Goal: Task Accomplishment & Management: Use online tool/utility

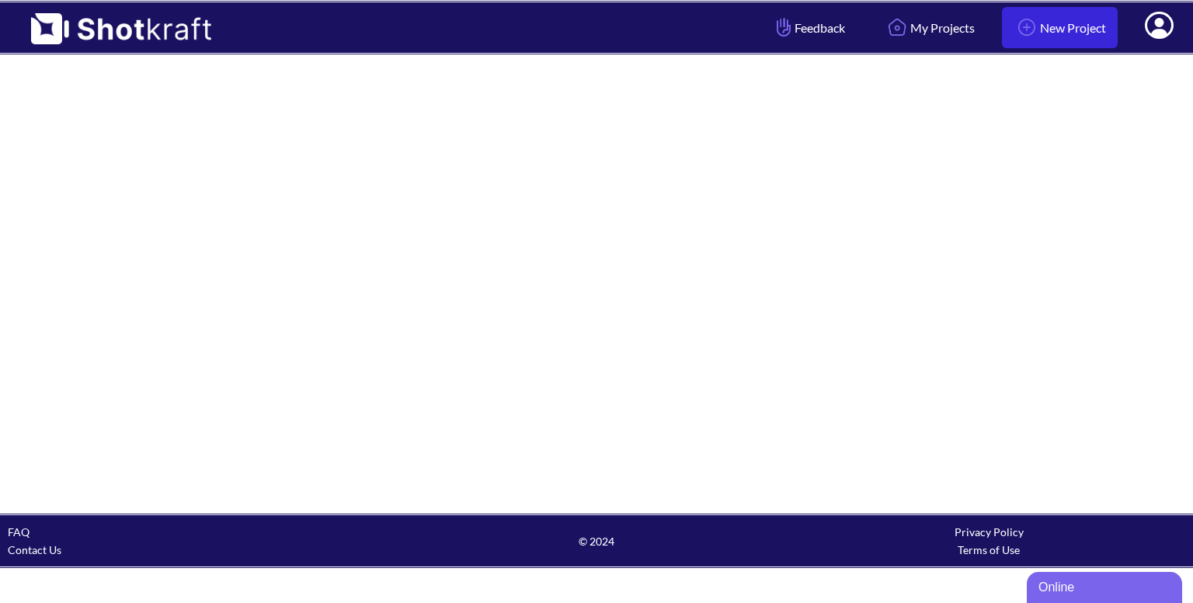
click at [1038, 41] on link "New Project" at bounding box center [1060, 27] width 116 height 41
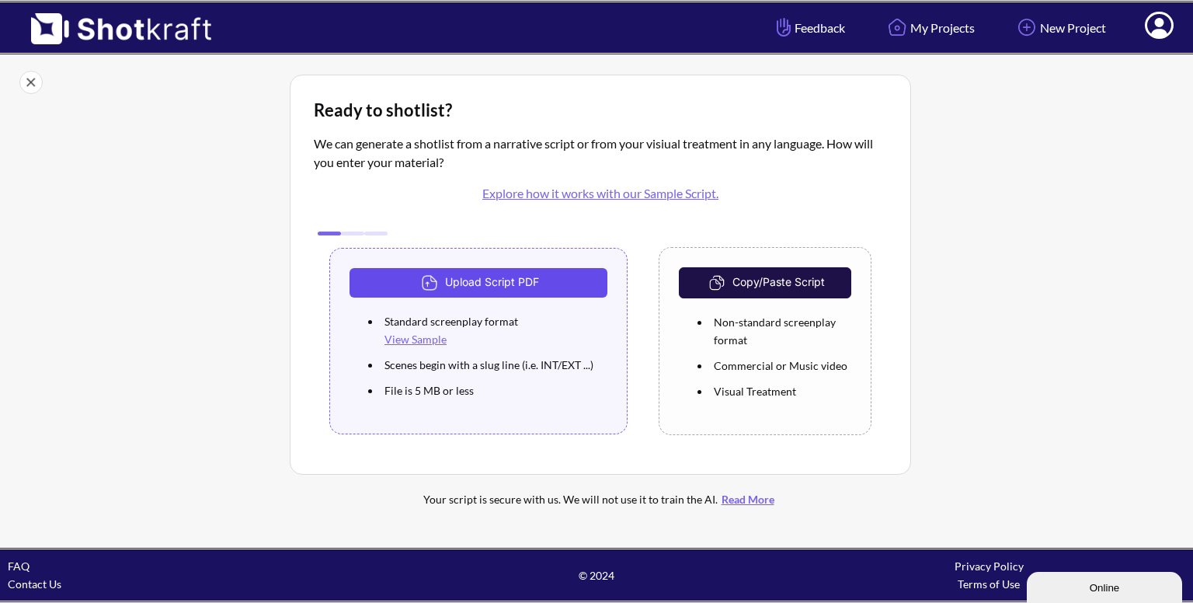
click at [493, 278] on button "Upload Script PDF" at bounding box center [478, 283] width 258 height 30
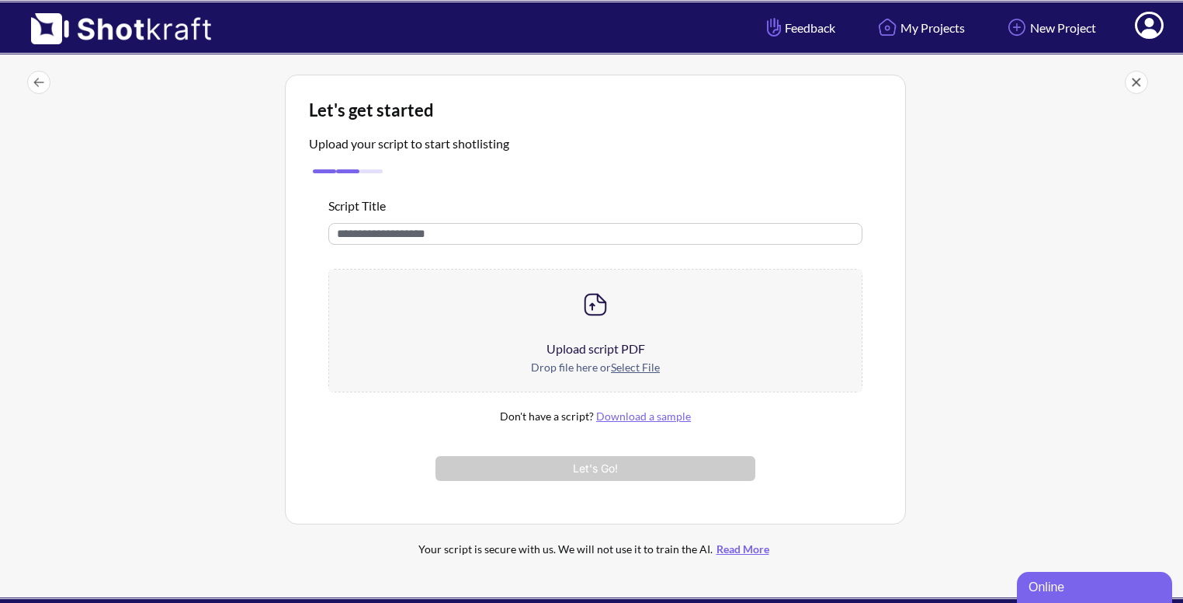
click at [623, 342] on div "Upload script PDF" at bounding box center [595, 348] width 533 height 19
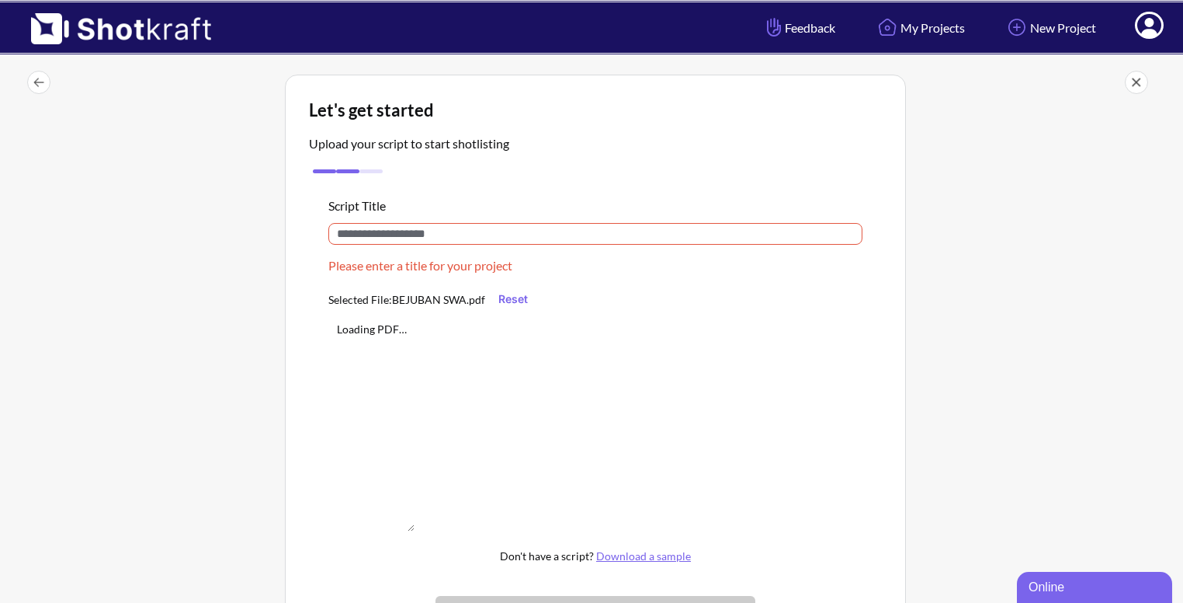
click at [403, 239] on input "text" at bounding box center [595, 234] width 534 height 22
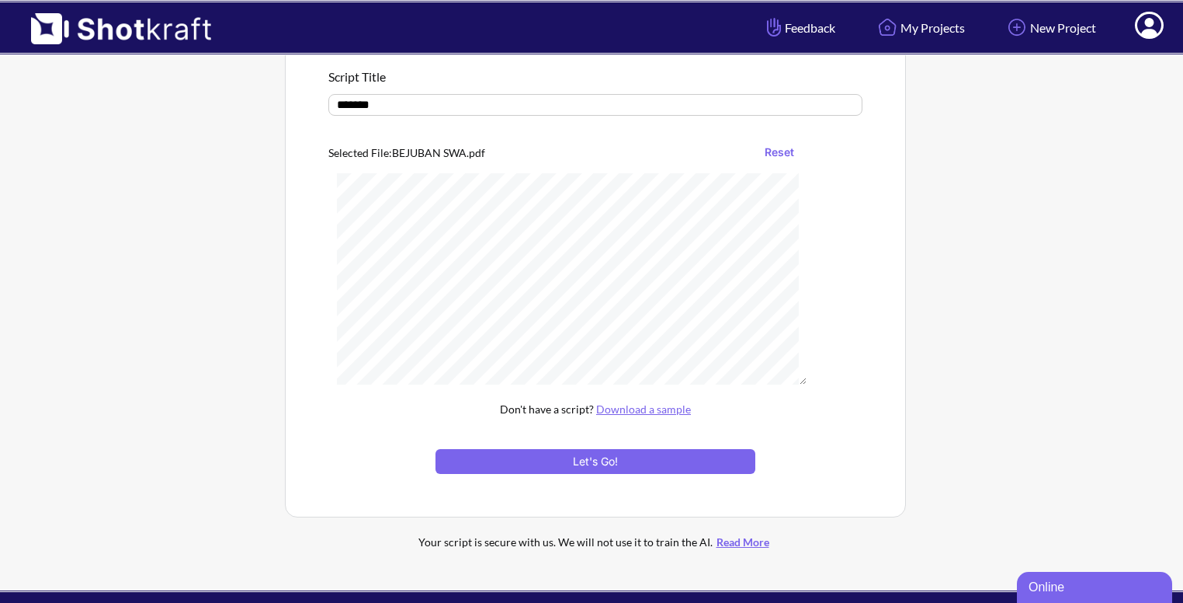
scroll to position [155, 0]
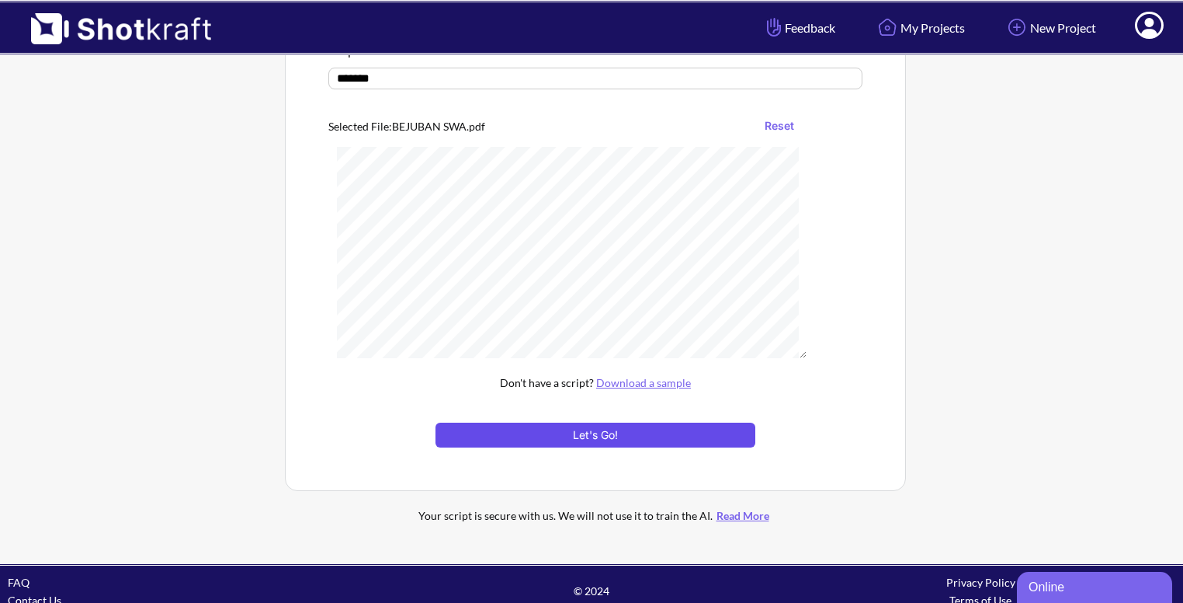
type input "*******"
click at [587, 424] on button "Let's Go!" at bounding box center [596, 434] width 320 height 25
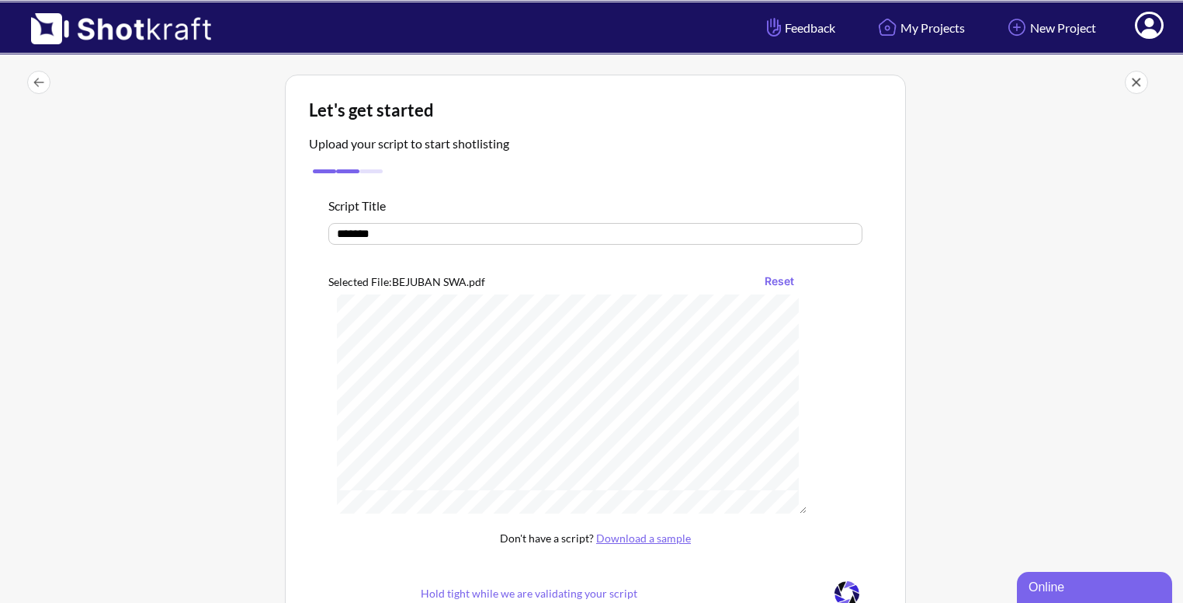
scroll to position [466, 0]
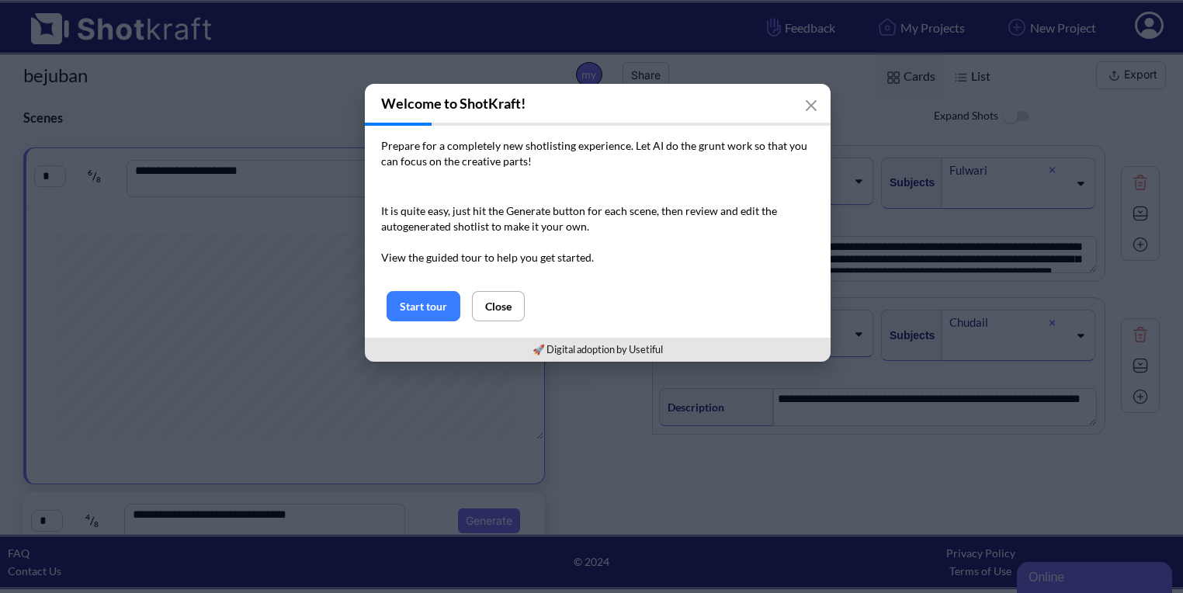
click at [425, 321] on div "Start tour Close" at bounding box center [598, 314] width 466 height 47
click at [427, 310] on button "Start tour" at bounding box center [424, 306] width 74 height 30
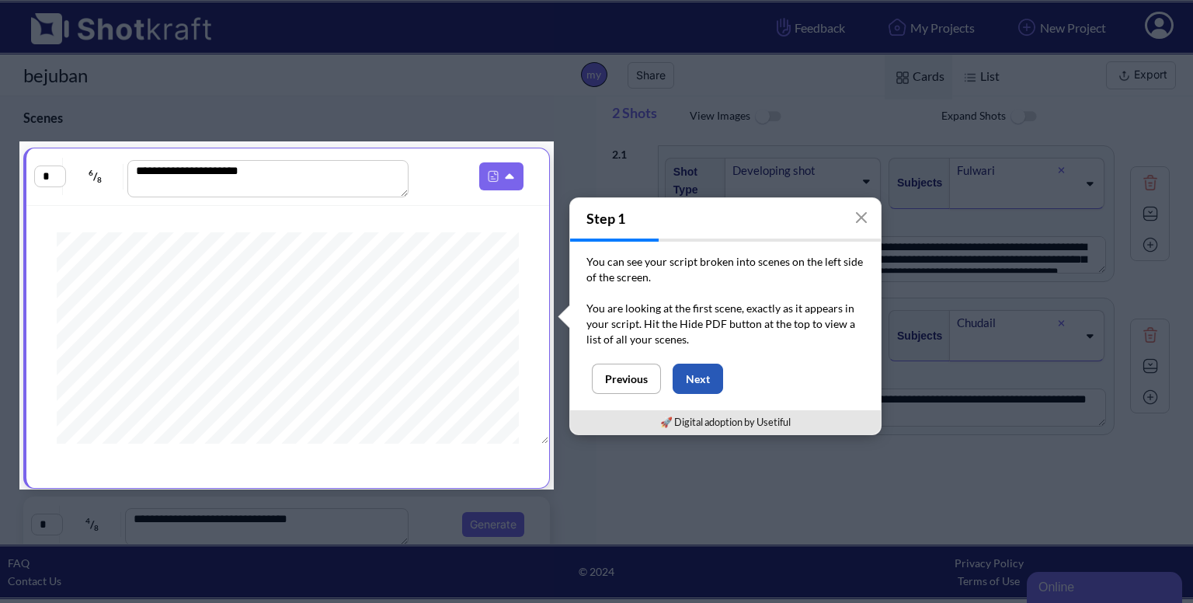
click at [692, 372] on button "Next" at bounding box center [697, 378] width 50 height 30
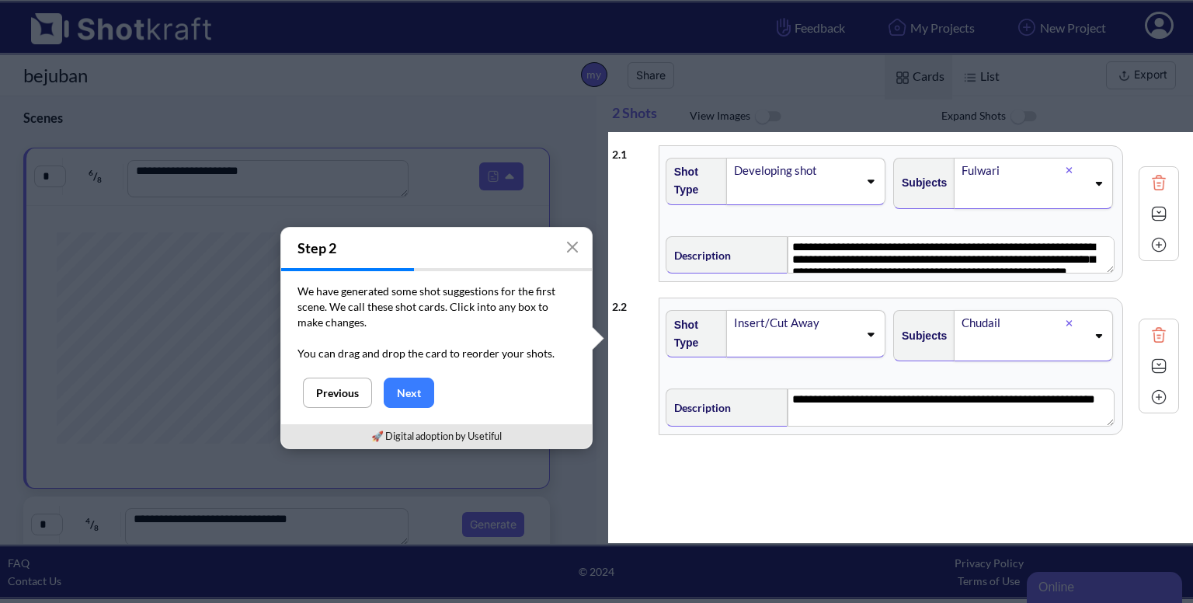
click at [867, 182] on icon at bounding box center [870, 180] width 21 height 11
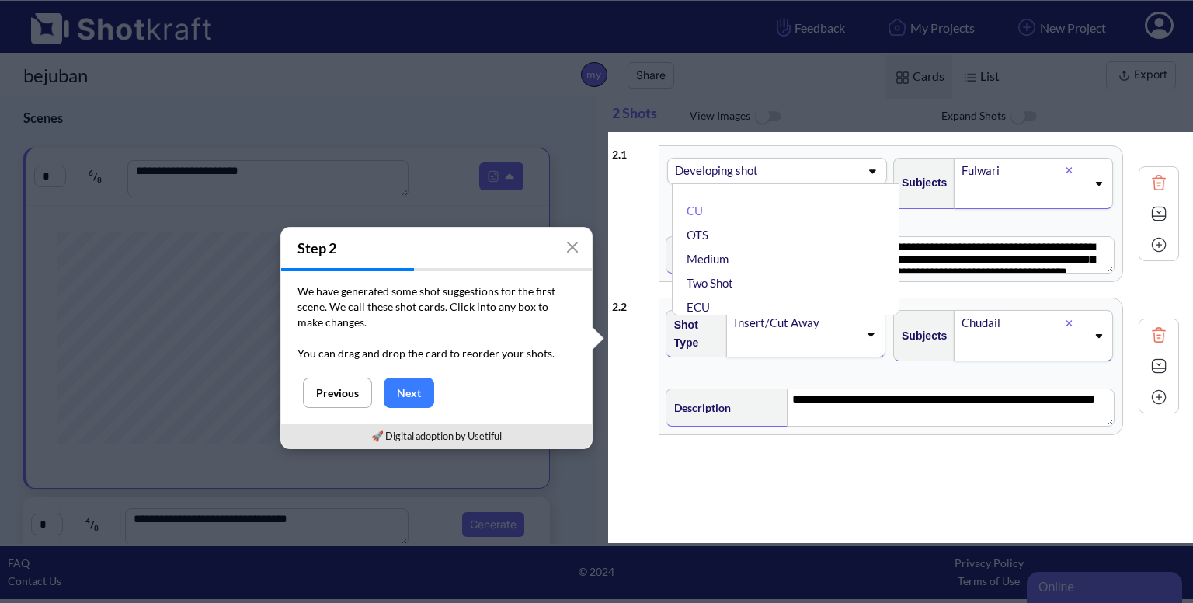
click at [867, 183] on div "CU OTS Medium Two Shot ECU Wide Master shot Cowboy Insert POV Full Shot Establi…" at bounding box center [785, 249] width 227 height 132
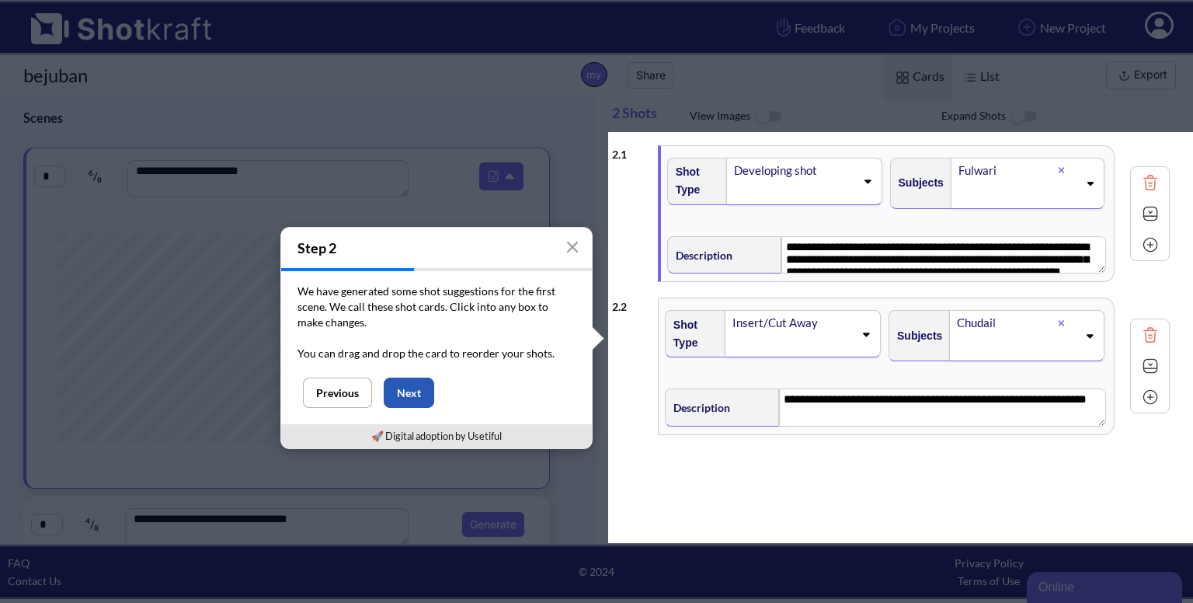
click at [418, 386] on button "Next" at bounding box center [409, 392] width 50 height 30
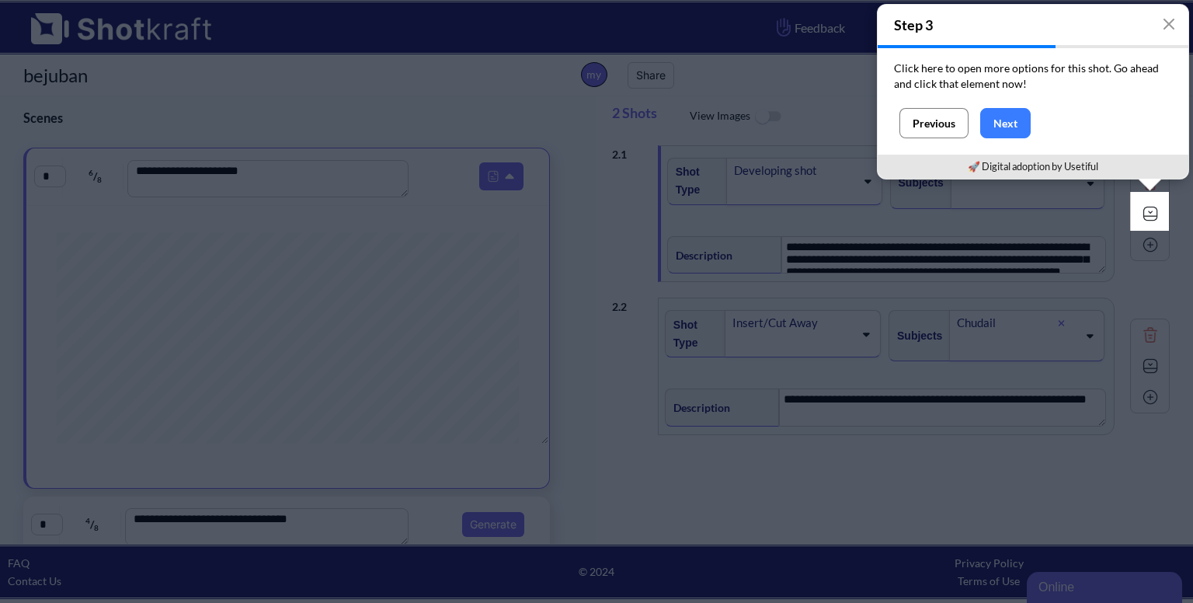
click at [939, 114] on button "Previous" at bounding box center [933, 123] width 69 height 30
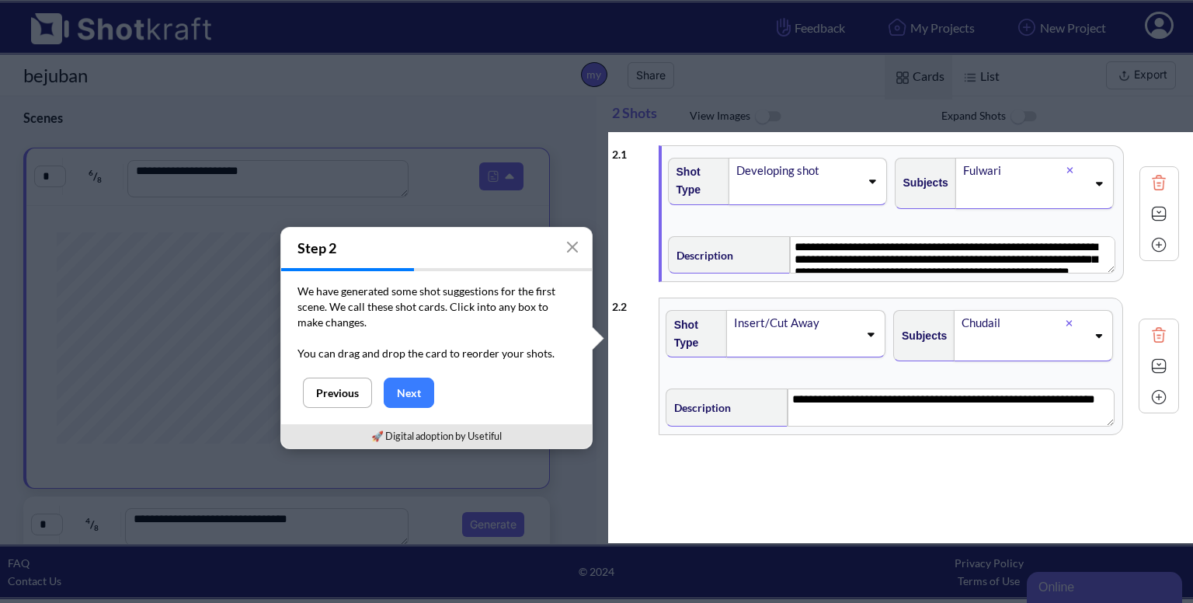
click at [869, 181] on icon at bounding box center [872, 182] width 7 height 4
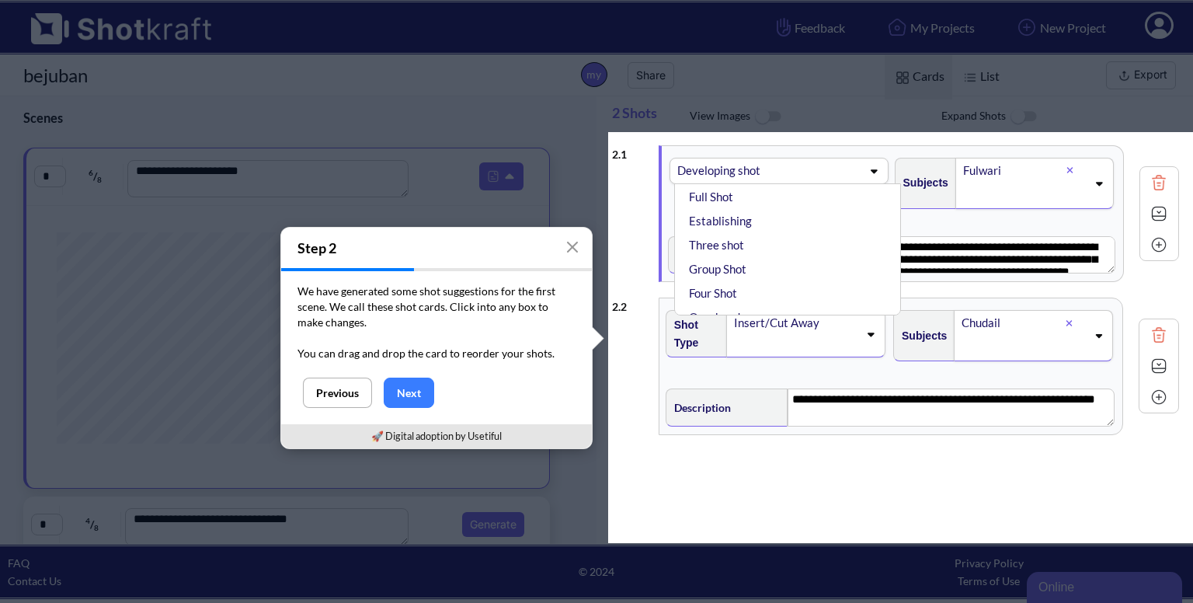
scroll to position [210, 0]
click at [821, 253] on li "Establishing" at bounding box center [791, 265] width 211 height 24
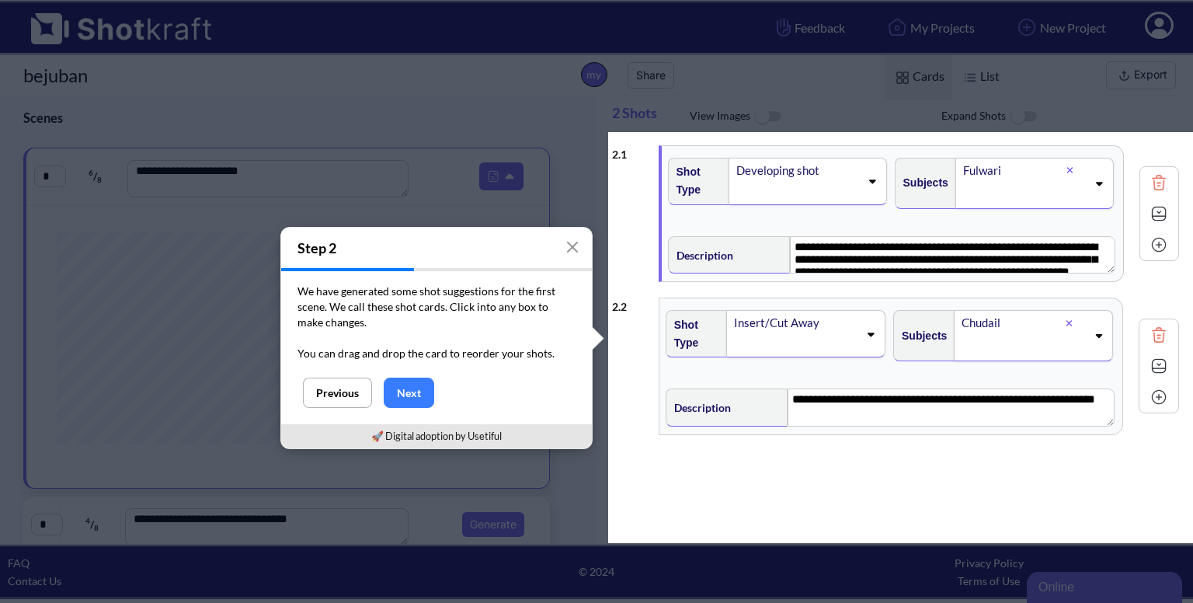
click at [862, 177] on icon at bounding box center [871, 180] width 21 height 11
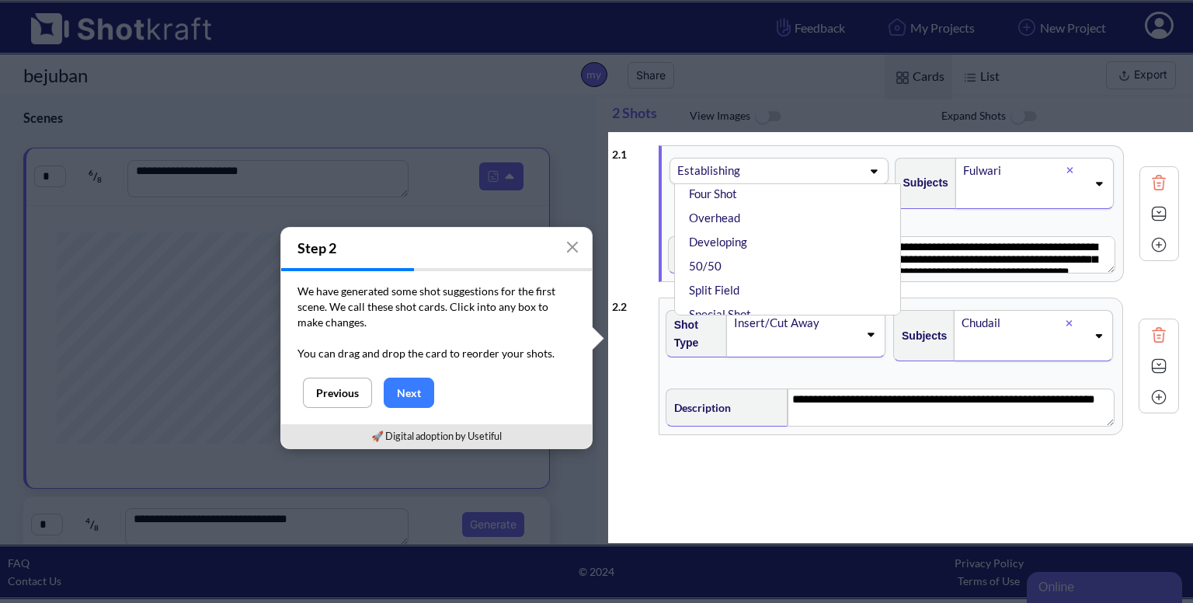
scroll to position [342, 0]
click at [752, 229] on li "Developing" at bounding box center [791, 230] width 211 height 24
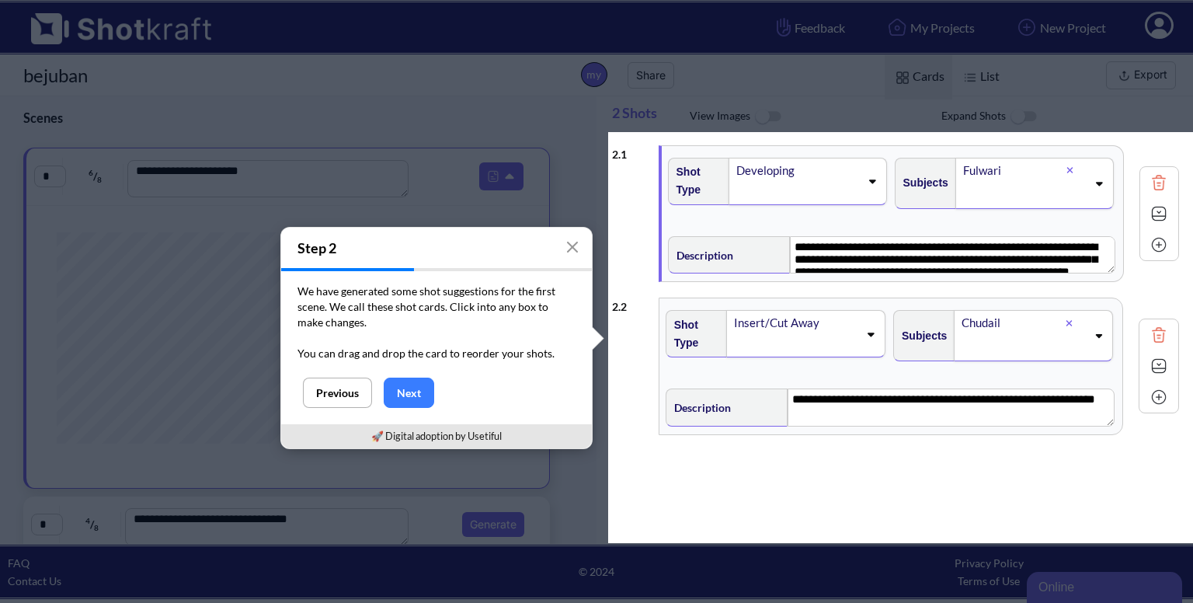
click at [1094, 185] on icon at bounding box center [1098, 183] width 21 height 11
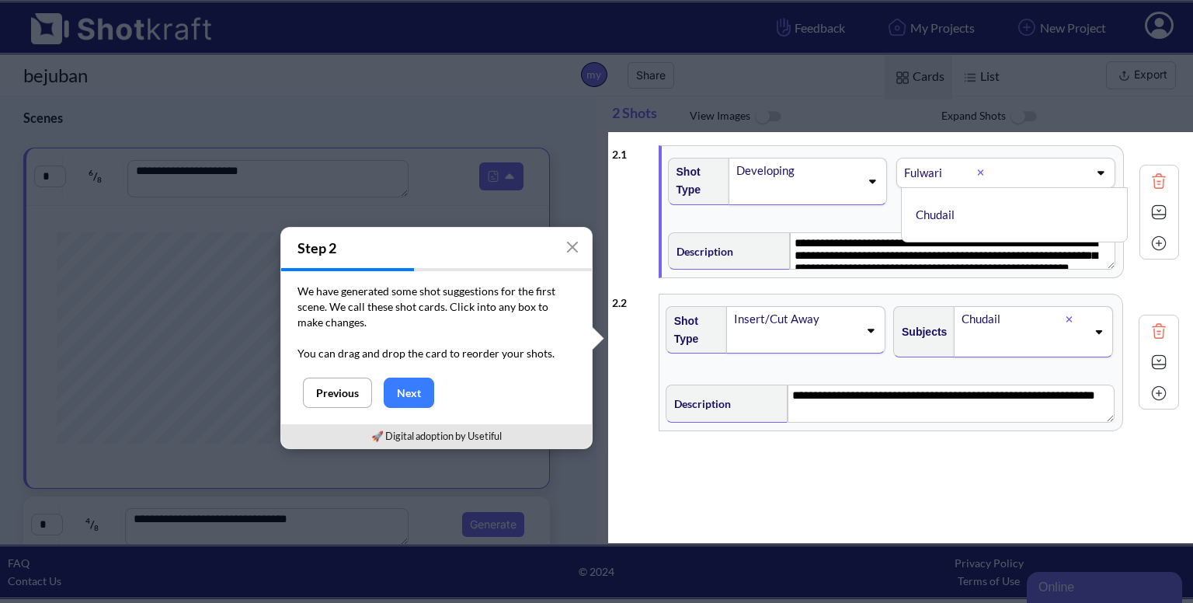
click at [1095, 168] on icon at bounding box center [1099, 172] width 21 height 11
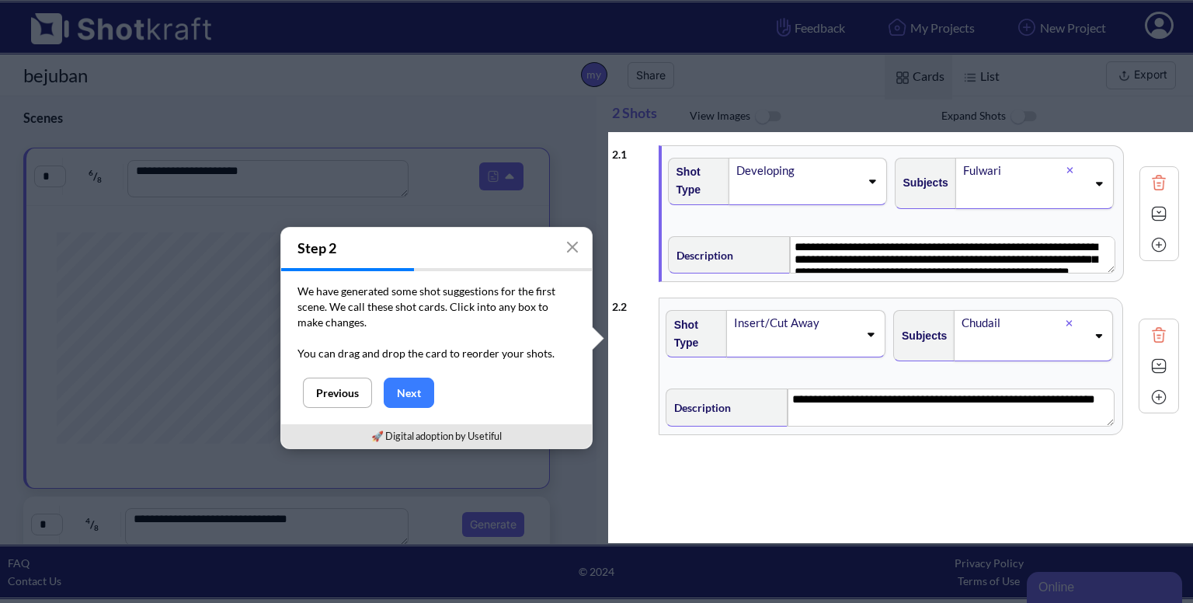
scroll to position [28, 0]
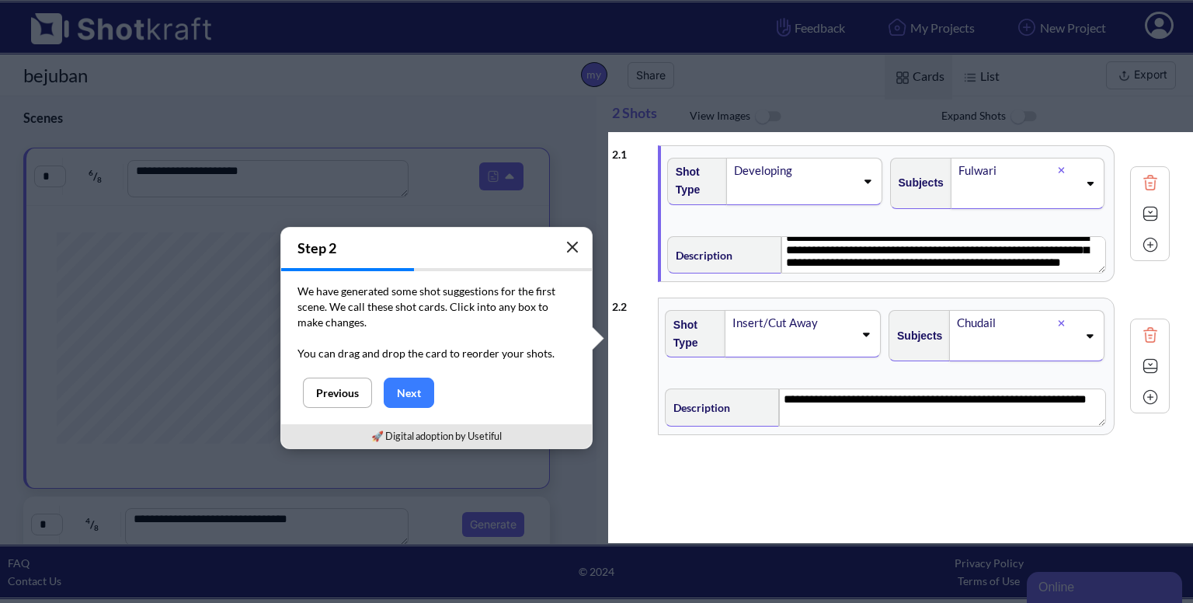
click at [568, 245] on icon "button" at bounding box center [572, 247] width 12 height 12
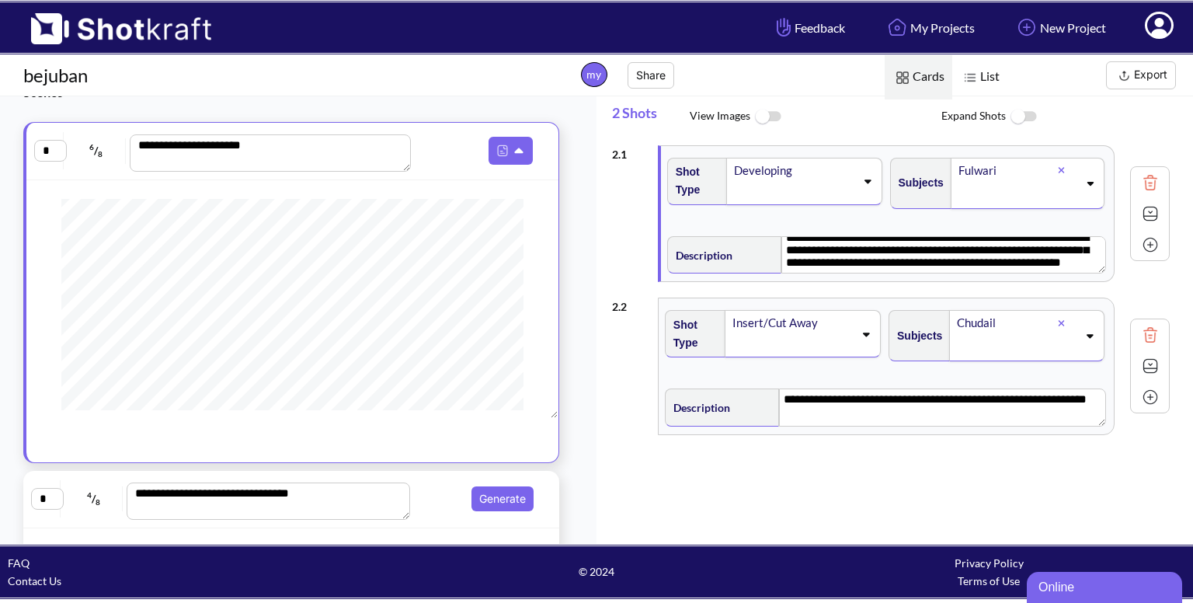
scroll to position [0, 0]
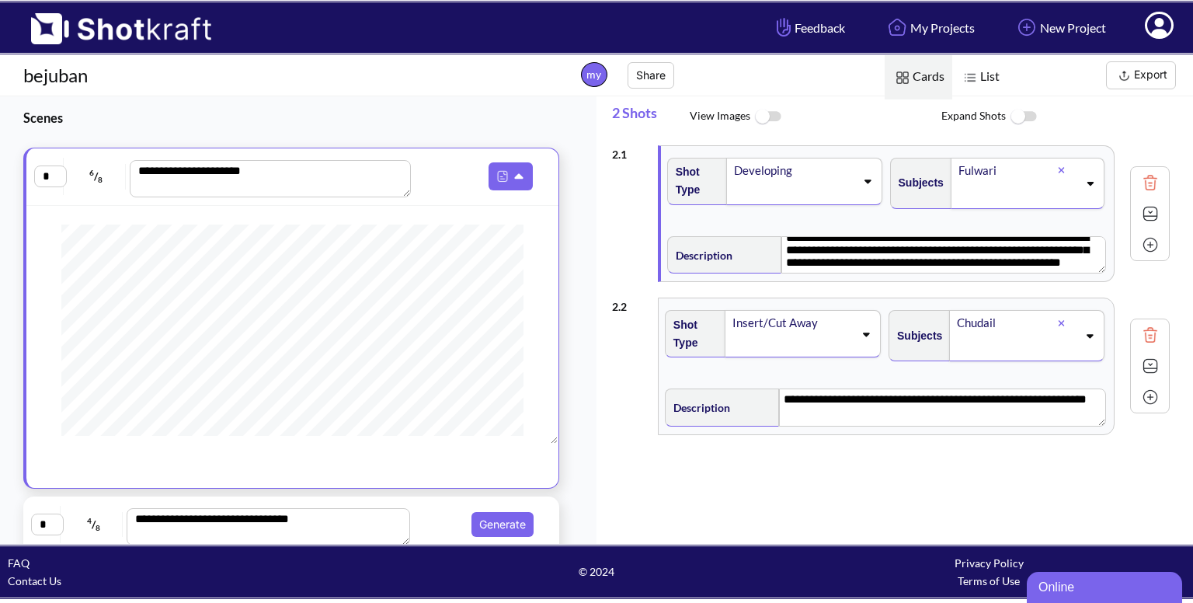
drag, startPoint x: 549, startPoint y: 392, endPoint x: 542, endPoint y: 335, distance: 57.9
click at [542, 335] on div "**********" at bounding box center [291, 318] width 536 height 341
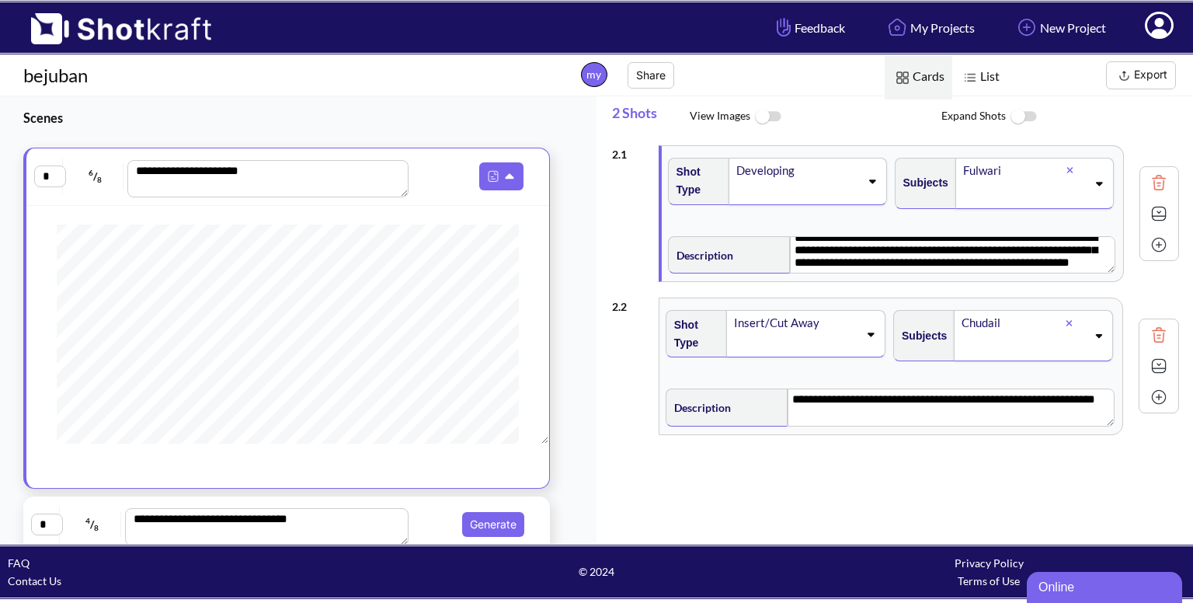
click at [1152, 245] on img at bounding box center [1158, 244] width 23 height 23
click at [1148, 242] on img at bounding box center [1158, 244] width 23 height 23
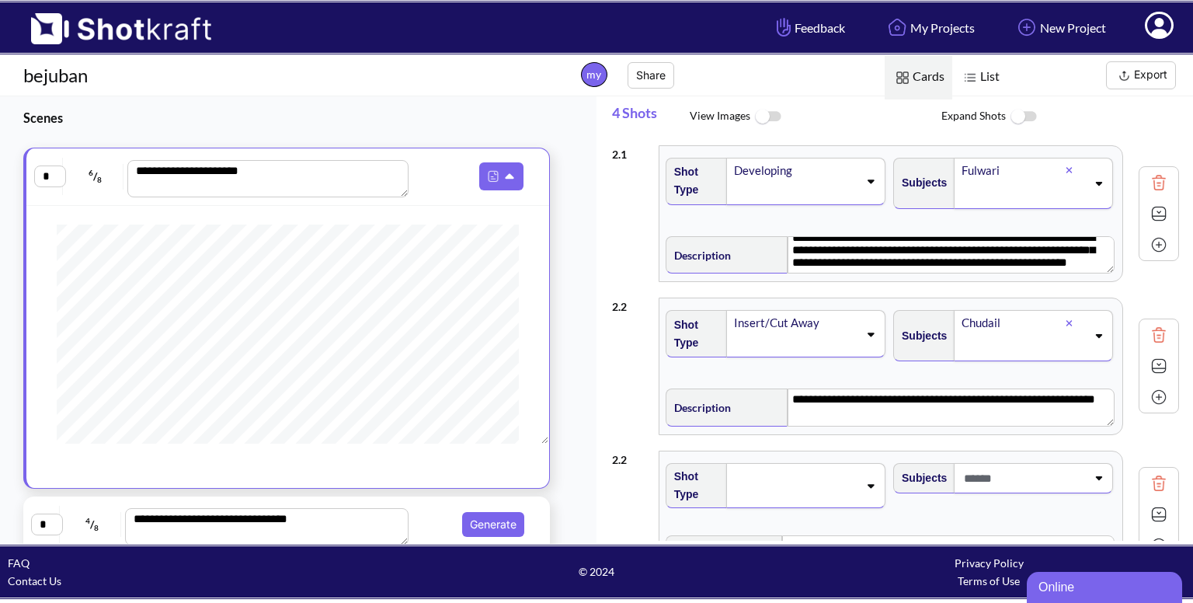
type textarea "**********"
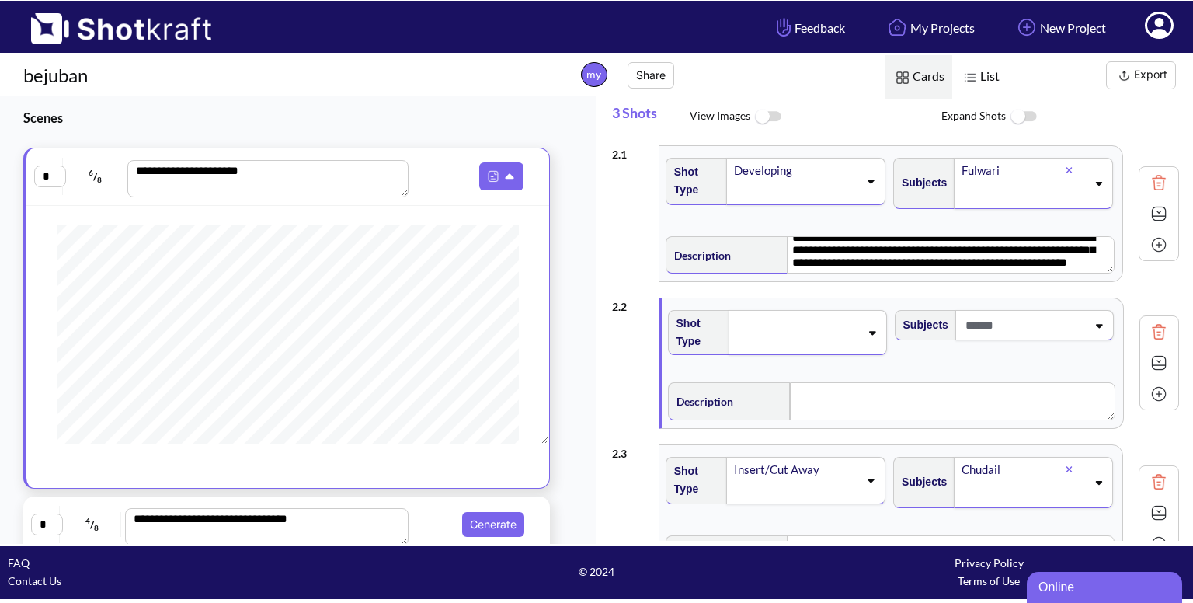
click at [869, 331] on icon at bounding box center [872, 333] width 7 height 4
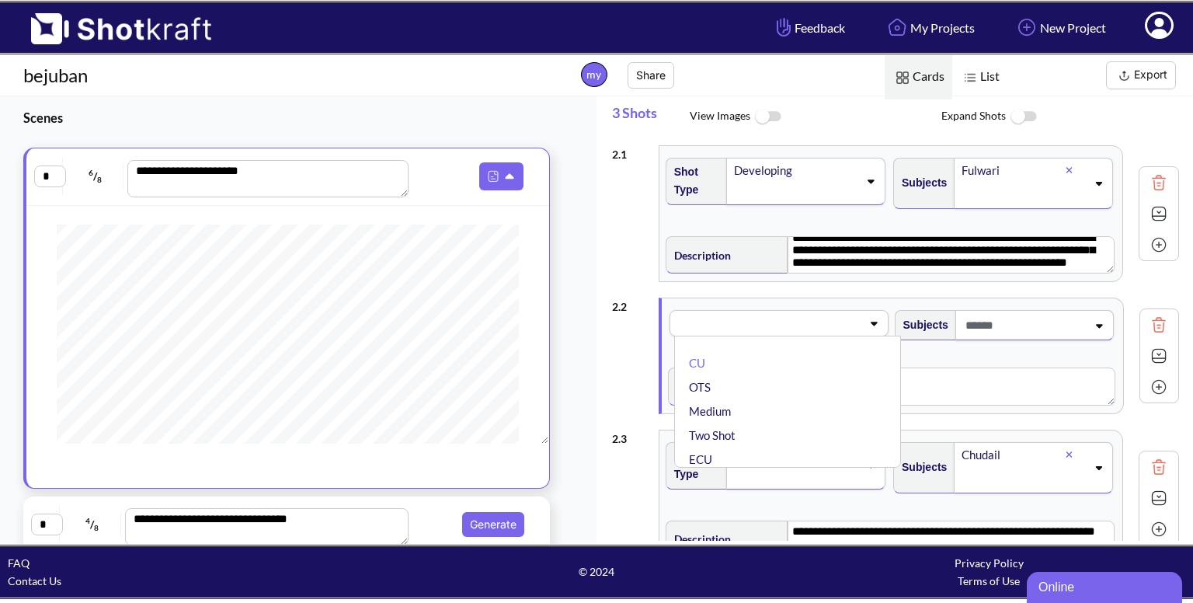
click at [867, 330] on div "CU OTS Medium Two Shot ECU Wide Master shot Cowboy Insert POV Full Shot Establi…" at bounding box center [778, 323] width 219 height 26
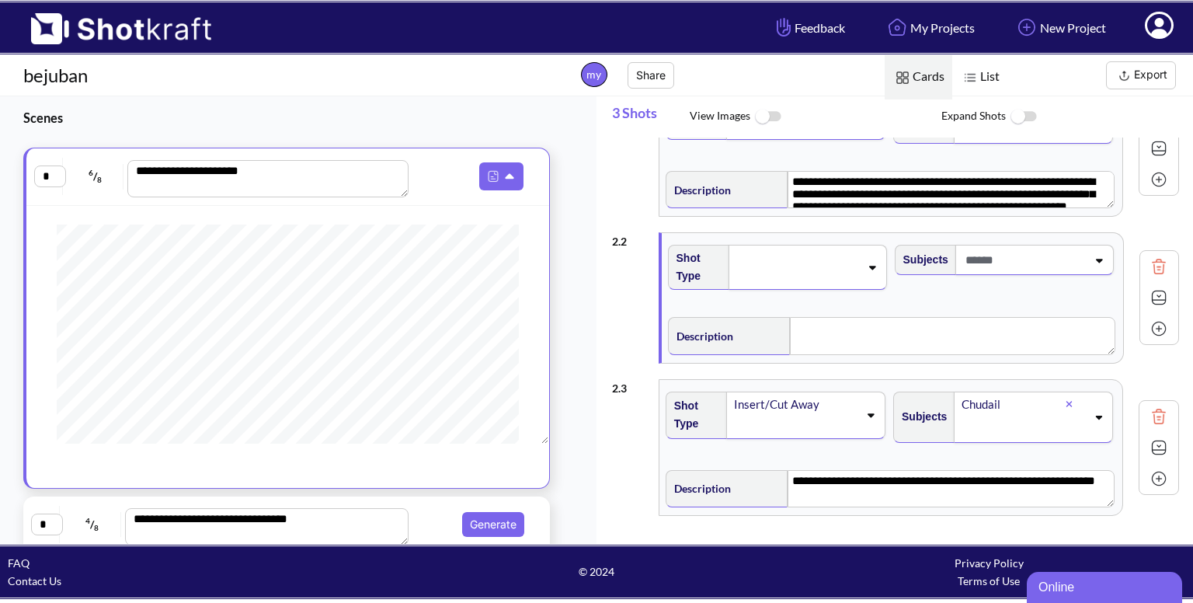
scroll to position [108, 0]
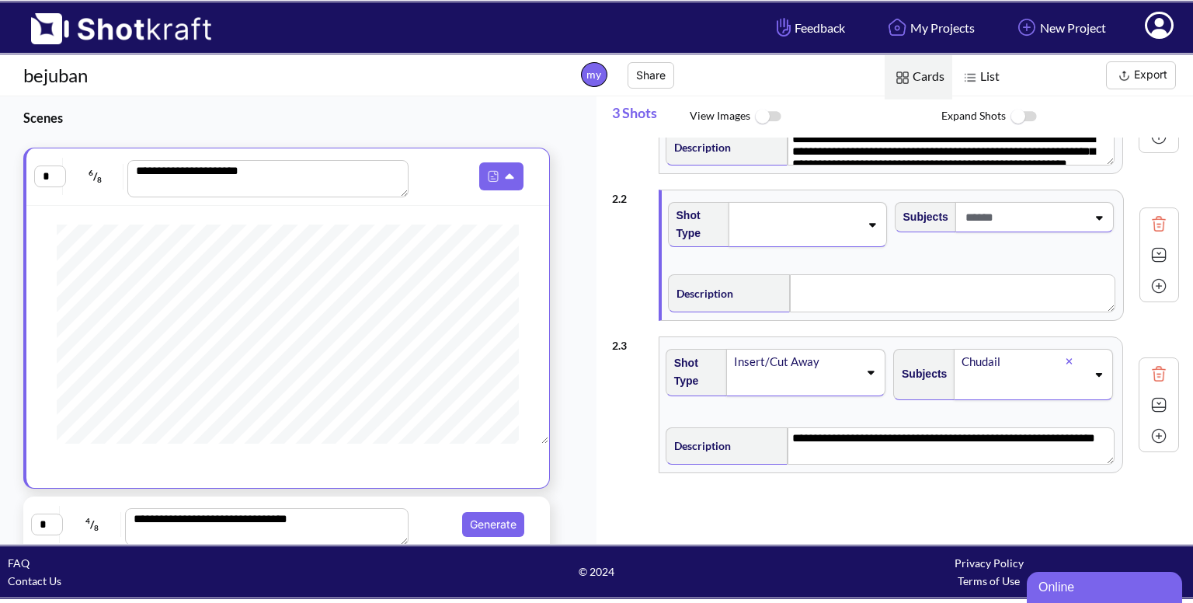
click at [868, 220] on icon at bounding box center [871, 224] width 21 height 11
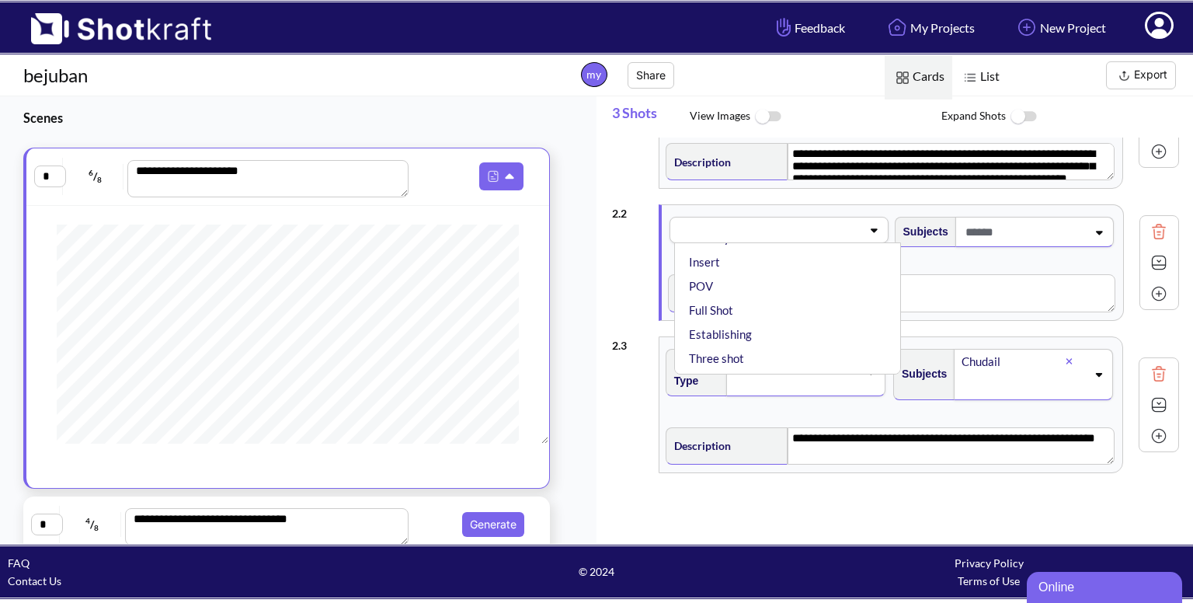
scroll to position [155, 0]
click at [741, 259] on li "Master shot" at bounding box center [791, 259] width 211 height 24
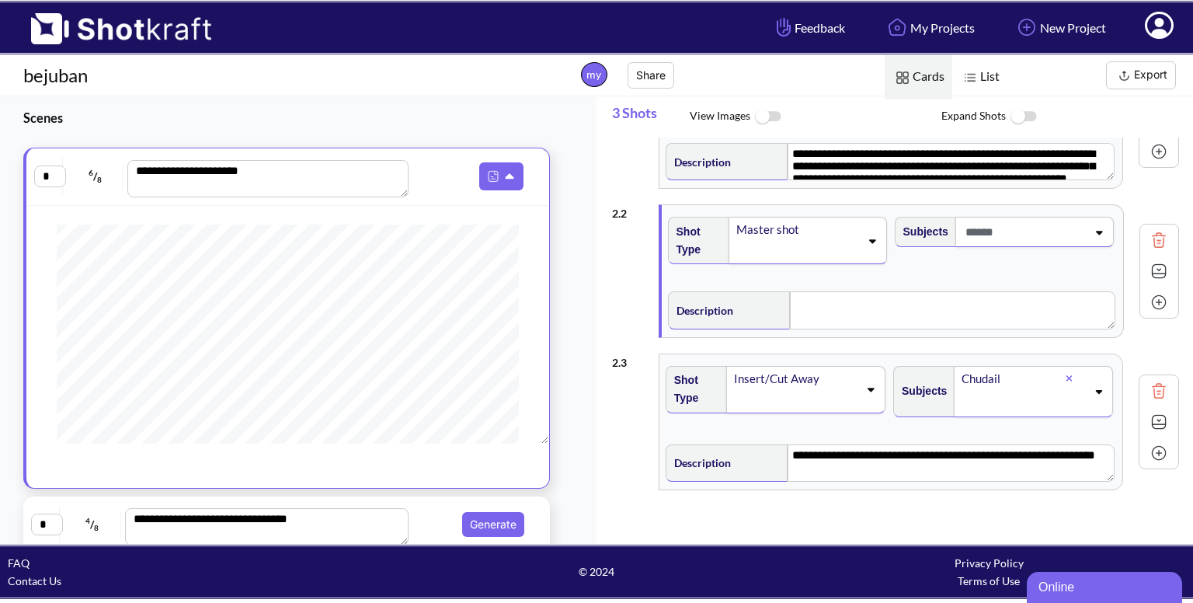
click at [1037, 232] on span at bounding box center [1023, 232] width 125 height 26
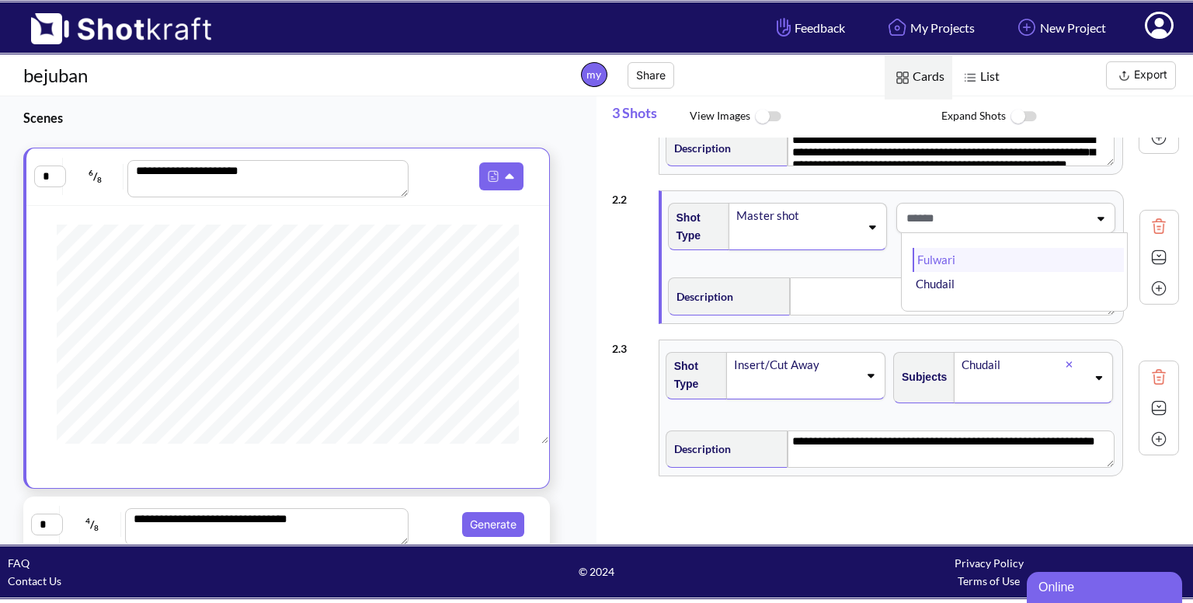
scroll to position [110, 0]
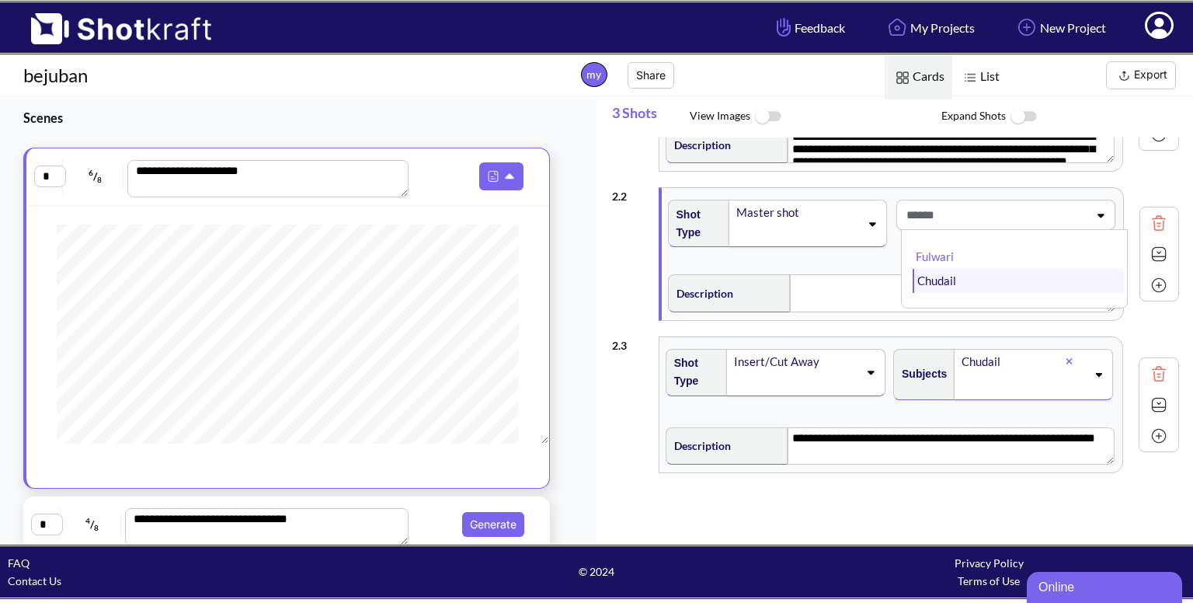
click at [953, 277] on li "Chudail" at bounding box center [1017, 281] width 211 height 24
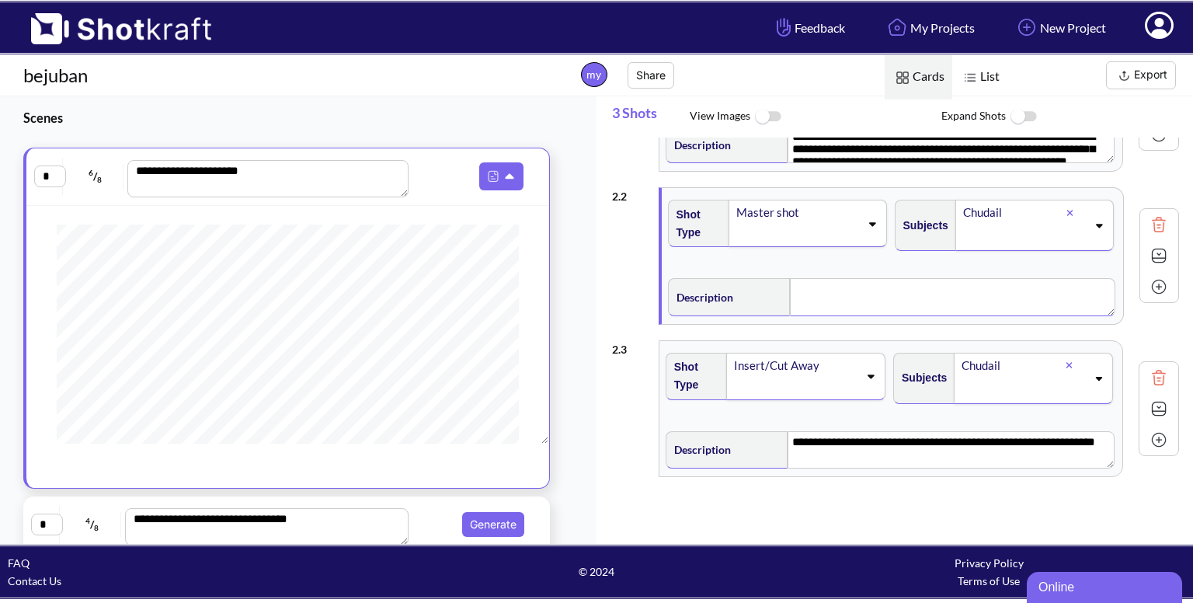
click at [811, 287] on textarea at bounding box center [952, 296] width 325 height 37
type textarea "*"
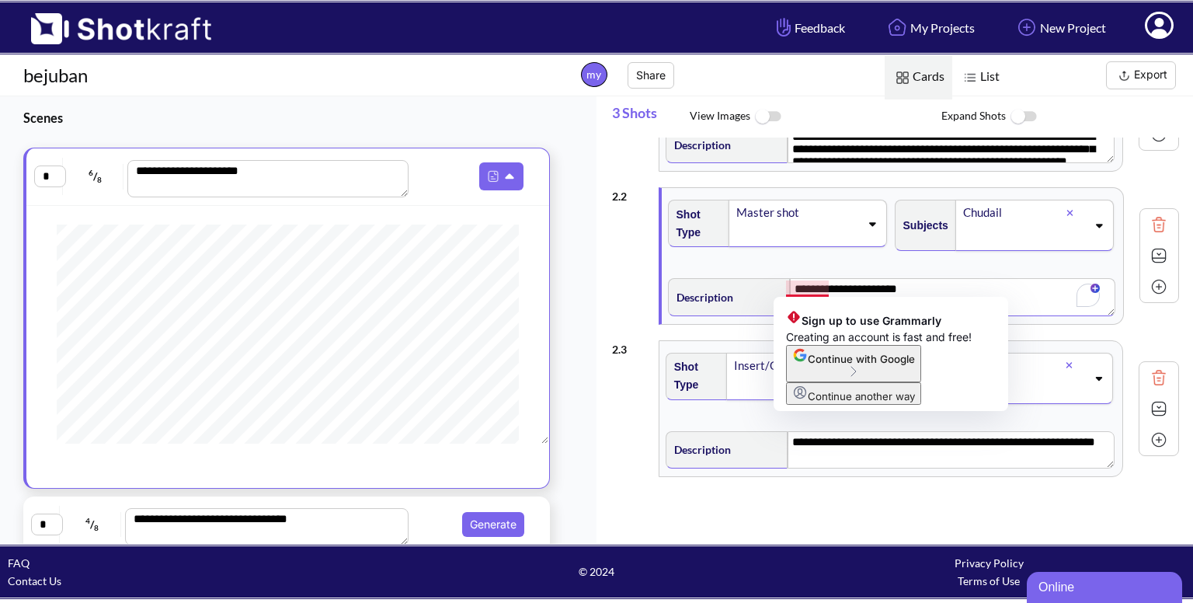
click at [796, 285] on textarea "**********" at bounding box center [952, 296] width 325 height 37
click at [958, 293] on textarea "**********" at bounding box center [952, 296] width 325 height 37
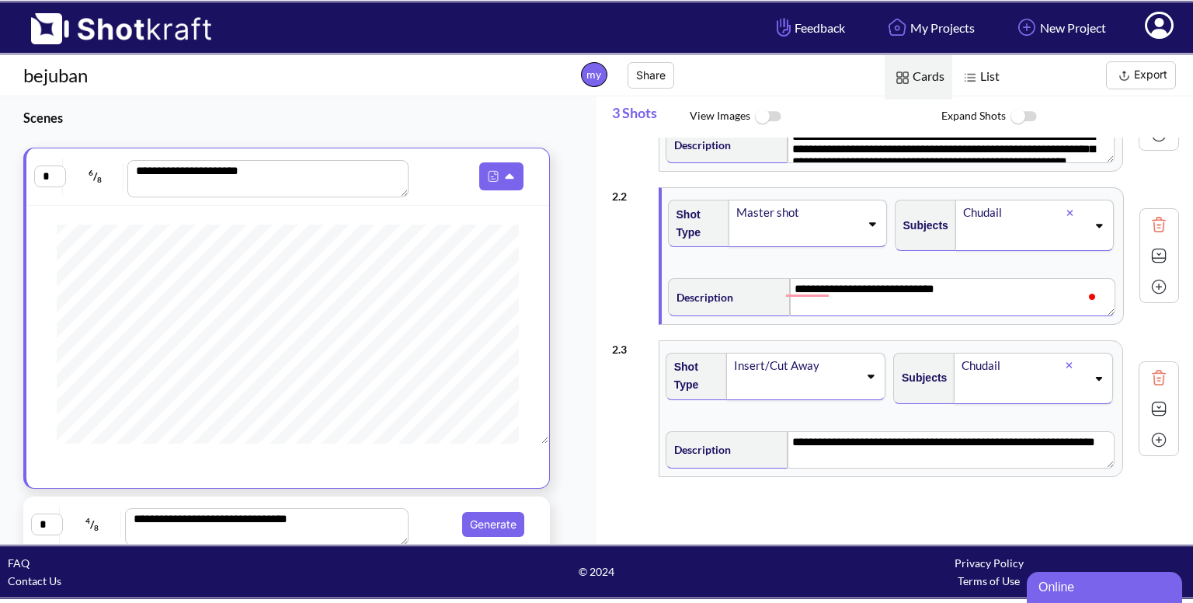
type textarea "**********"
click at [860, 370] on icon at bounding box center [870, 375] width 21 height 11
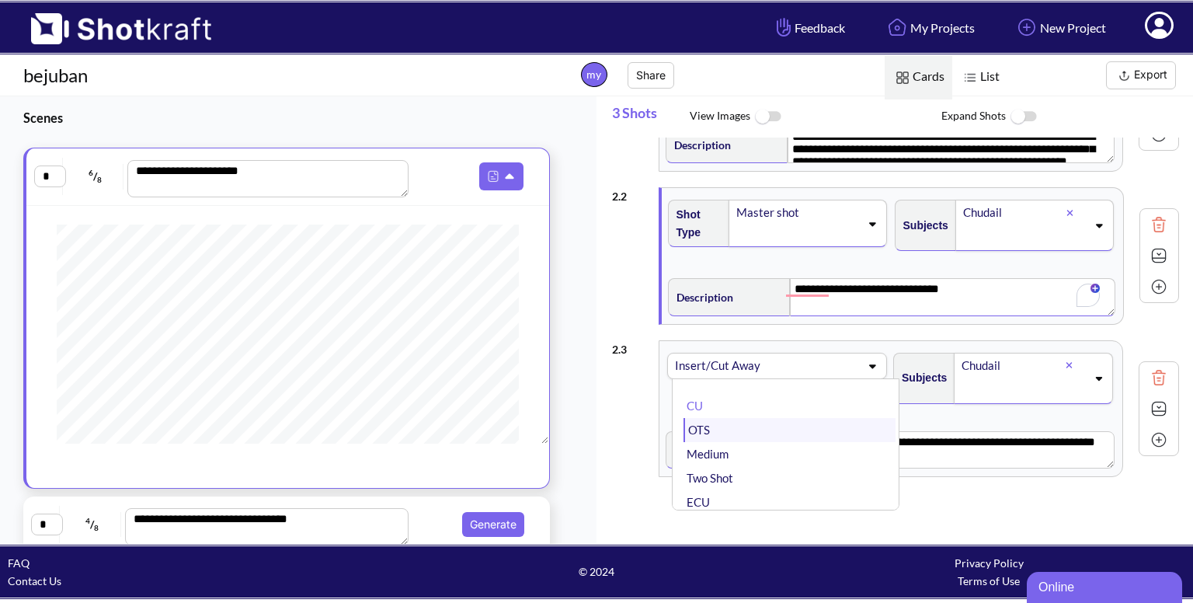
click at [780, 425] on li "OTS" at bounding box center [789, 430] width 212 height 24
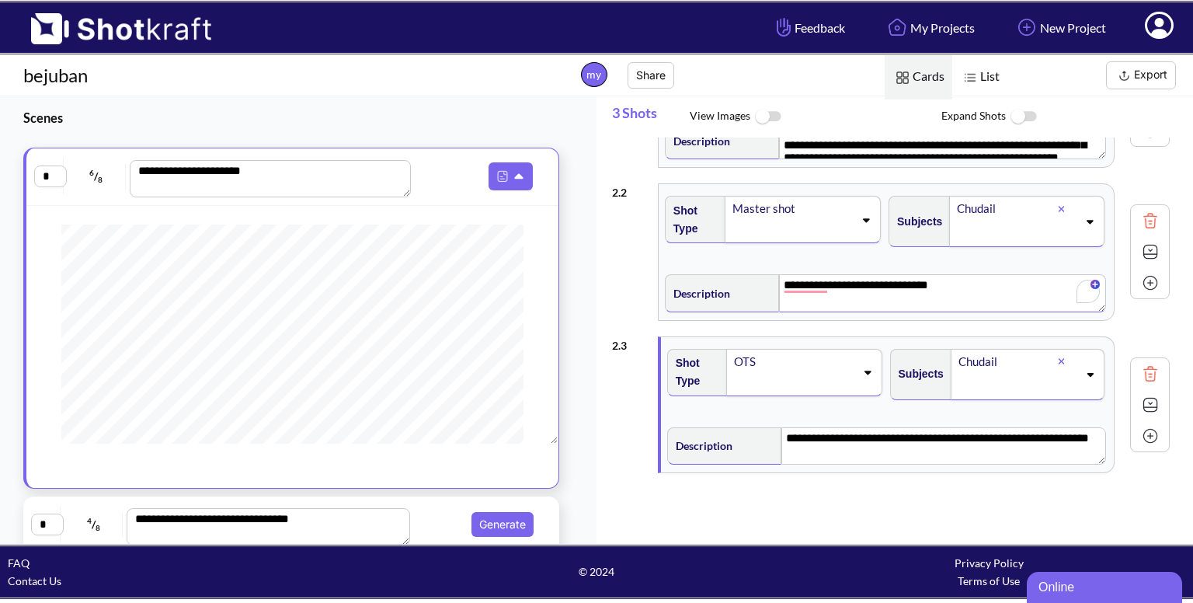
scroll to position [295, 0]
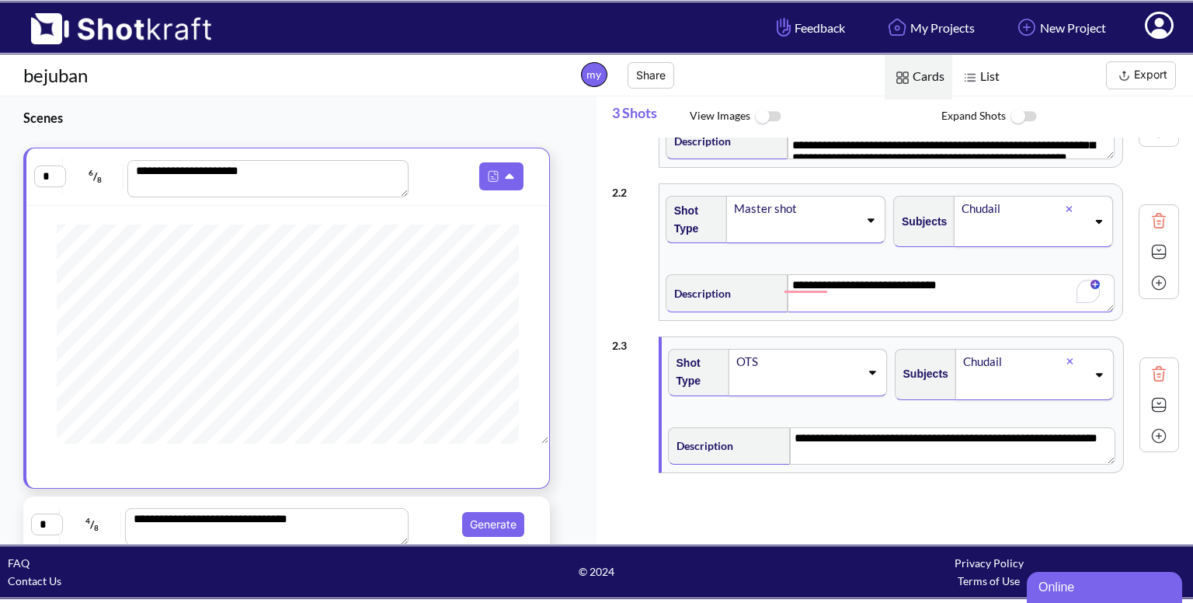
click at [1149, 283] on img at bounding box center [1158, 282] width 23 height 23
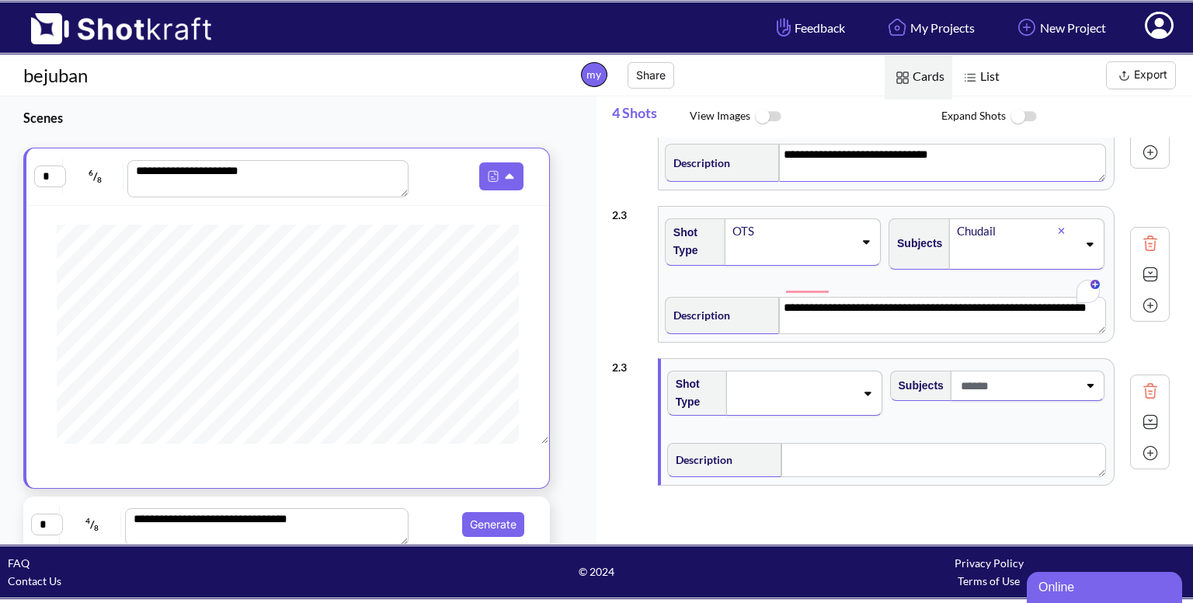
scroll to position [260, 0]
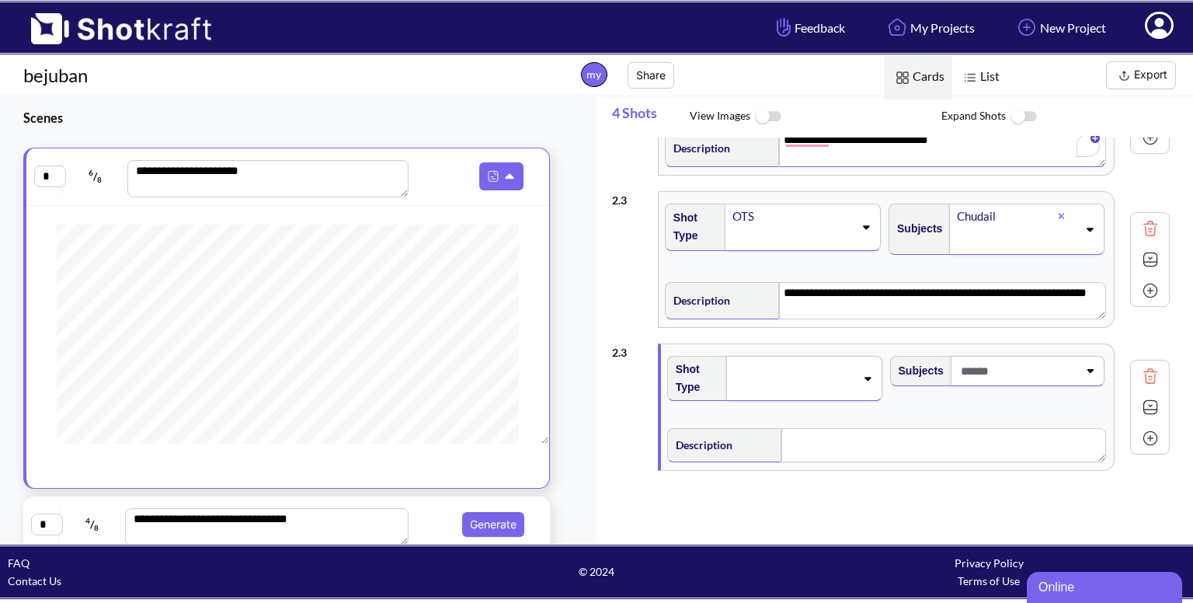
type textarea "**********"
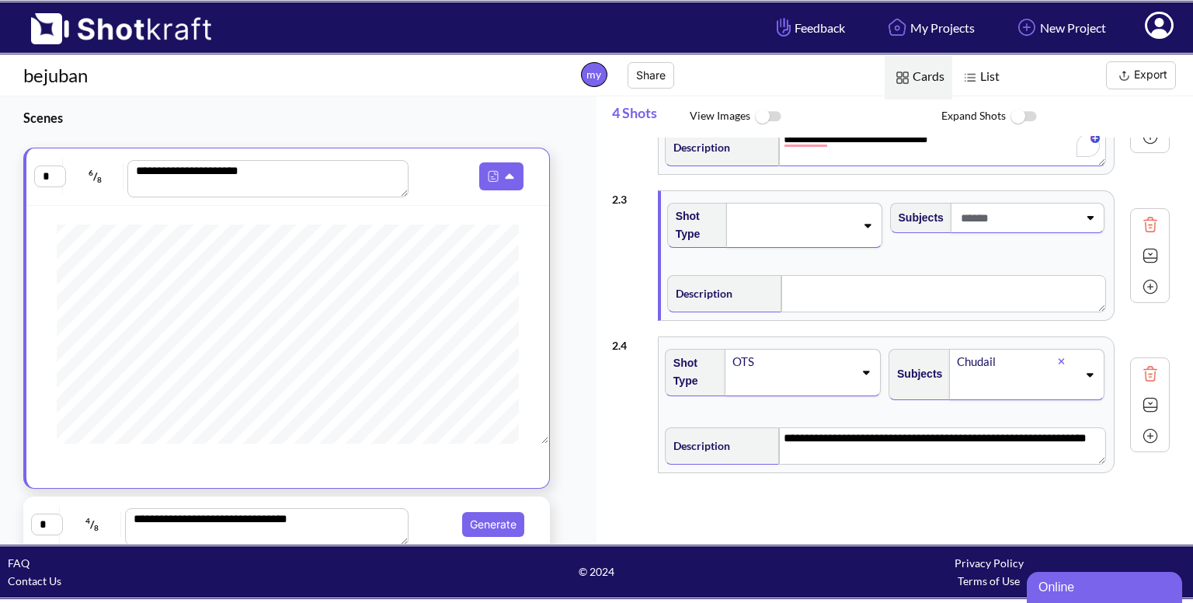
click at [758, 372] on span at bounding box center [792, 383] width 123 height 22
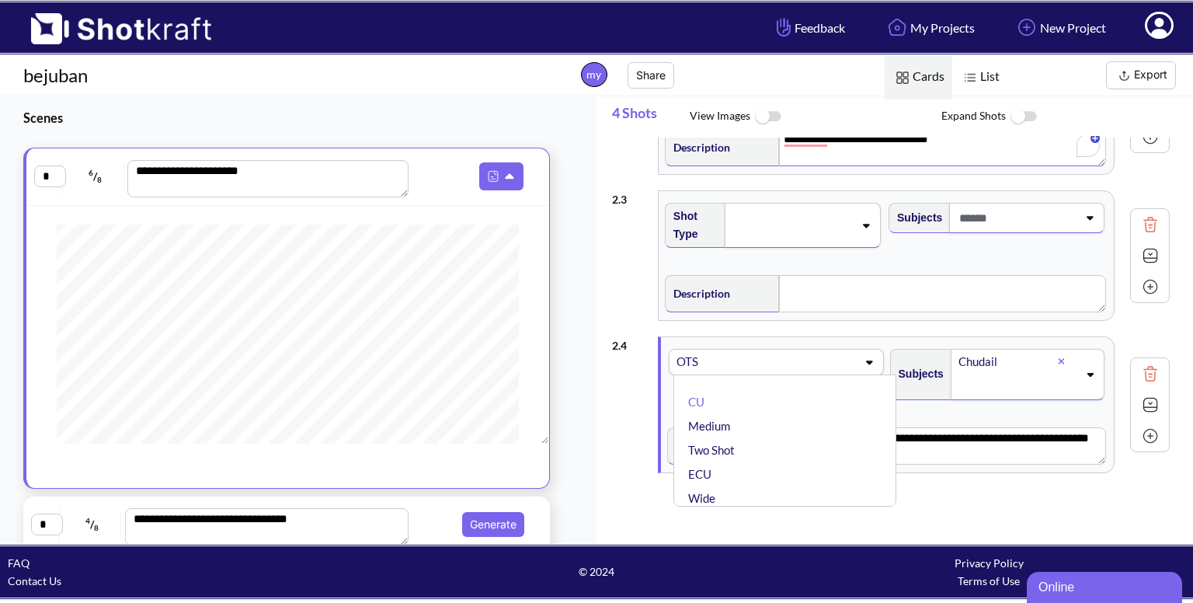
click at [620, 388] on div "**********" at bounding box center [890, 404] width 557 height 152
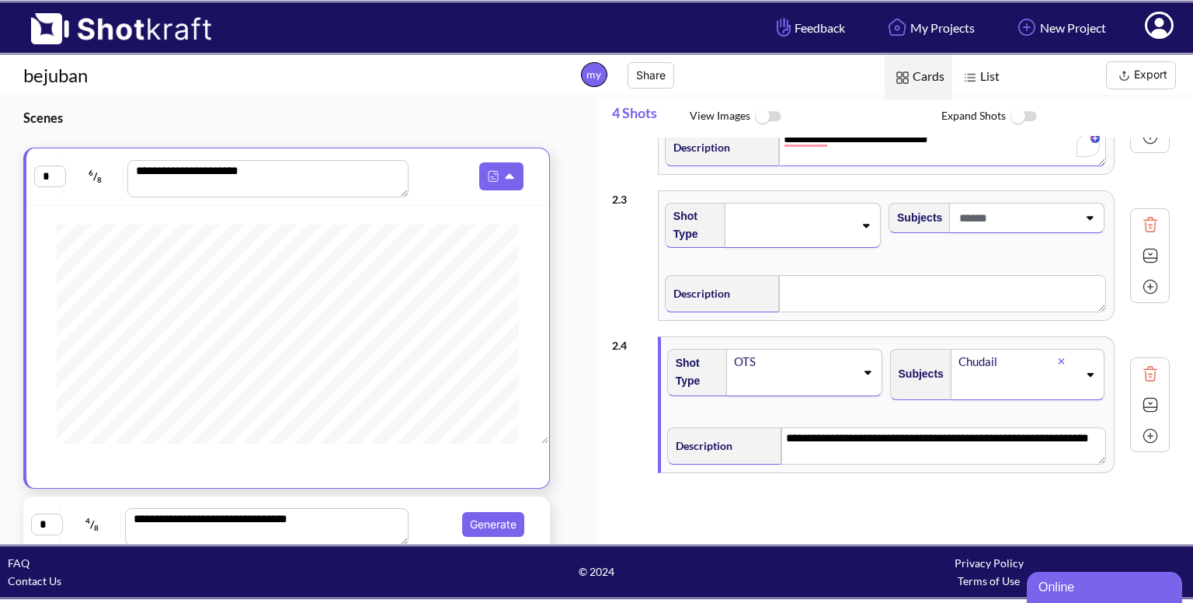
click at [770, 372] on span at bounding box center [793, 383] width 122 height 22
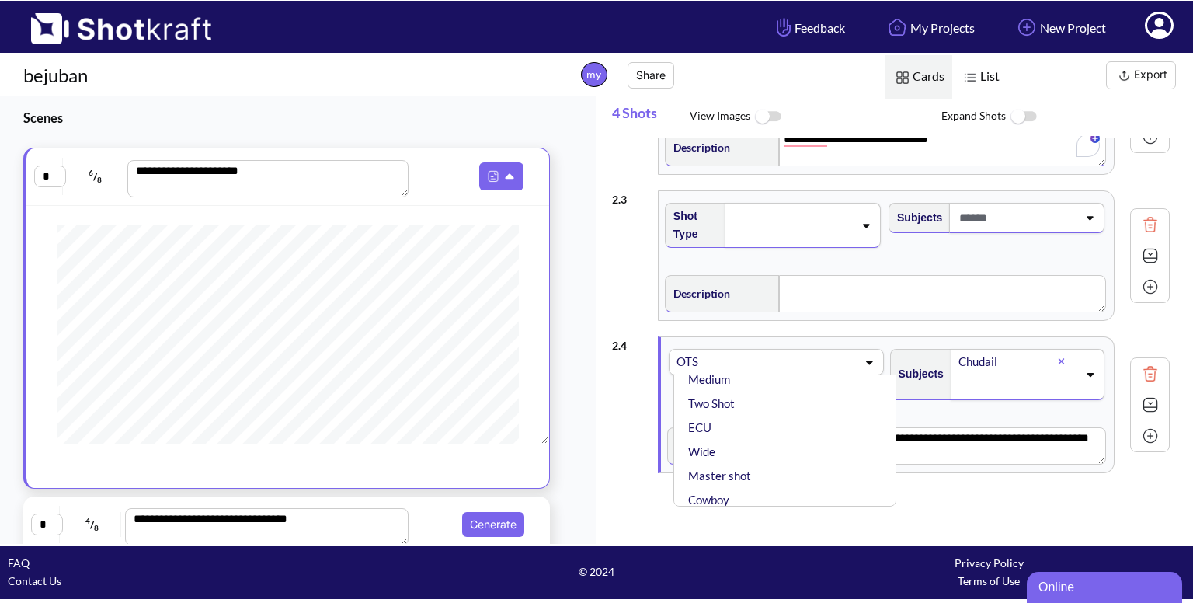
scroll to position [31, 0]
click at [741, 455] on li "Wide" at bounding box center [788, 467] width 207 height 24
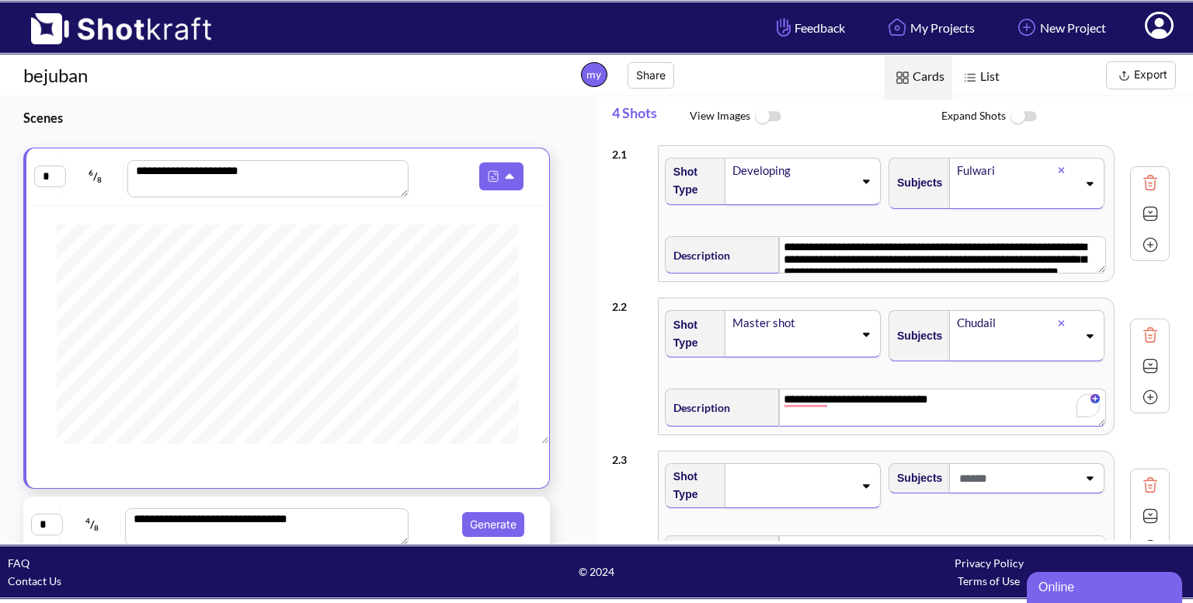
scroll to position [260, 0]
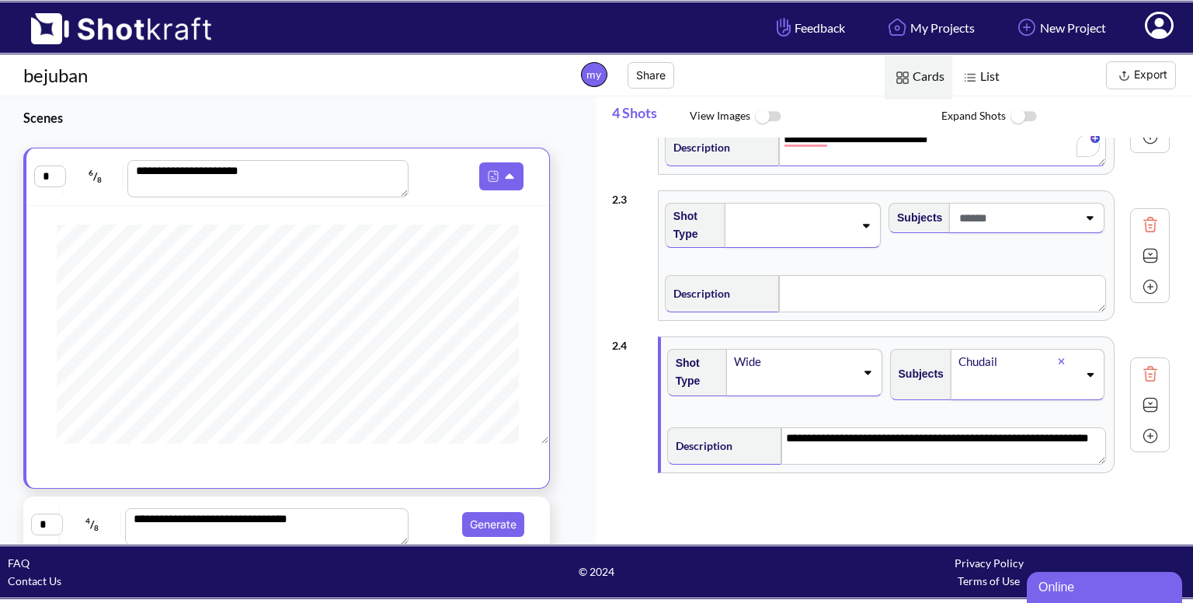
click at [1085, 370] on icon at bounding box center [1089, 374] width 21 height 11
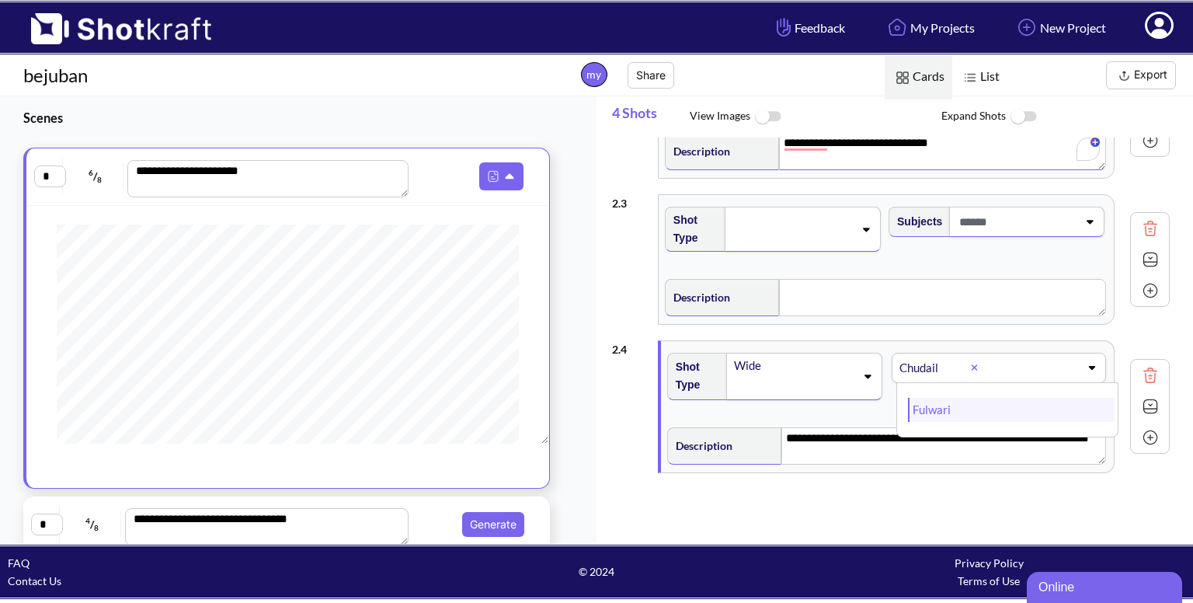
click at [941, 413] on li "Fulwari" at bounding box center [1011, 410] width 207 height 24
type textarea "**********"
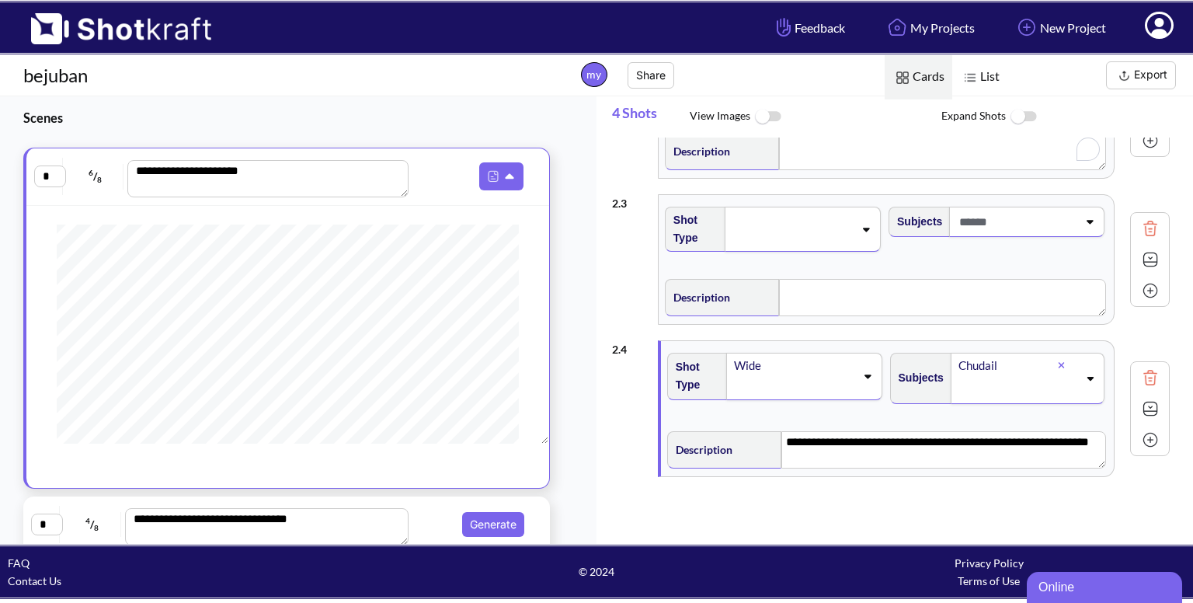
type textarea "**********"
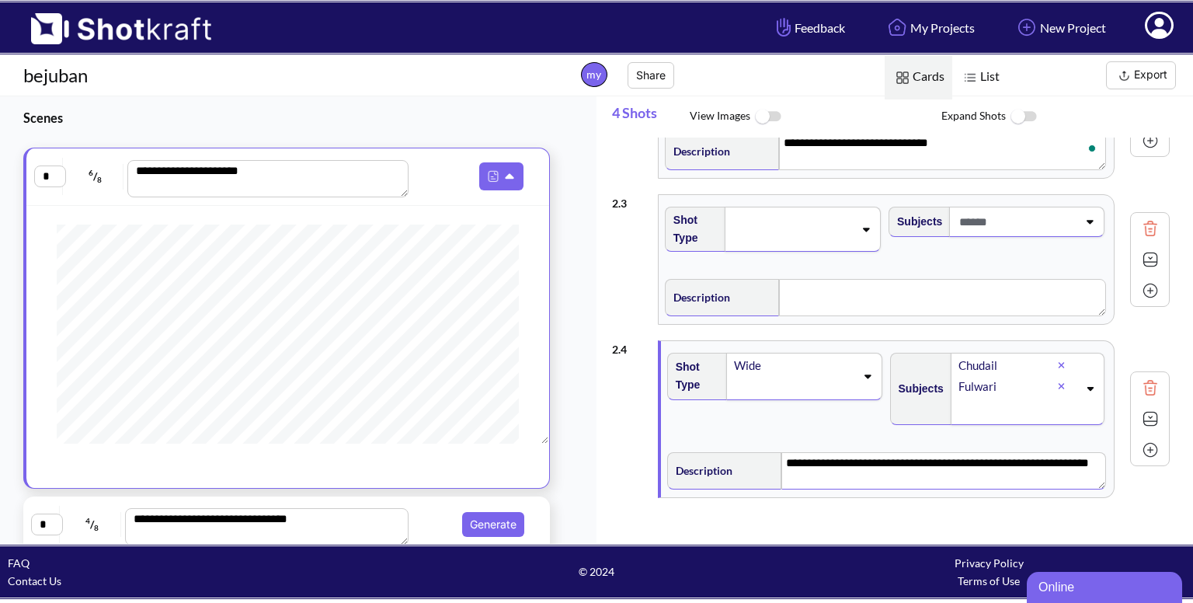
scroll to position [254, 0]
click at [882, 478] on textarea "**********" at bounding box center [943, 470] width 325 height 37
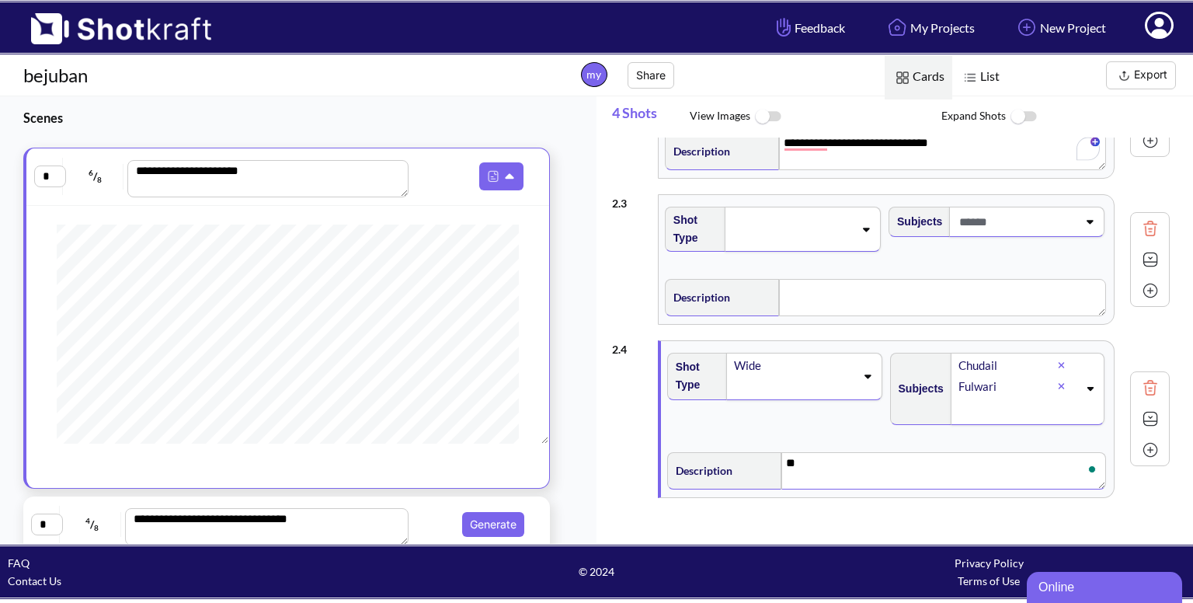
type textarea "*"
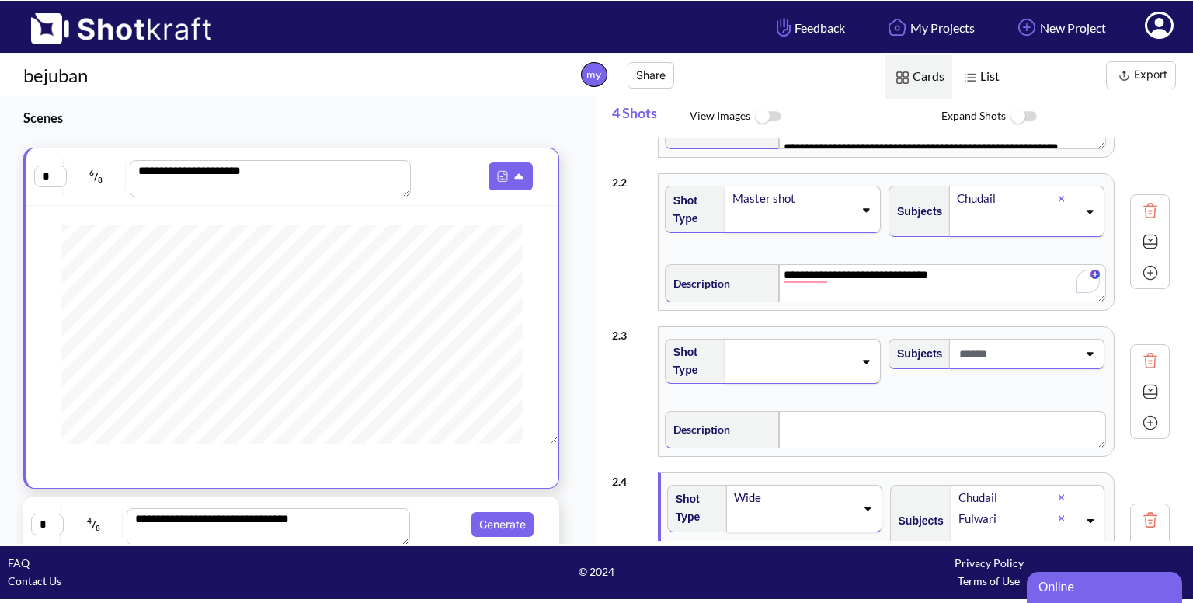
scroll to position [0, 0]
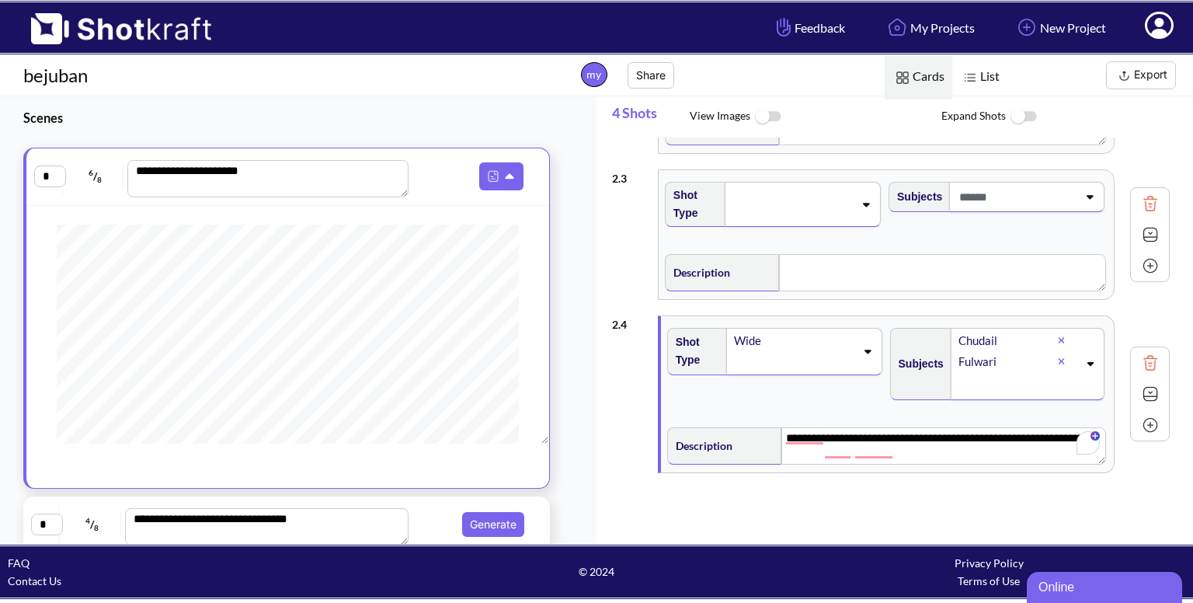
click at [1143, 85] on button "Export" at bounding box center [1141, 75] width 70 height 28
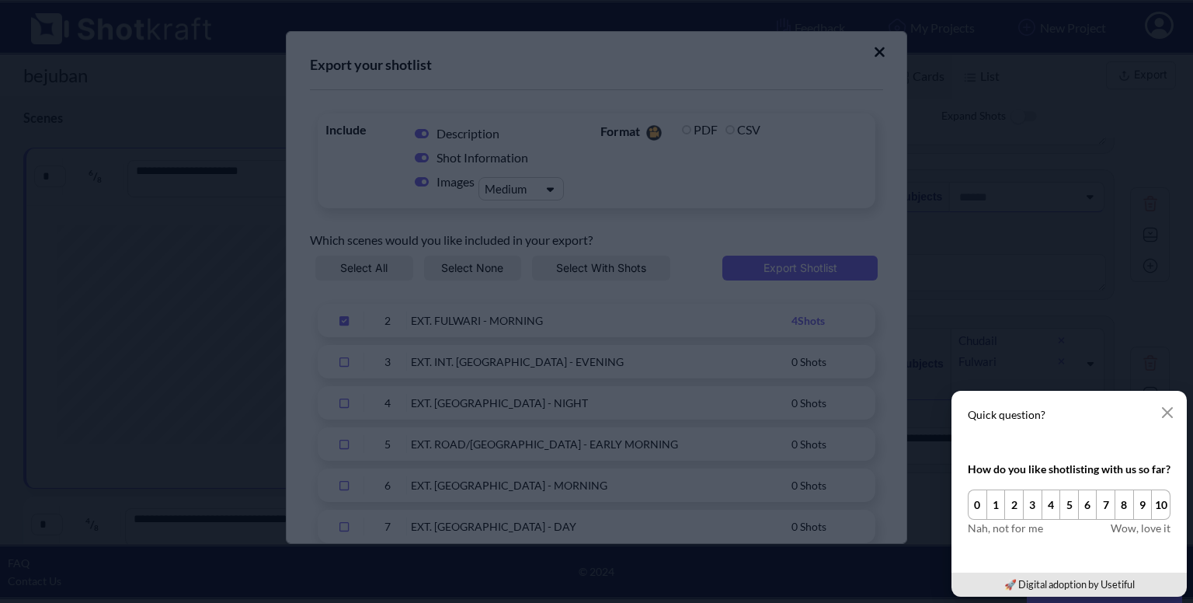
type textarea "**********"
click at [1161, 498] on button "10" at bounding box center [1160, 504] width 19 height 30
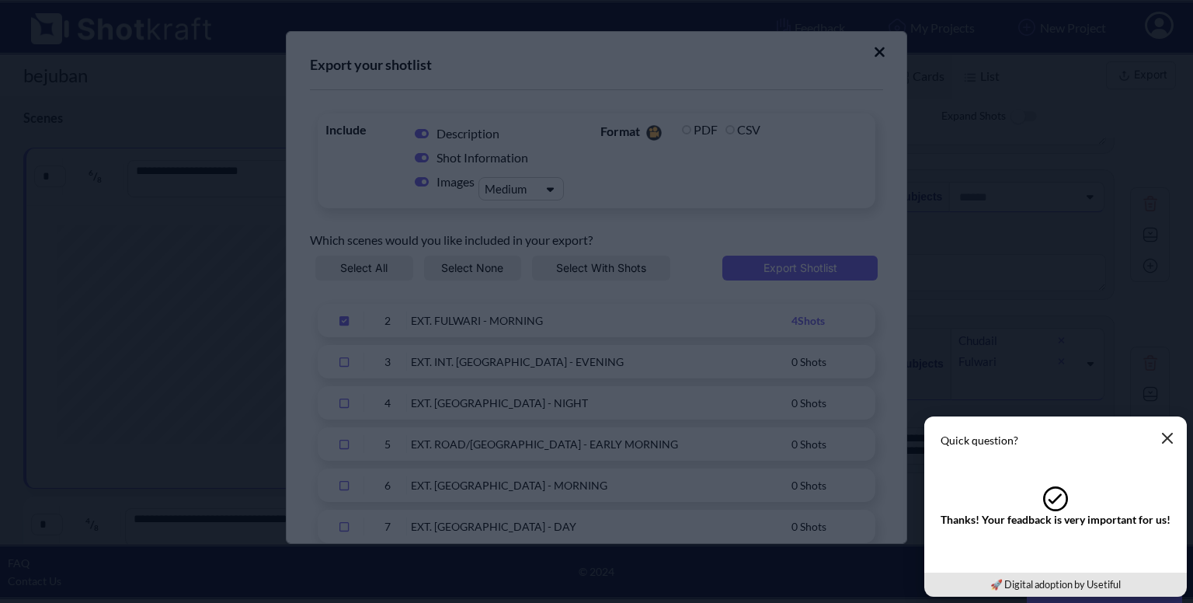
click at [1165, 443] on icon "button" at bounding box center [1167, 438] width 12 height 12
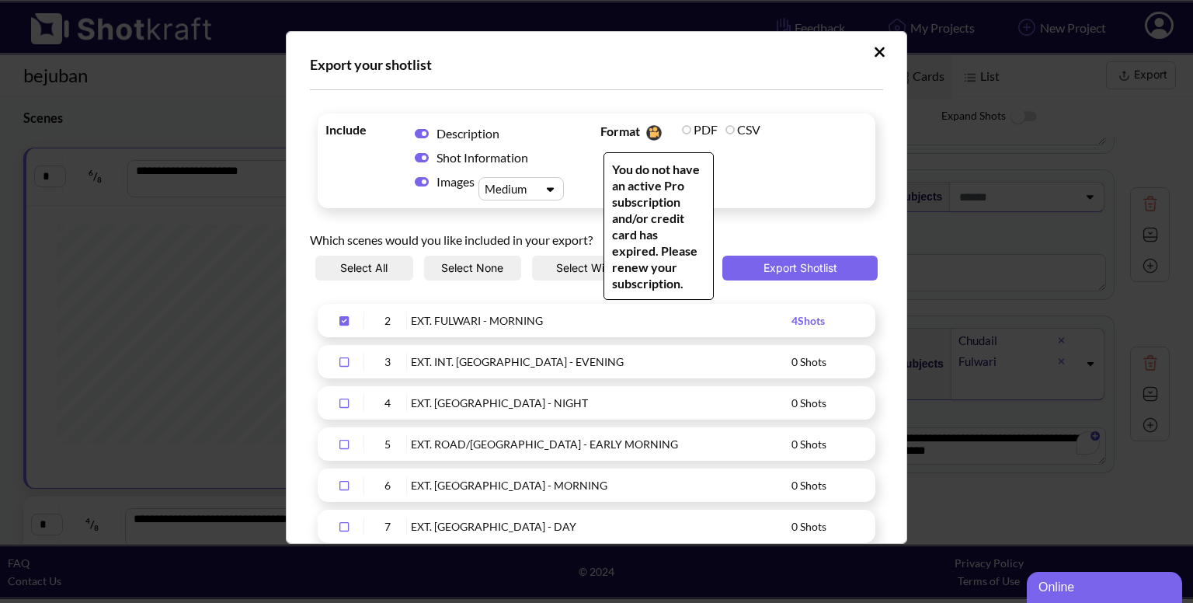
click at [682, 126] on label "PDF" at bounding box center [700, 129] width 36 height 15
click at [685, 132] on label "PDF" at bounding box center [700, 129] width 36 height 15
click at [686, 130] on label "PDF" at bounding box center [700, 129] width 36 height 15
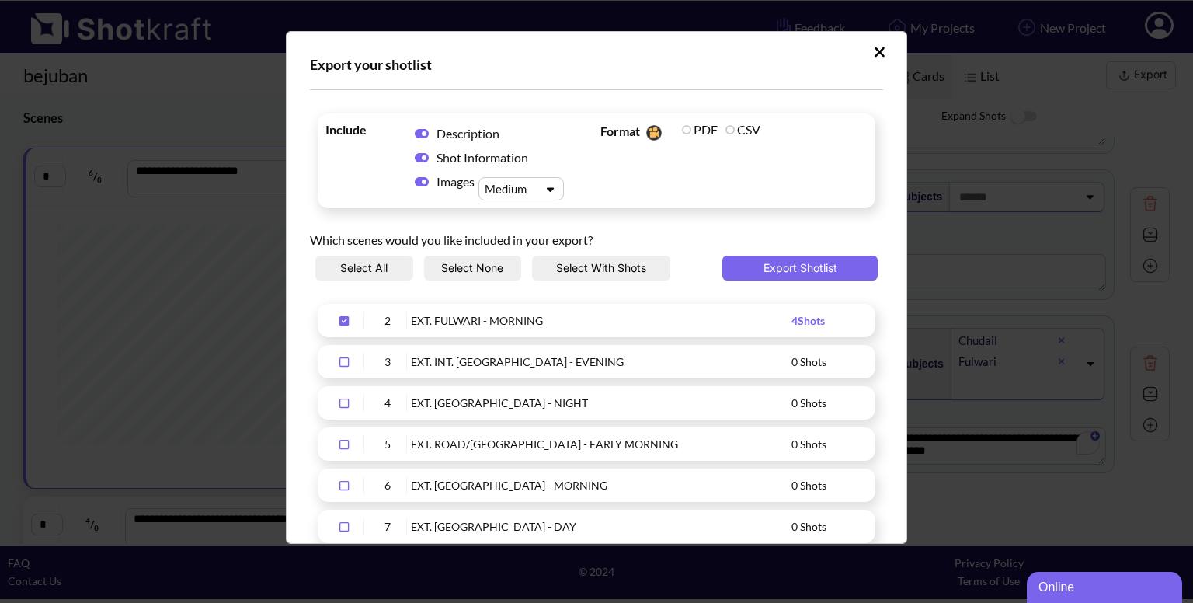
click at [574, 159] on span "Include Description Shot Information Images Medium" at bounding box center [458, 160] width 275 height 87
click at [552, 191] on icon "Upload Script" at bounding box center [550, 189] width 23 height 12
click at [527, 207] on div "Small" at bounding box center [525, 215] width 70 height 23
click at [523, 187] on div "Upload Script" at bounding box center [508, 189] width 54 height 16
click at [519, 233] on div "Medium" at bounding box center [525, 238] width 70 height 23
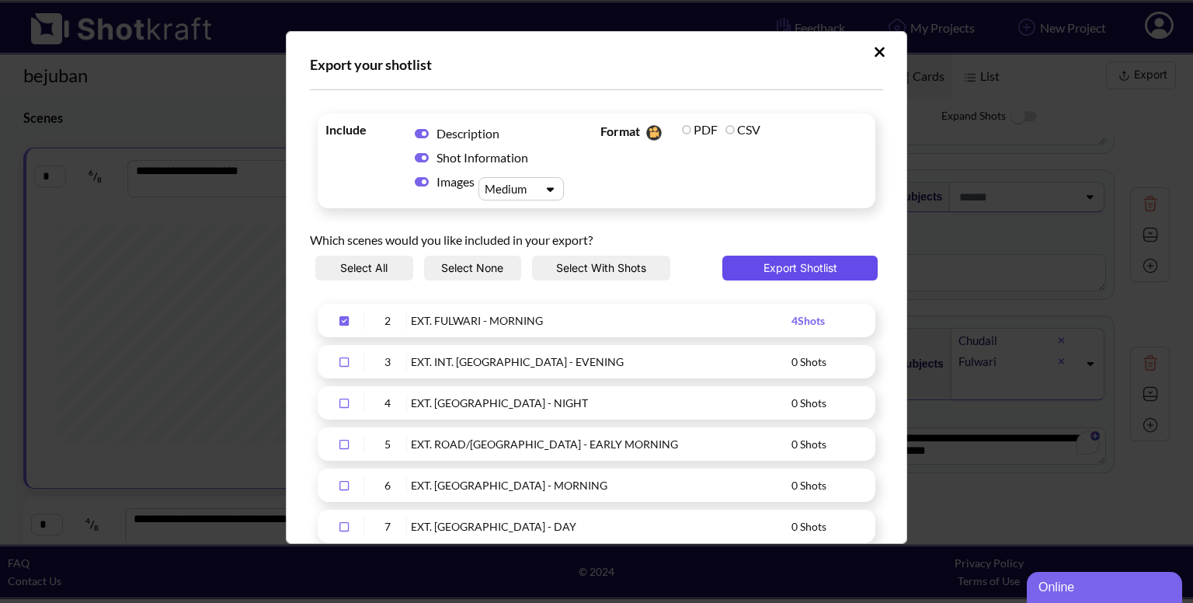
click at [797, 278] on button "Export Shotlist" at bounding box center [799, 267] width 155 height 25
click at [875, 55] on icon "Upload Script" at bounding box center [879, 52] width 12 height 16
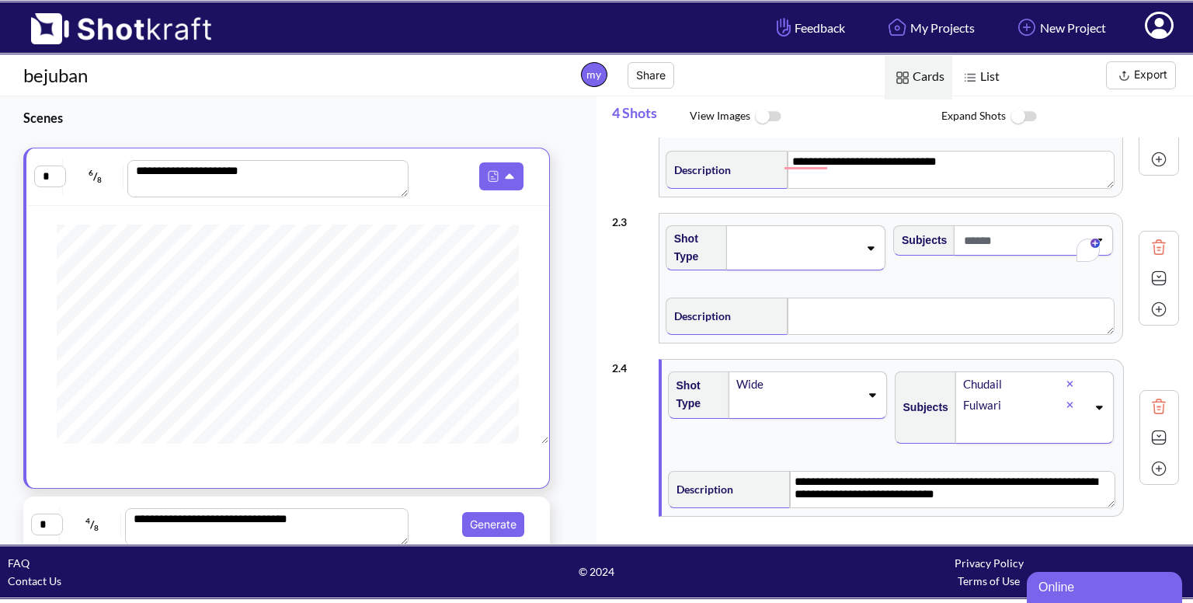
scroll to position [238, 0]
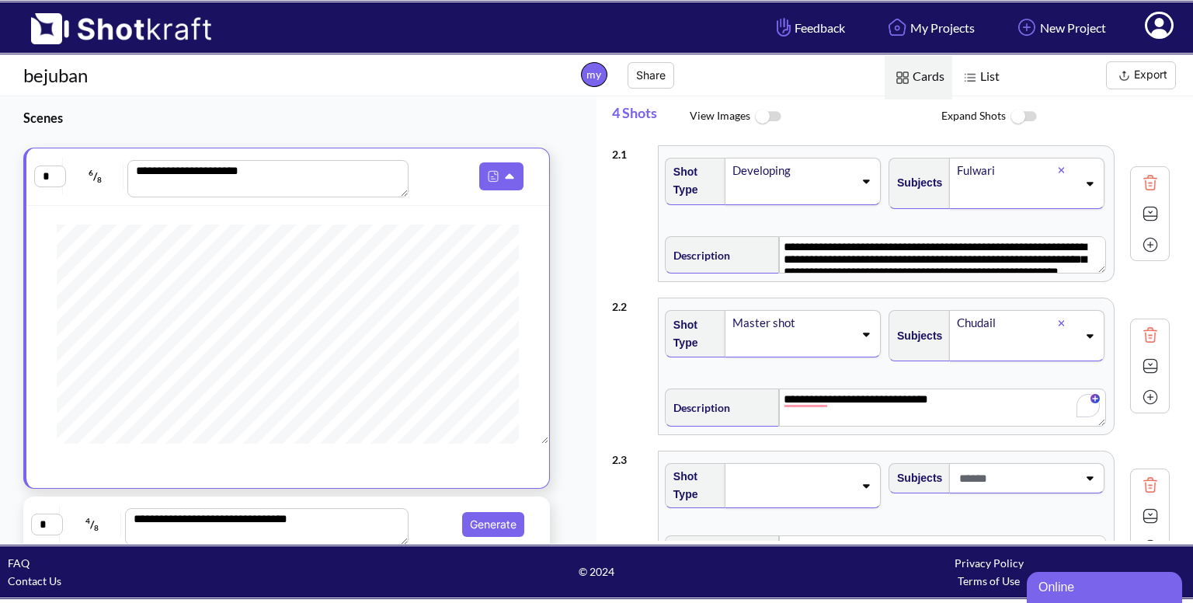
click at [771, 126] on img at bounding box center [767, 116] width 35 height 33
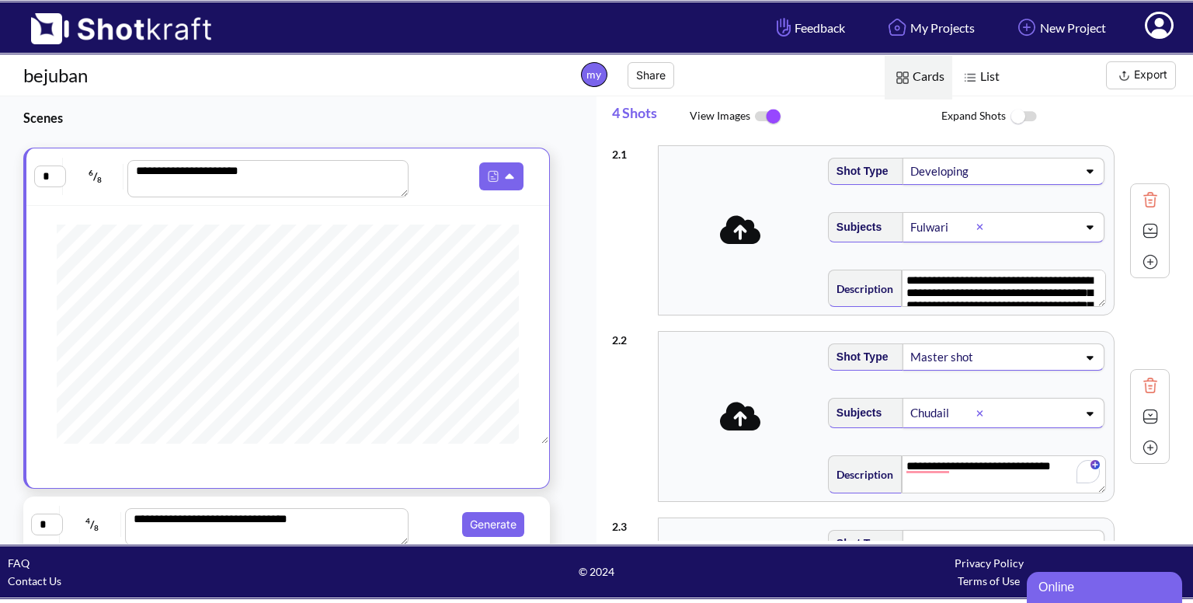
click at [771, 117] on img at bounding box center [767, 116] width 35 height 33
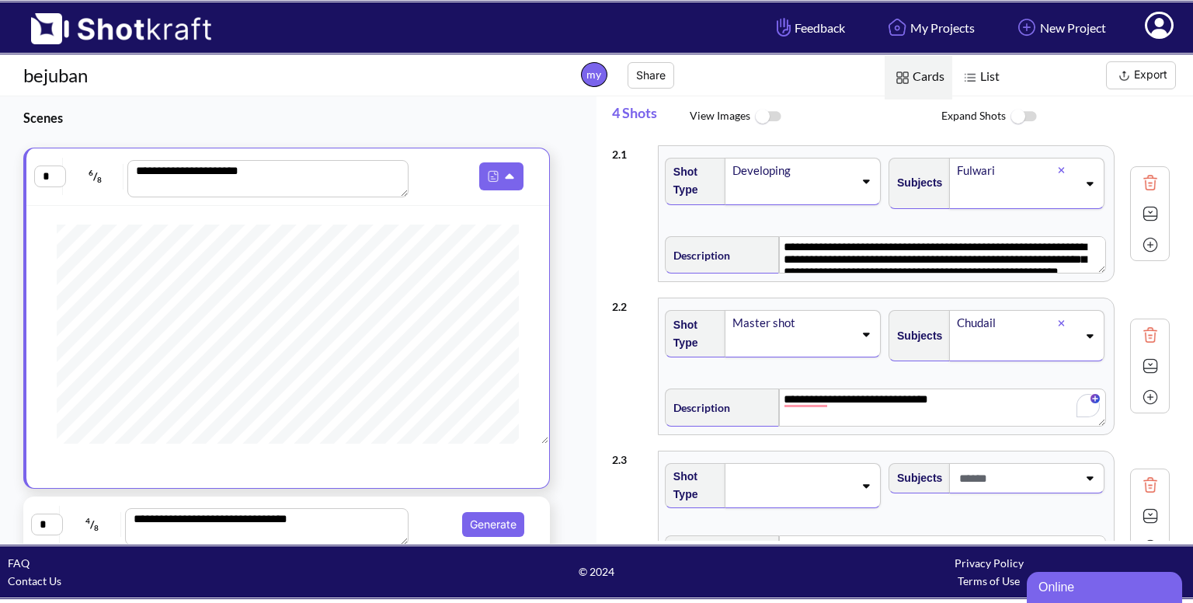
click at [771, 119] on img at bounding box center [767, 116] width 35 height 33
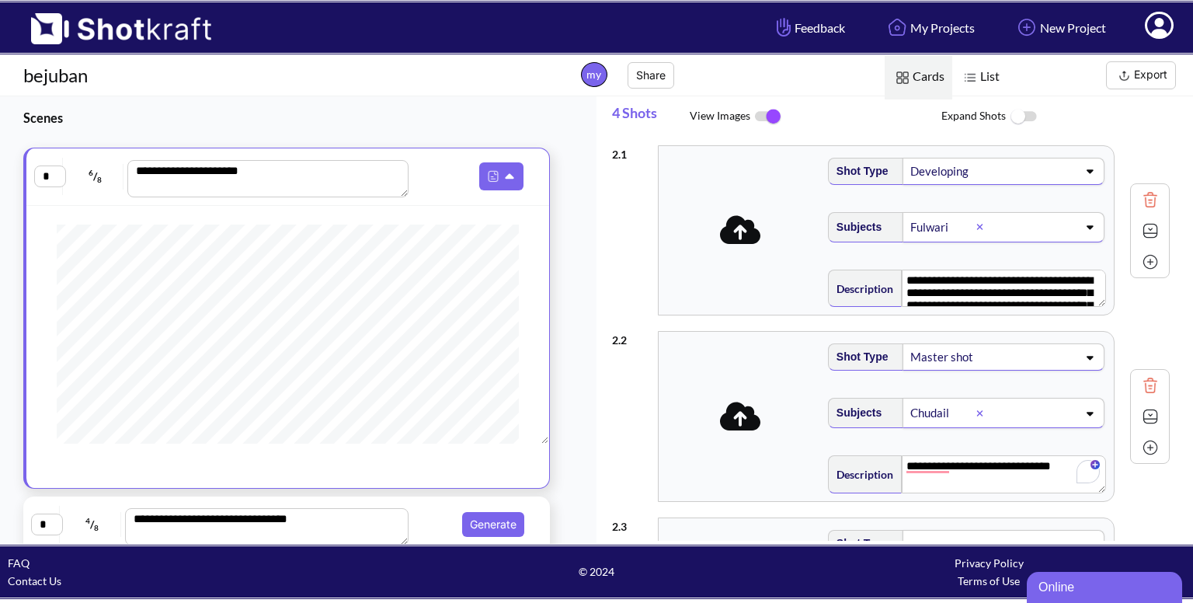
click at [771, 123] on img at bounding box center [767, 116] width 35 height 33
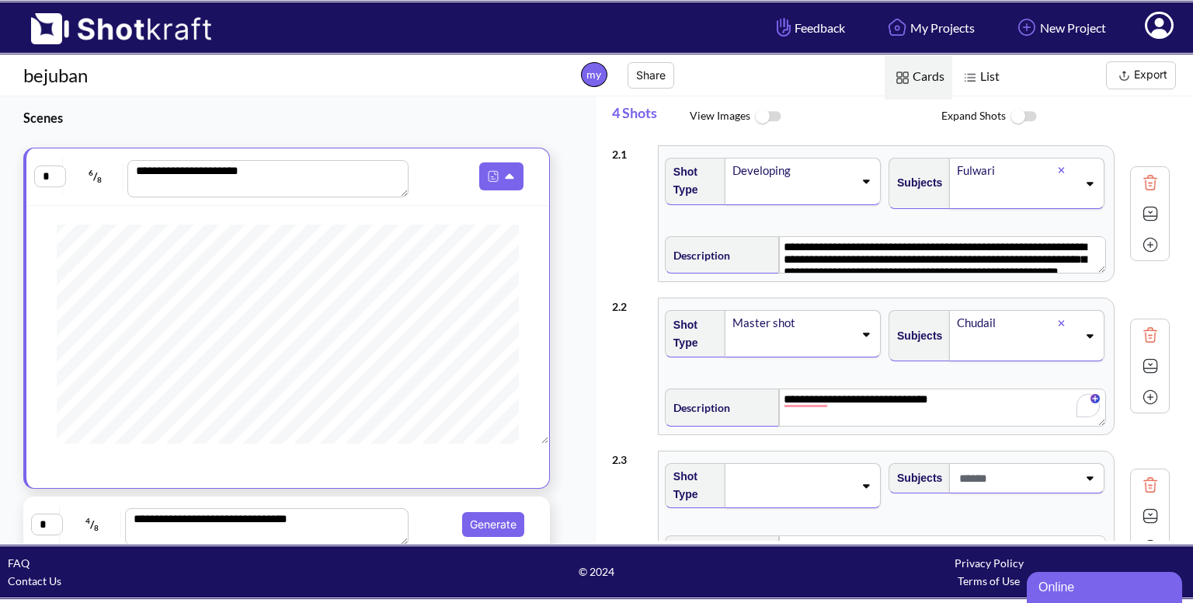
click at [1120, 68] on img at bounding box center [1123, 75] width 19 height 19
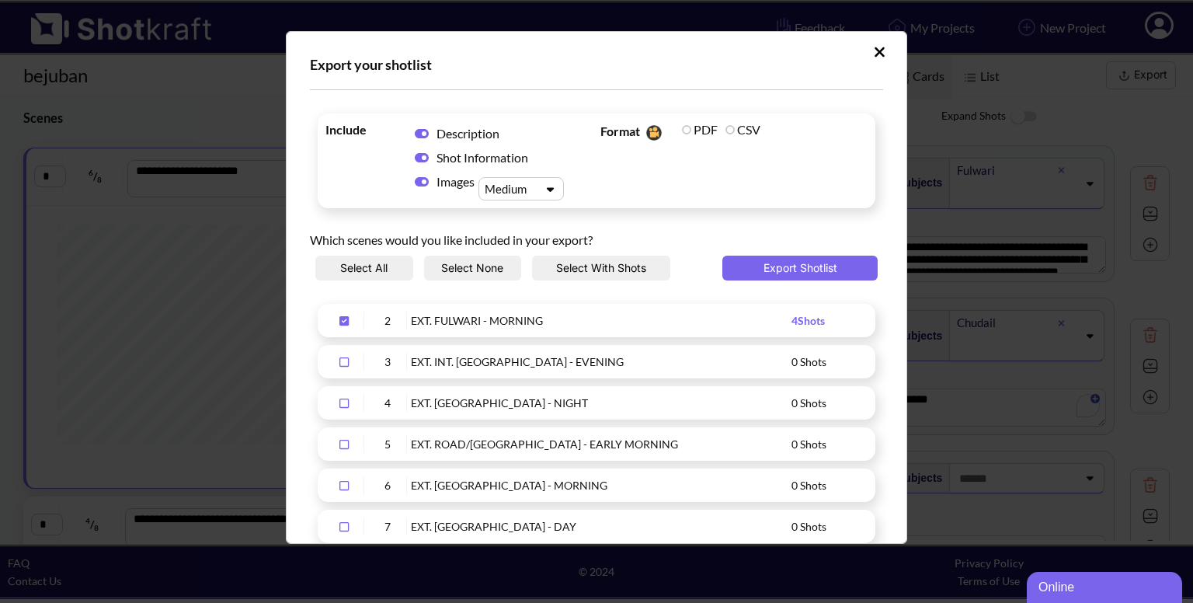
click at [592, 269] on button "Select With Shots" at bounding box center [601, 267] width 138 height 25
click at [786, 273] on button "Export Shotlist" at bounding box center [799, 267] width 155 height 25
click at [873, 57] on icon "Upload Script" at bounding box center [879, 52] width 12 height 16
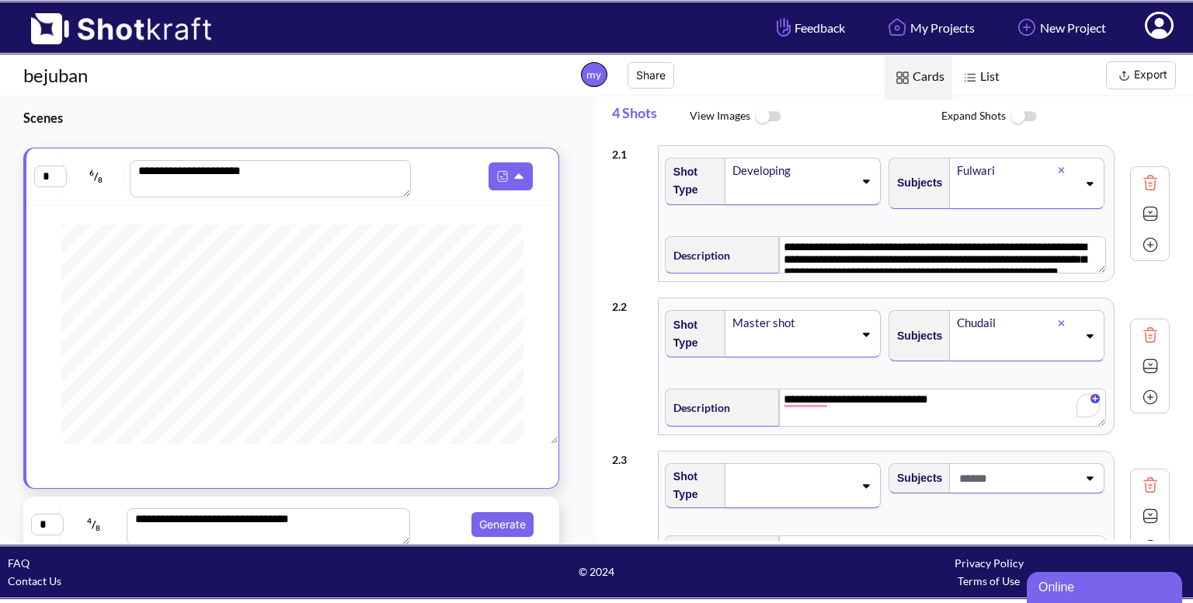
scroll to position [0, 0]
click at [1023, 114] on img at bounding box center [1022, 116] width 35 height 33
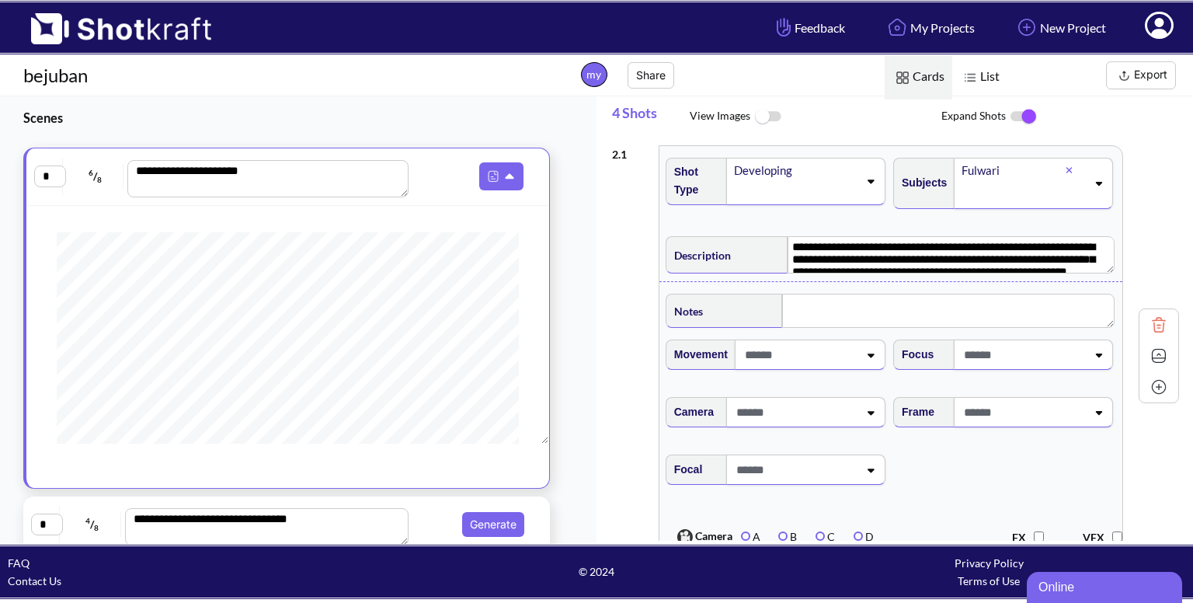
click at [843, 354] on span at bounding box center [799, 355] width 117 height 26
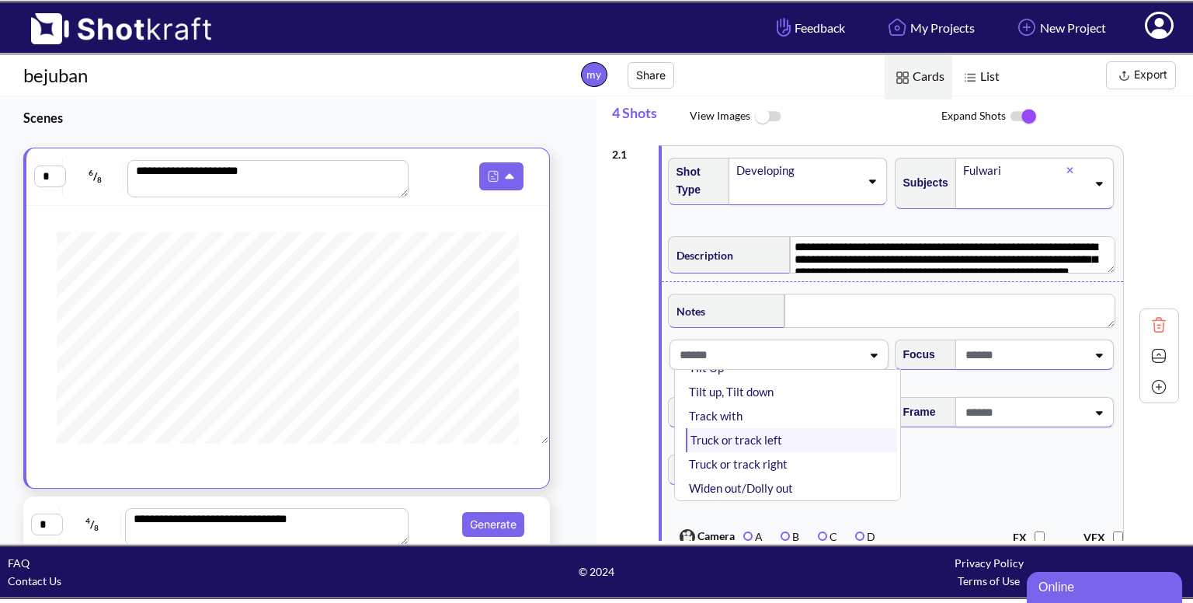
scroll to position [398, 0]
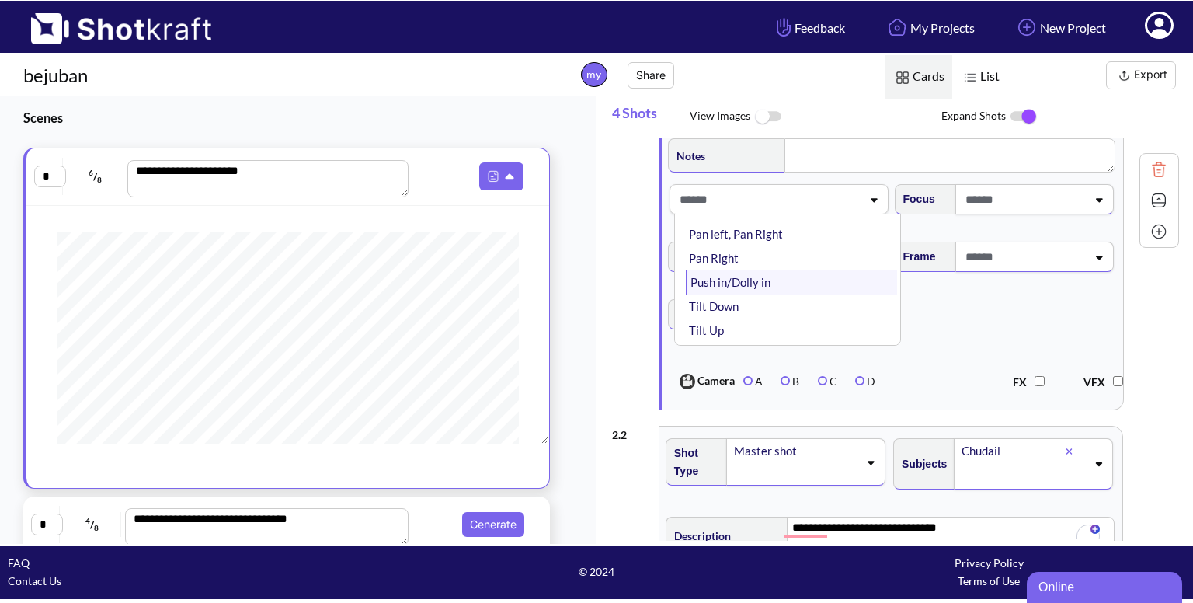
click at [826, 287] on li "Push in/Dolly in" at bounding box center [791, 282] width 211 height 24
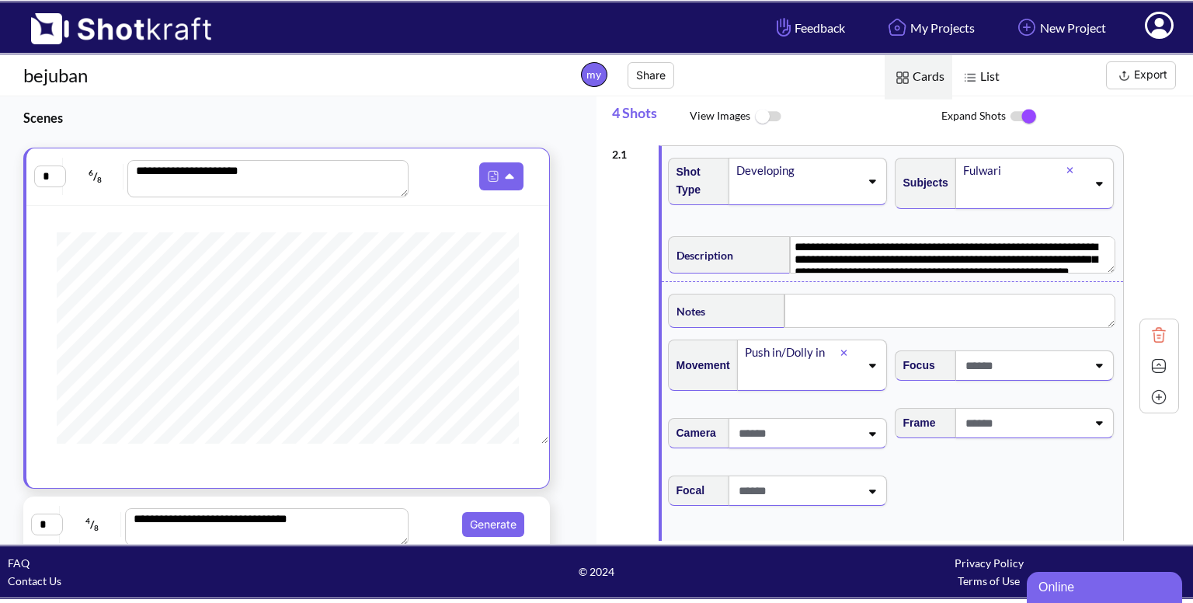
click at [1000, 361] on span at bounding box center [1023, 366] width 125 height 26
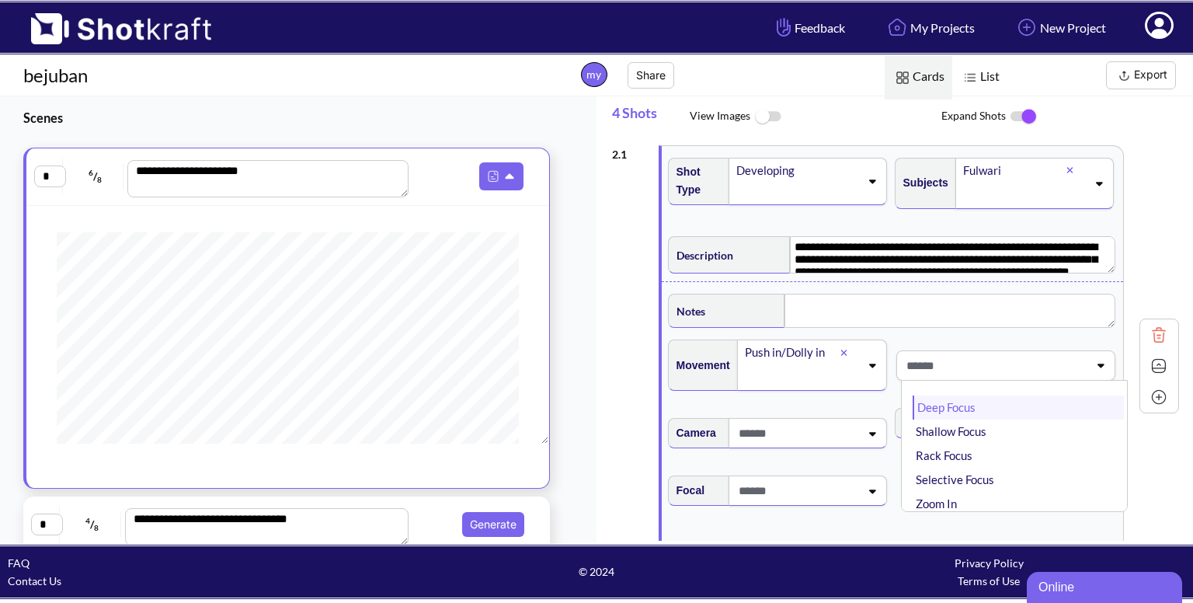
click at [967, 408] on li "Deep Focus" at bounding box center [1017, 407] width 211 height 24
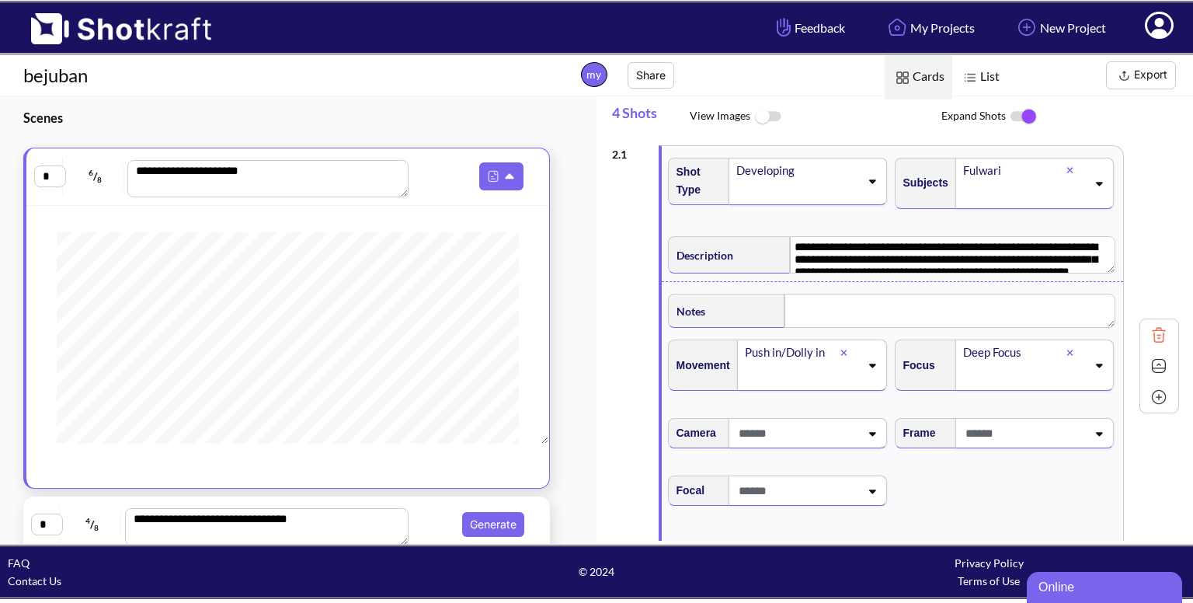
click at [820, 430] on span at bounding box center [797, 433] width 125 height 26
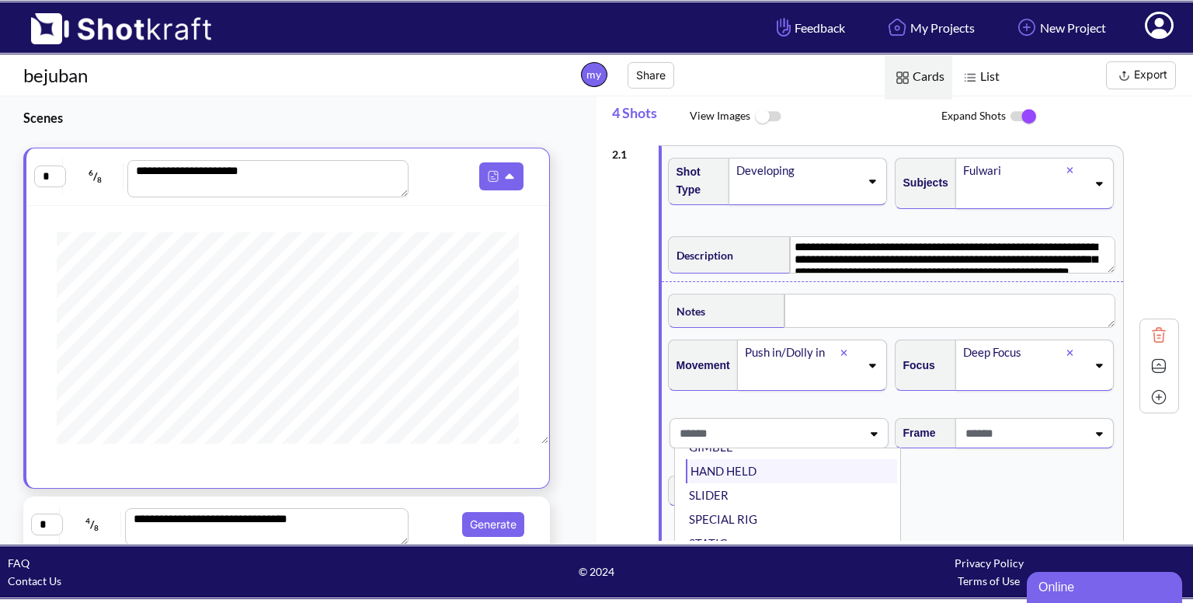
click at [787, 471] on li "HAND HELD" at bounding box center [791, 471] width 211 height 24
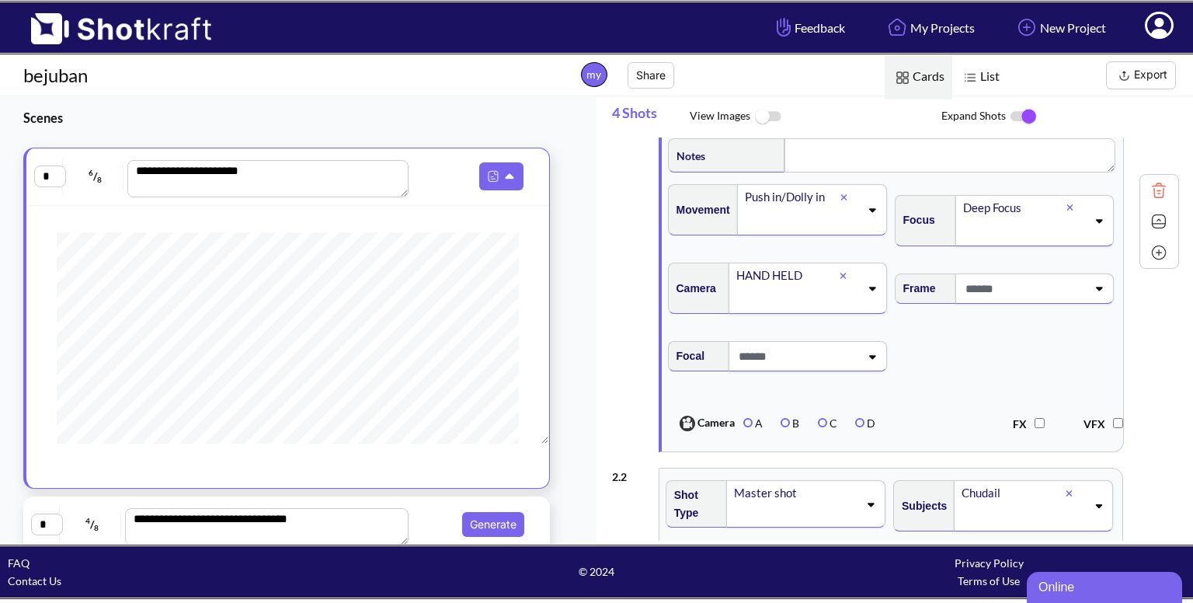
click at [873, 296] on div "HAND HELD" at bounding box center [807, 287] width 158 height 51
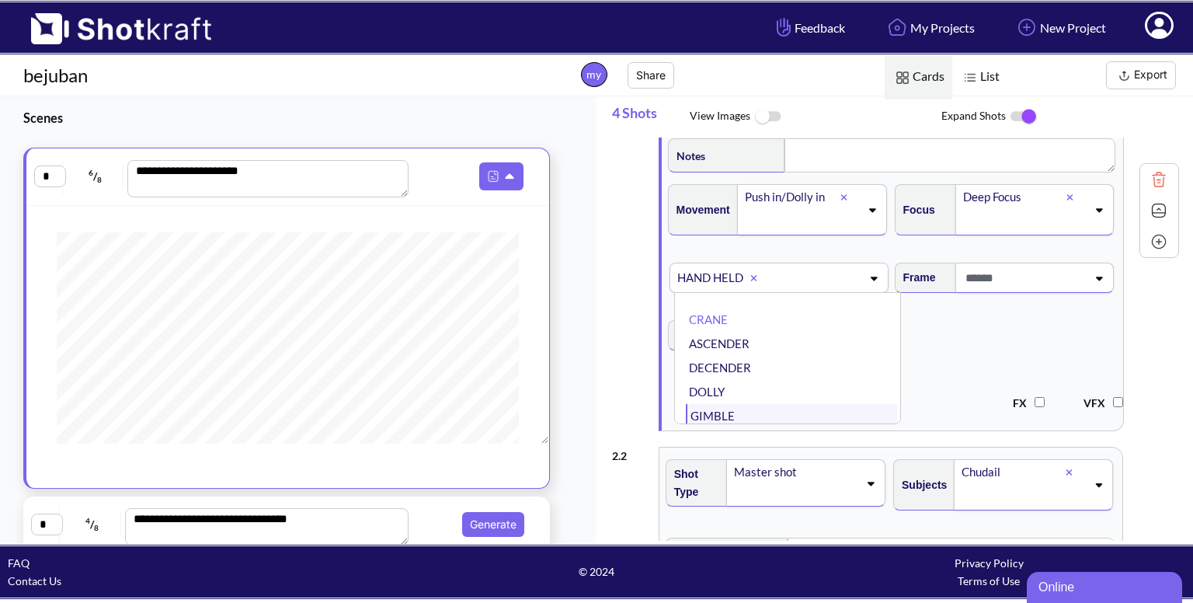
click at [766, 415] on li "GIMBLE" at bounding box center [791, 416] width 211 height 24
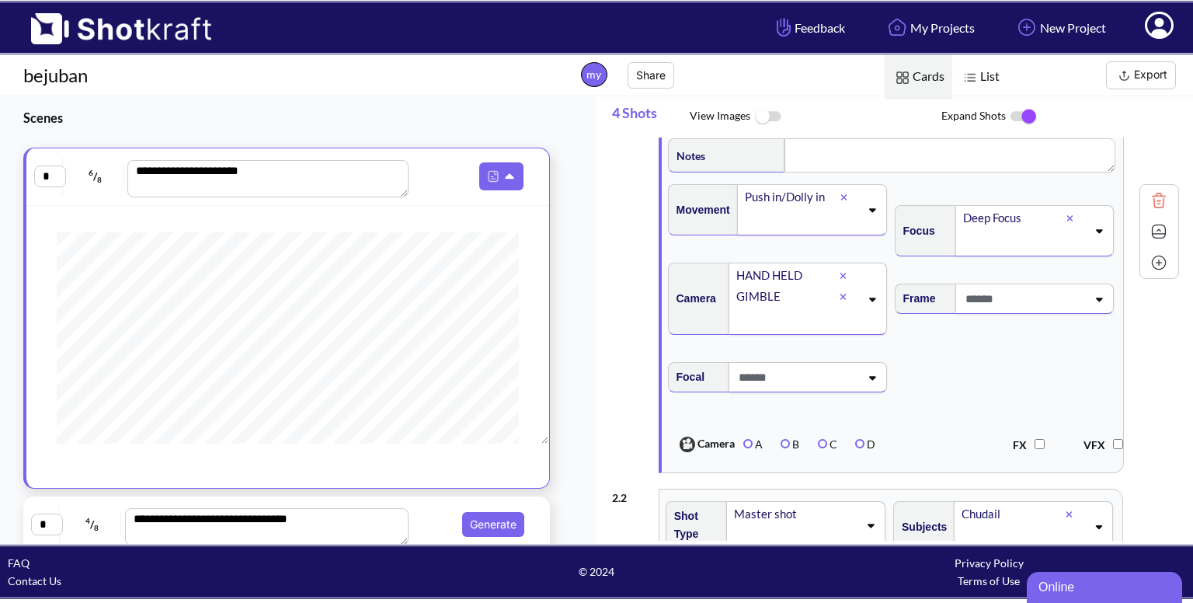
click at [1009, 301] on span at bounding box center [1023, 299] width 125 height 26
click at [965, 425] on li "Wide Lens" at bounding box center [1017, 433] width 211 height 24
click at [1088, 299] on icon at bounding box center [1098, 298] width 21 height 11
click at [890, 411] on span "Focal" at bounding box center [891, 386] width 453 height 65
click at [861, 373] on icon at bounding box center [871, 377] width 21 height 11
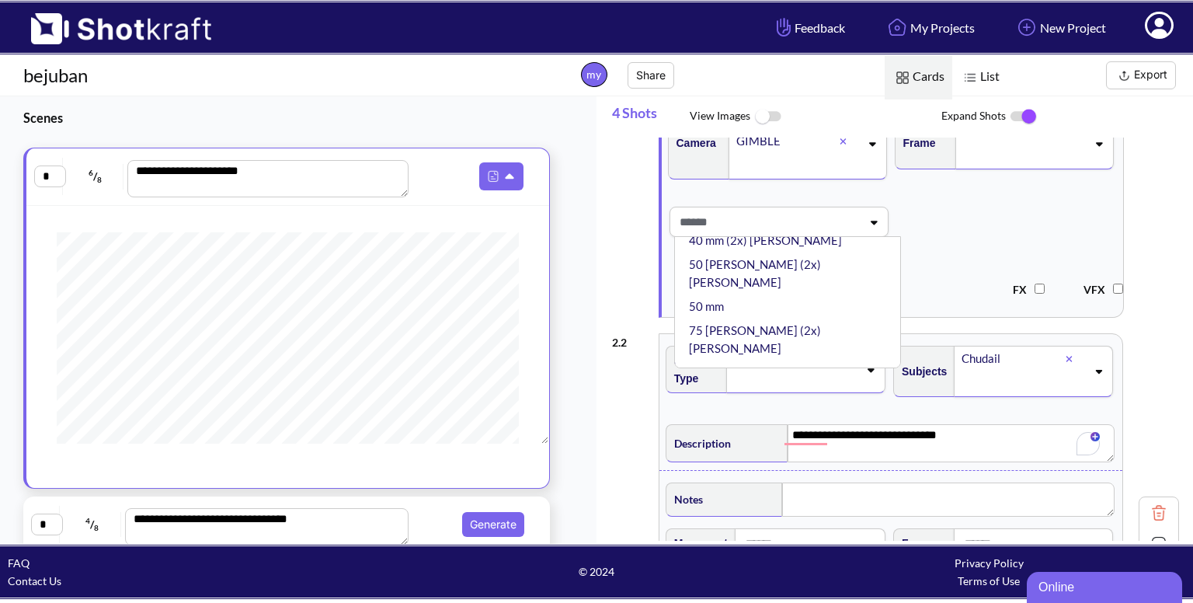
click at [746, 432] on li "Wide" at bounding box center [791, 444] width 211 height 24
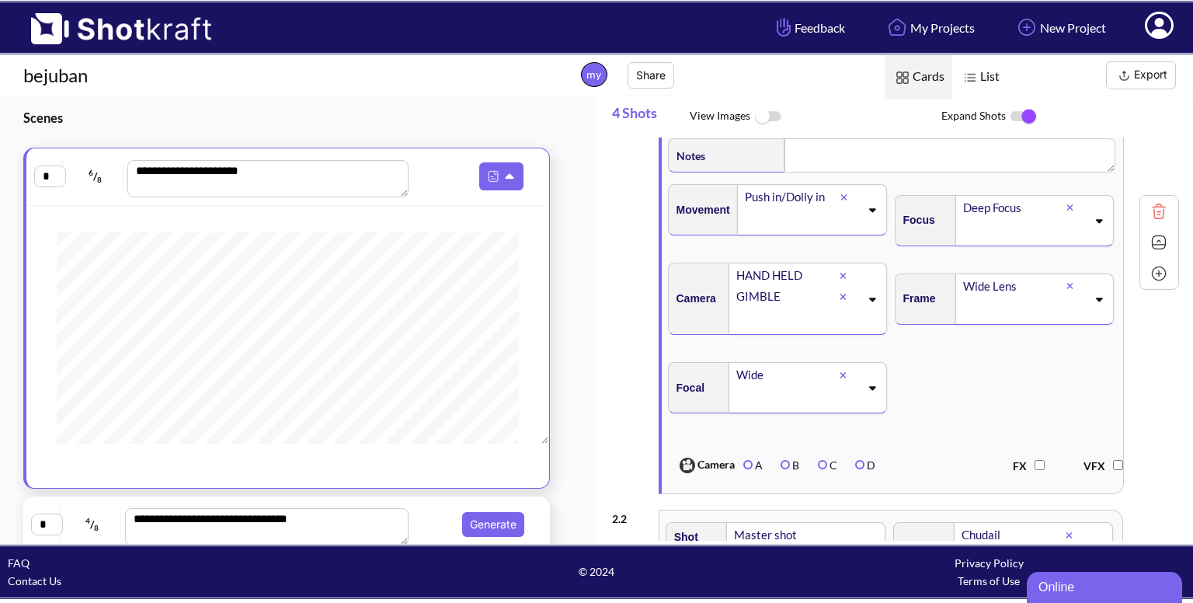
click at [1075, 301] on span at bounding box center [1023, 310] width 125 height 26
click at [865, 430] on div "Focal Wide" at bounding box center [776, 393] width 223 height 78
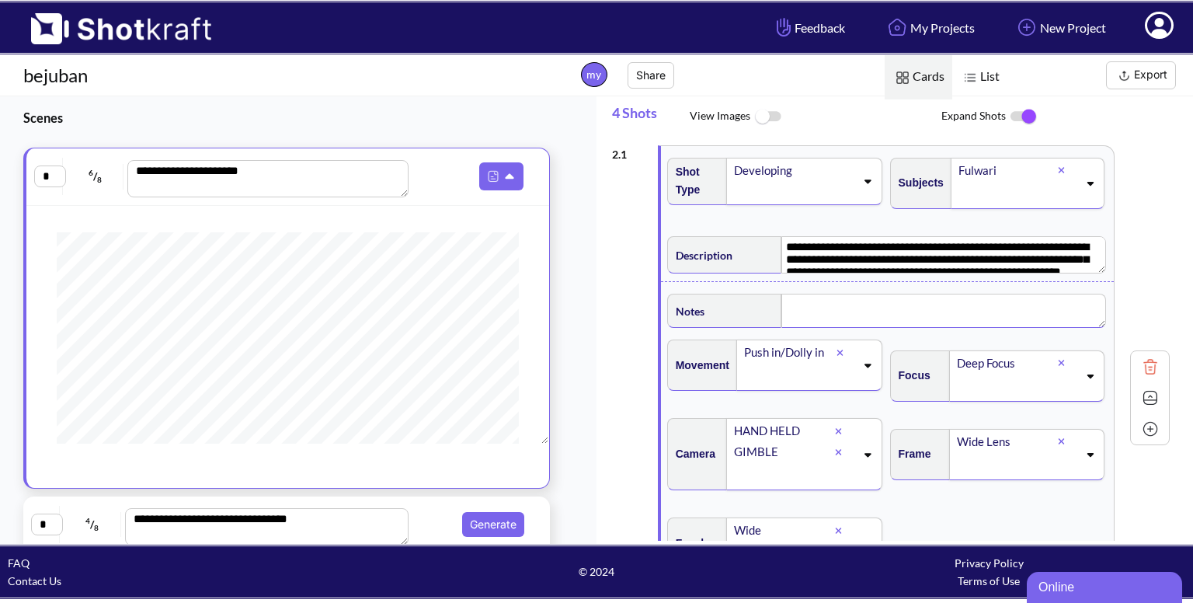
click at [806, 311] on textarea at bounding box center [943, 310] width 325 height 34
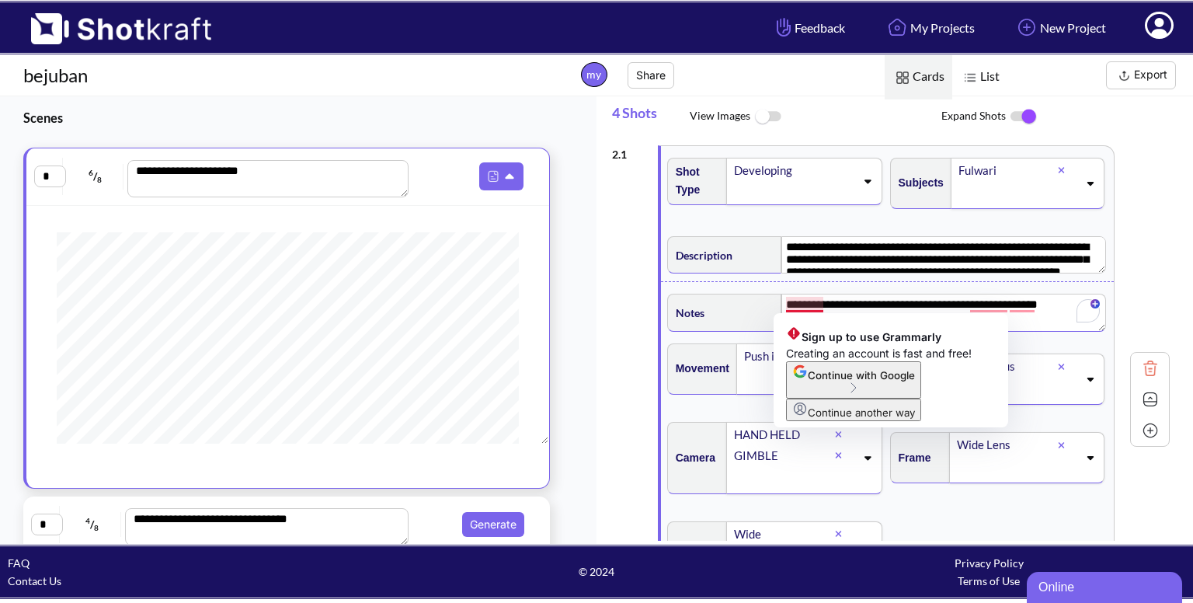
drag, startPoint x: 803, startPoint y: 304, endPoint x: 1002, endPoint y: 196, distance: 226.2
click at [1002, 196] on span at bounding box center [1017, 194] width 121 height 26
type textarea "**********"
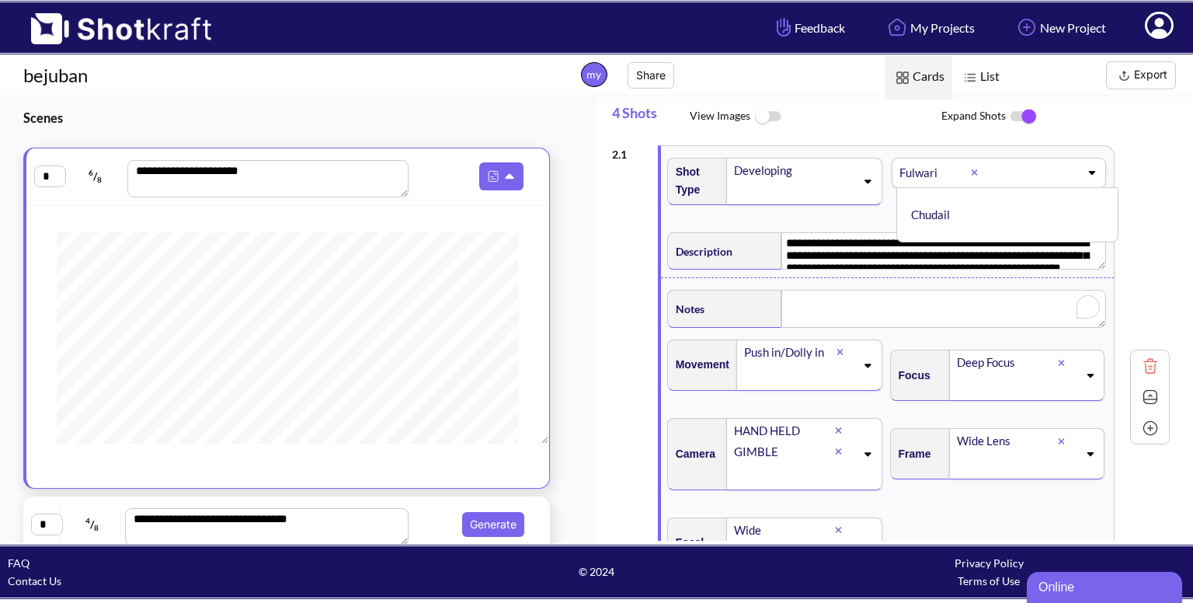
type textarea "**********"
click at [1142, 69] on button "Export" at bounding box center [1141, 75] width 70 height 28
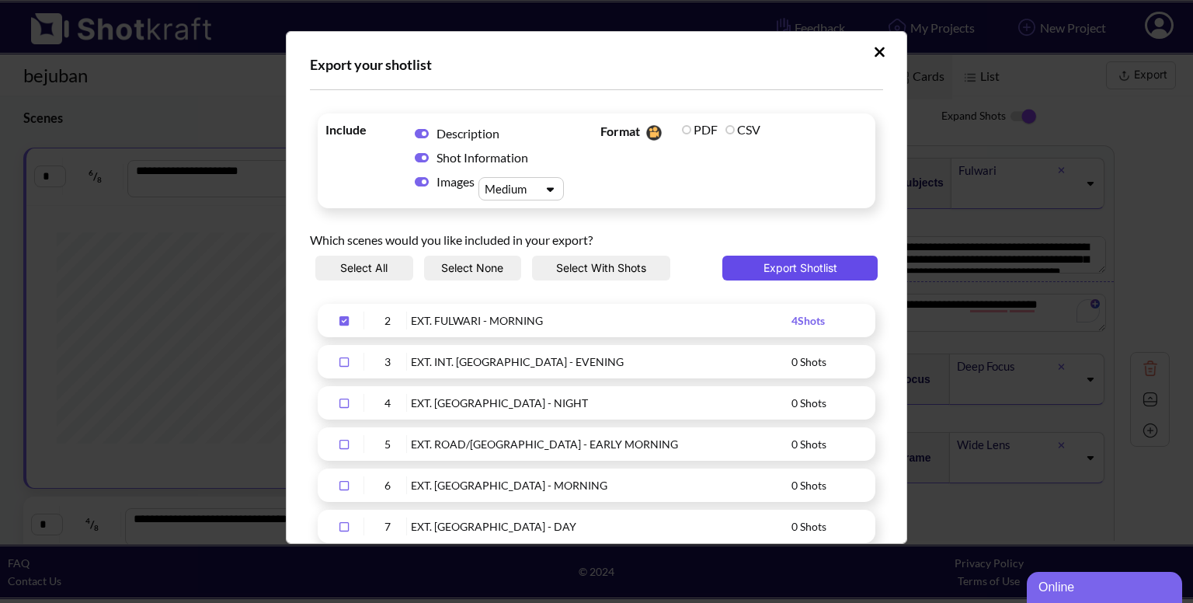
click at [773, 266] on button "Export Shotlist" at bounding box center [799, 267] width 155 height 25
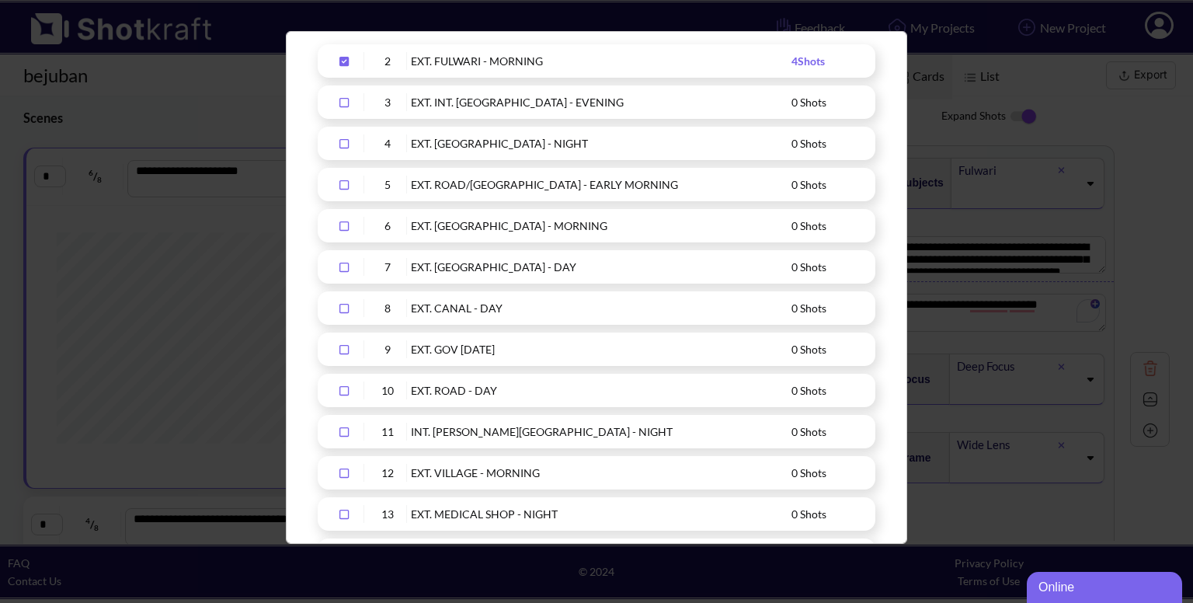
scroll to position [0, 0]
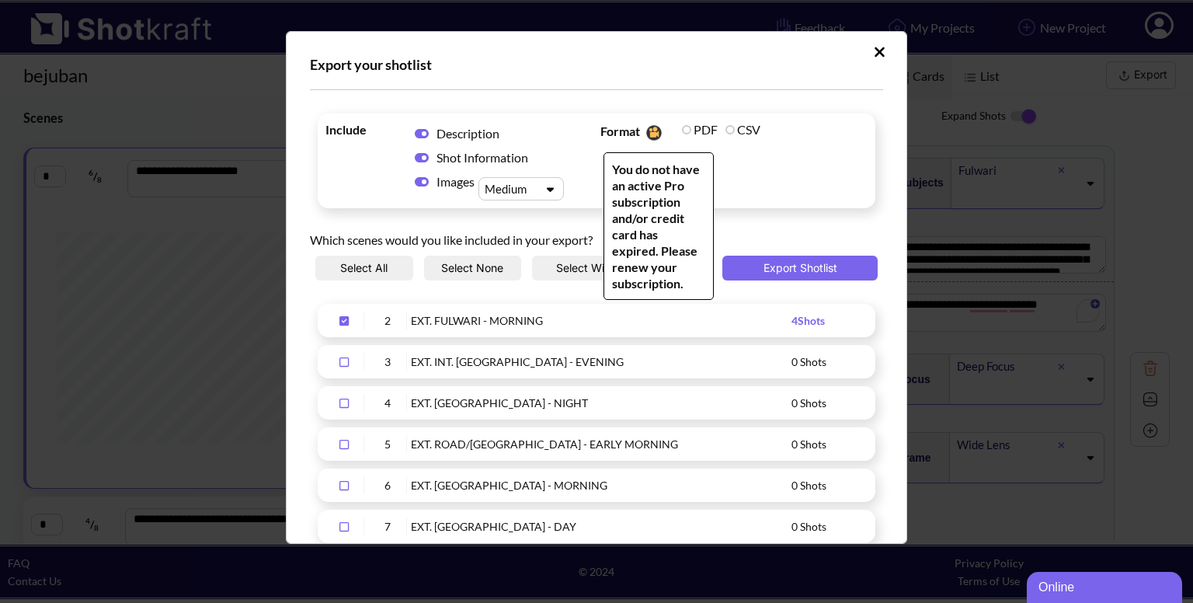
click at [725, 128] on label "CSV" at bounding box center [742, 129] width 35 height 15
click at [733, 151] on span "Format You do not have an active Pro subscription and/or credit card has expire…" at bounding box center [733, 160] width 275 height 87
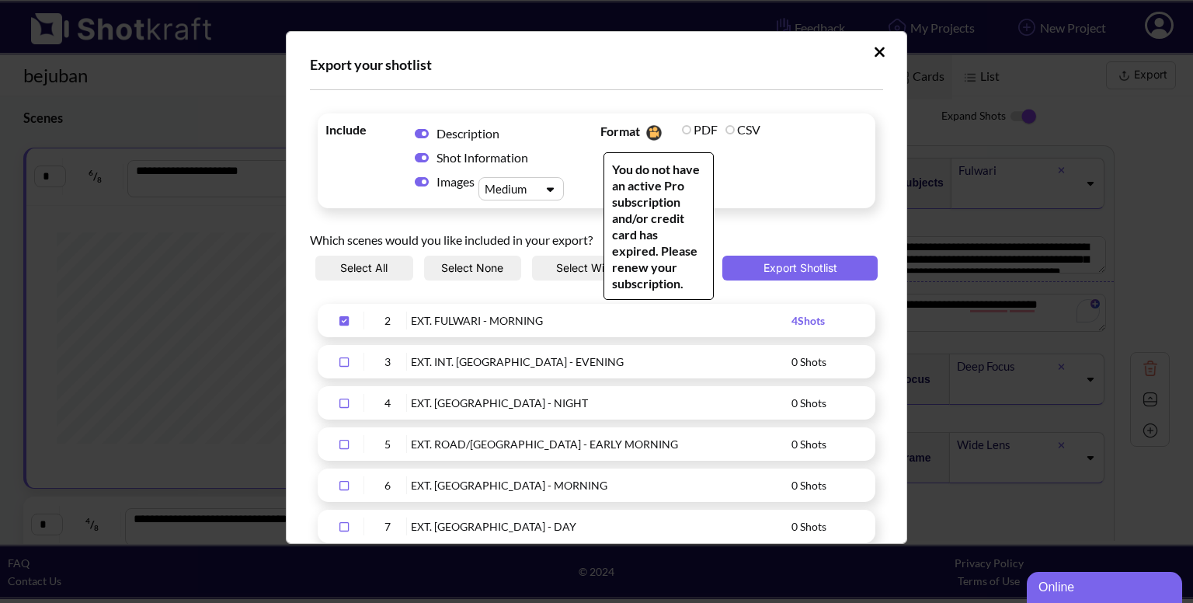
click at [727, 189] on span "Format You do not have an active Pro subscription and/or credit card has expire…" at bounding box center [733, 160] width 275 height 87
click at [603, 182] on span "You do not have an active Pro subscription and/or credit card has expired. Plea…" at bounding box center [658, 226] width 110 height 148
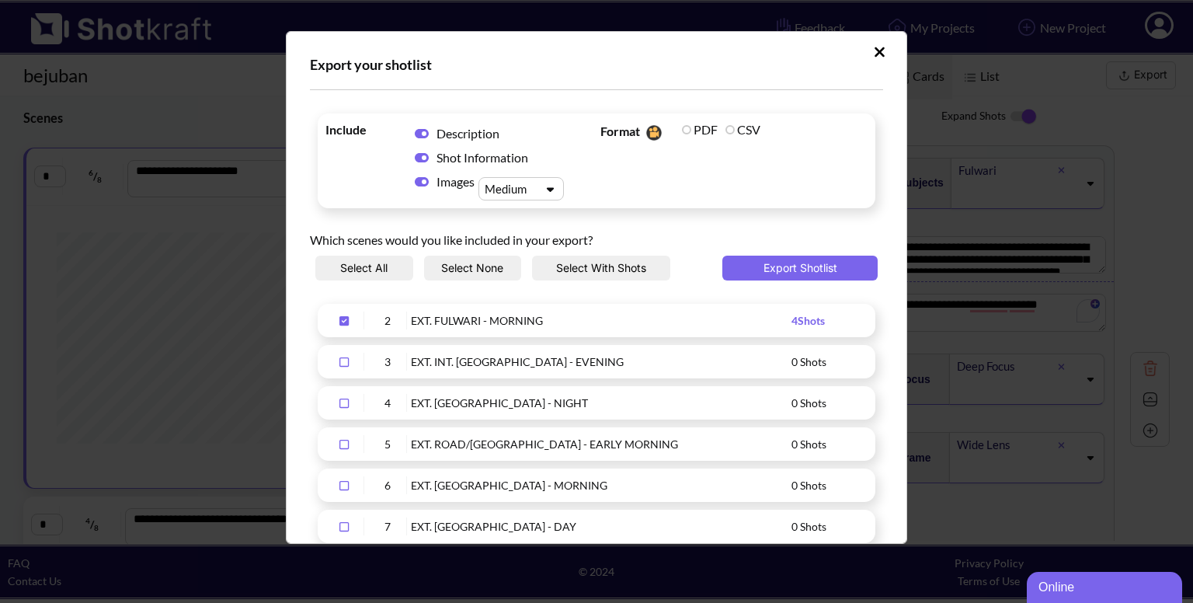
click at [568, 184] on div "Description Shot Information Images Medium" at bounding box center [485, 160] width 165 height 79
click at [874, 55] on icon "Upload Script" at bounding box center [879, 52] width 10 height 10
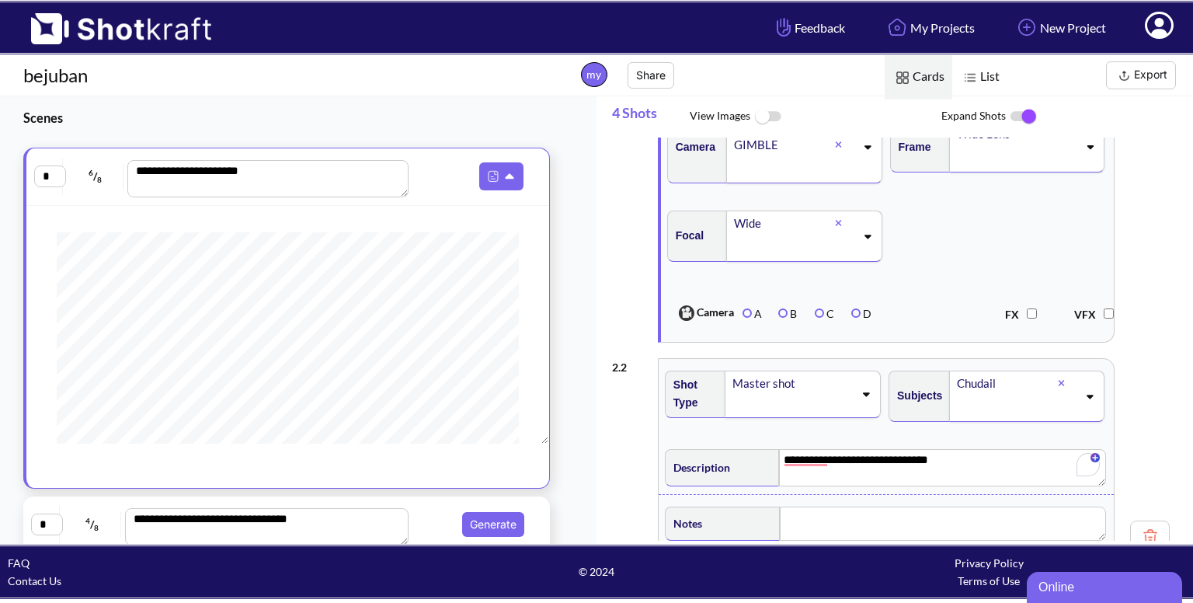
scroll to position [419, 0]
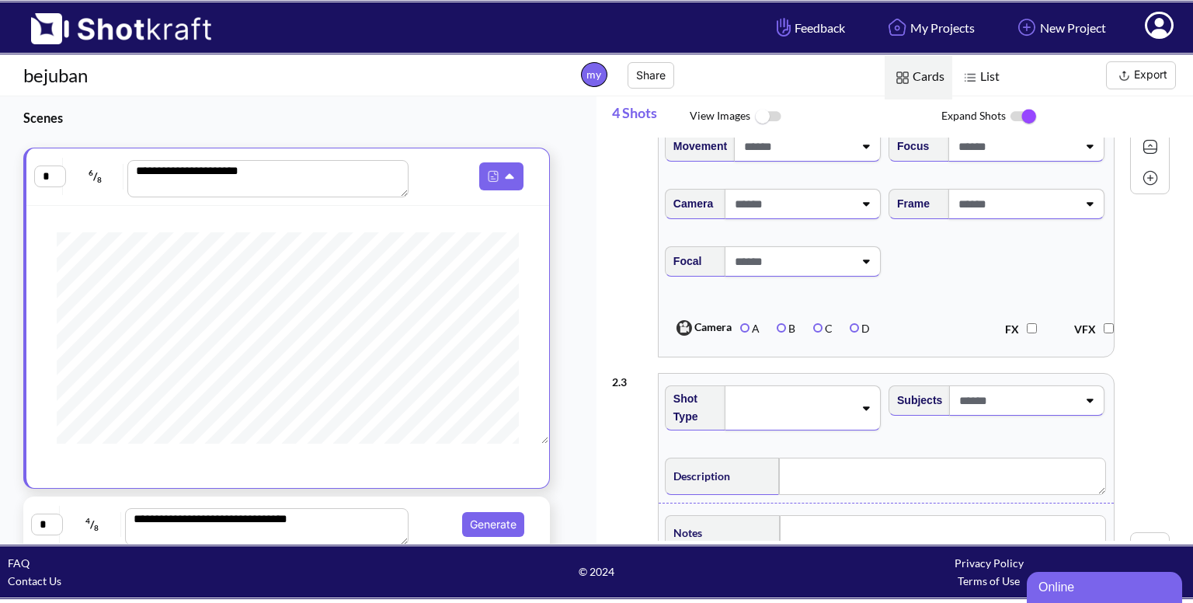
click at [1165, 15] on icon at bounding box center [1158, 25] width 29 height 27
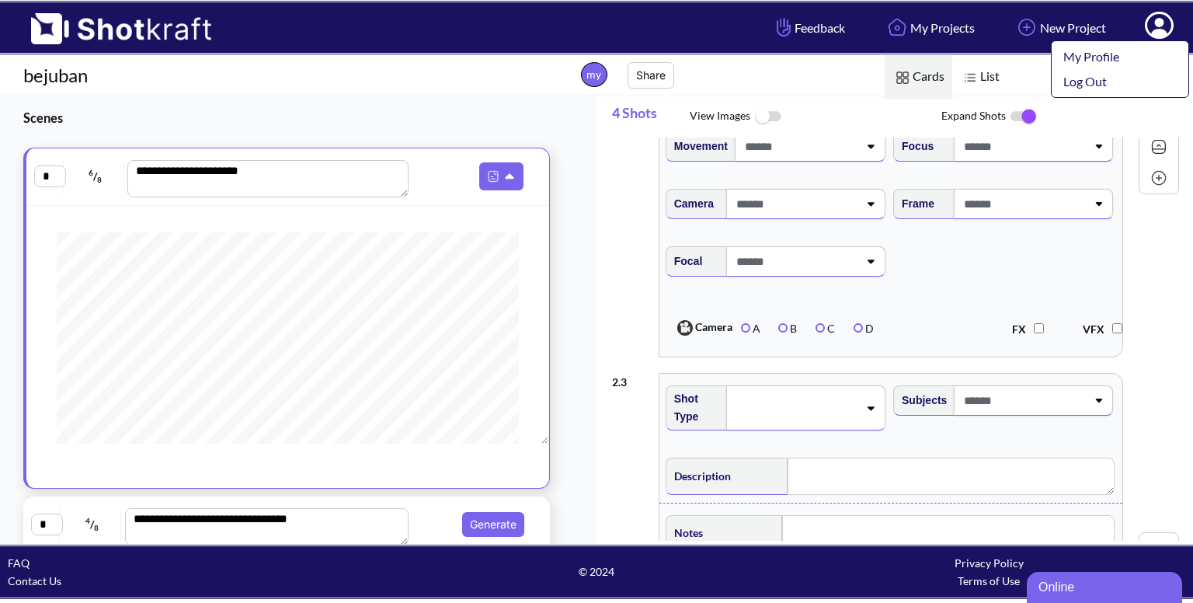
click at [1166, 245] on div "**********" at bounding box center [895, 147] width 567 height 436
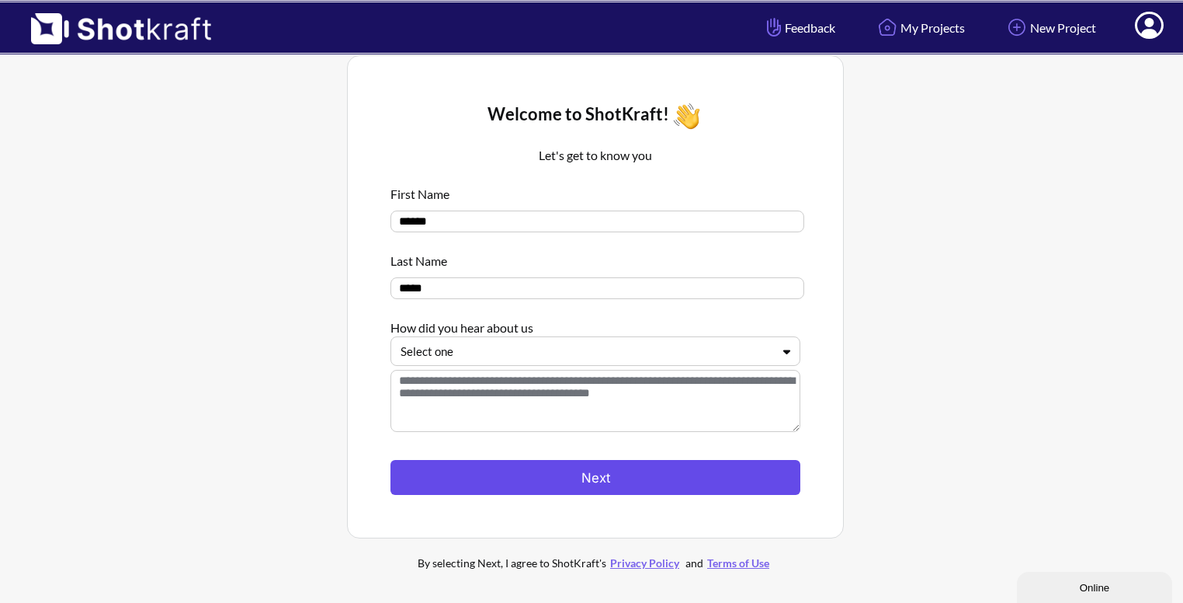
click at [590, 484] on button "Next" at bounding box center [596, 477] width 410 height 35
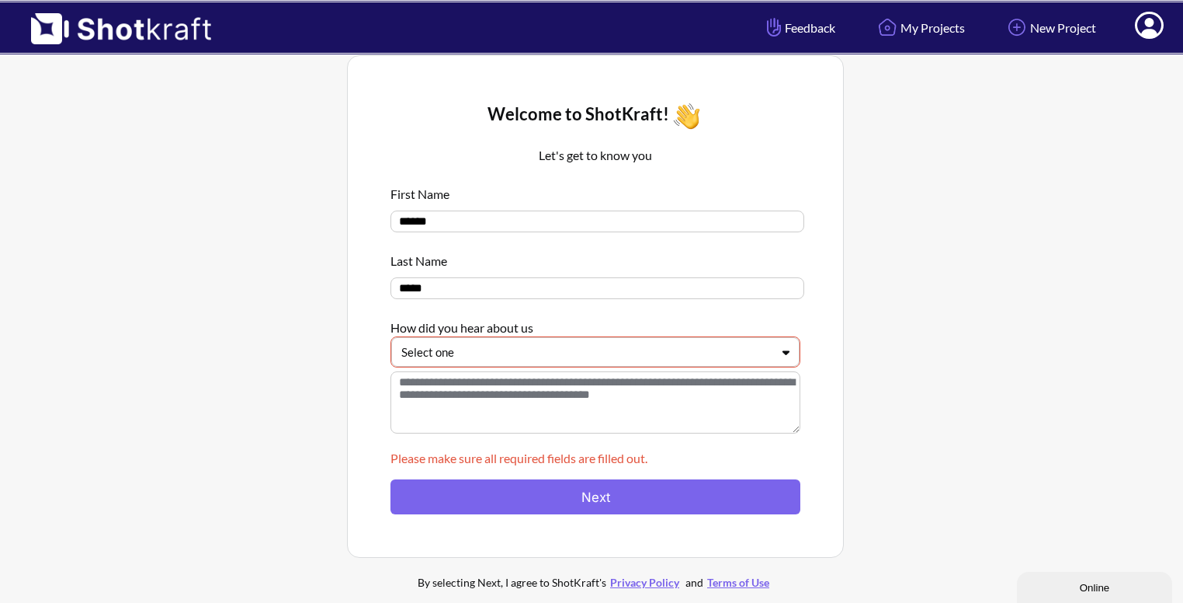
click at [478, 356] on div at bounding box center [586, 352] width 370 height 18
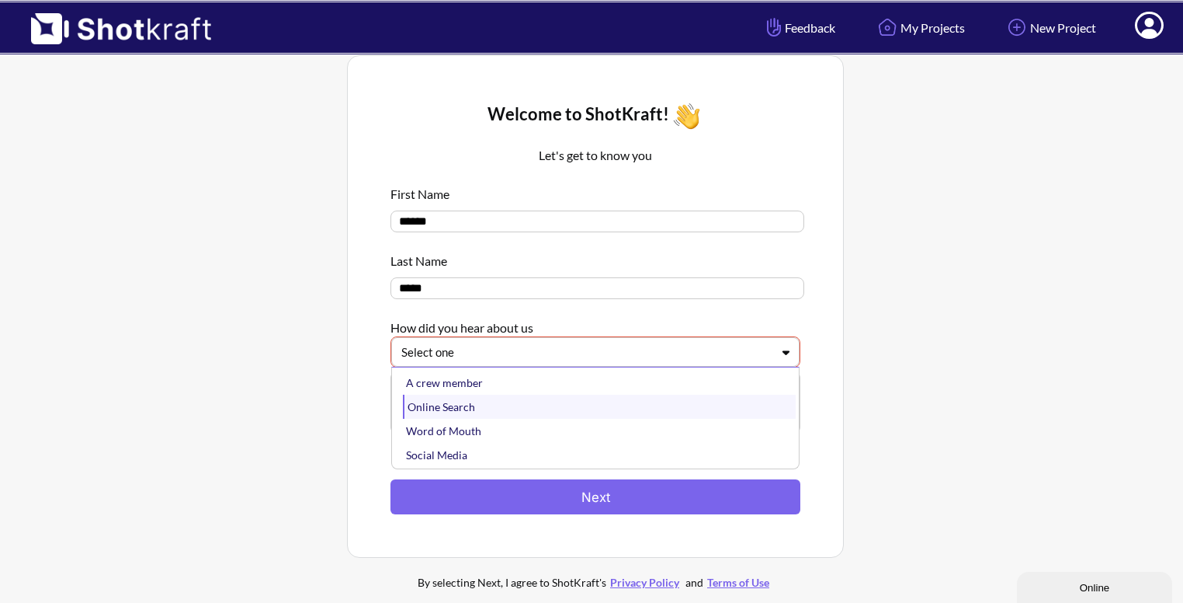
click at [464, 401] on div "Online Search" at bounding box center [599, 406] width 393 height 24
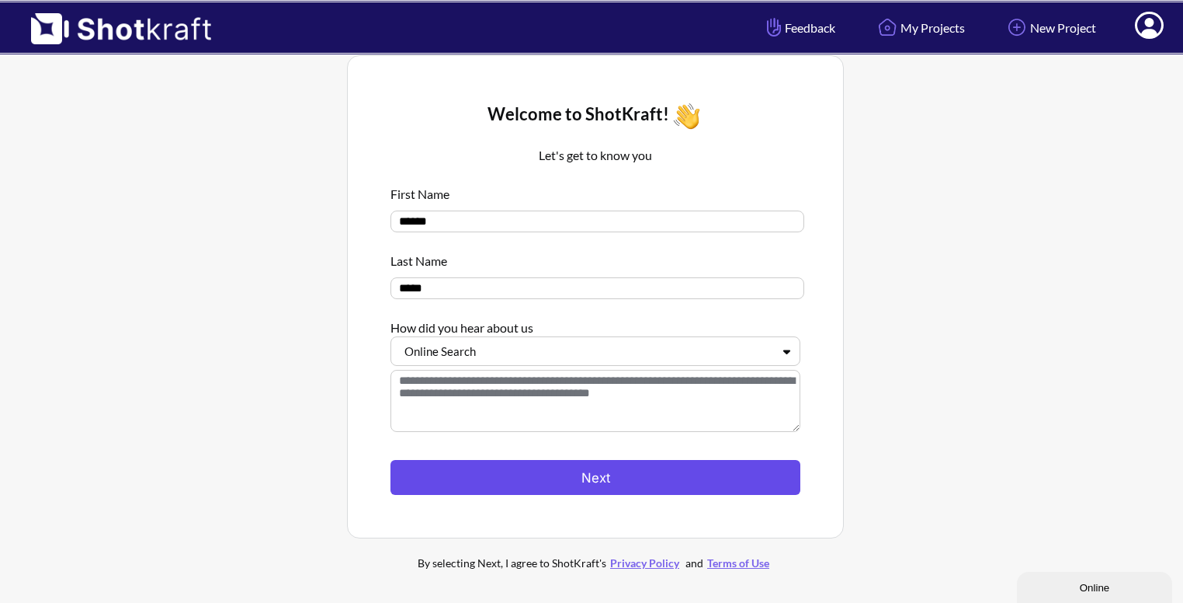
click at [598, 478] on button "Next" at bounding box center [596, 477] width 410 height 35
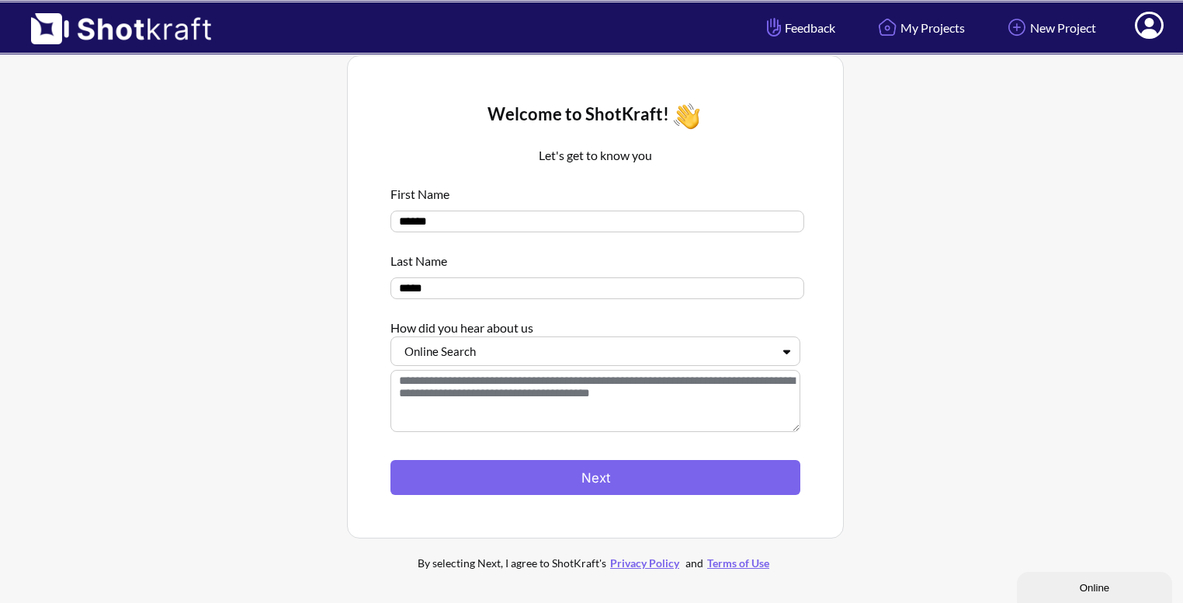
click at [584, 415] on textarea at bounding box center [596, 401] width 410 height 62
